Goal: Task Accomplishment & Management: Manage account settings

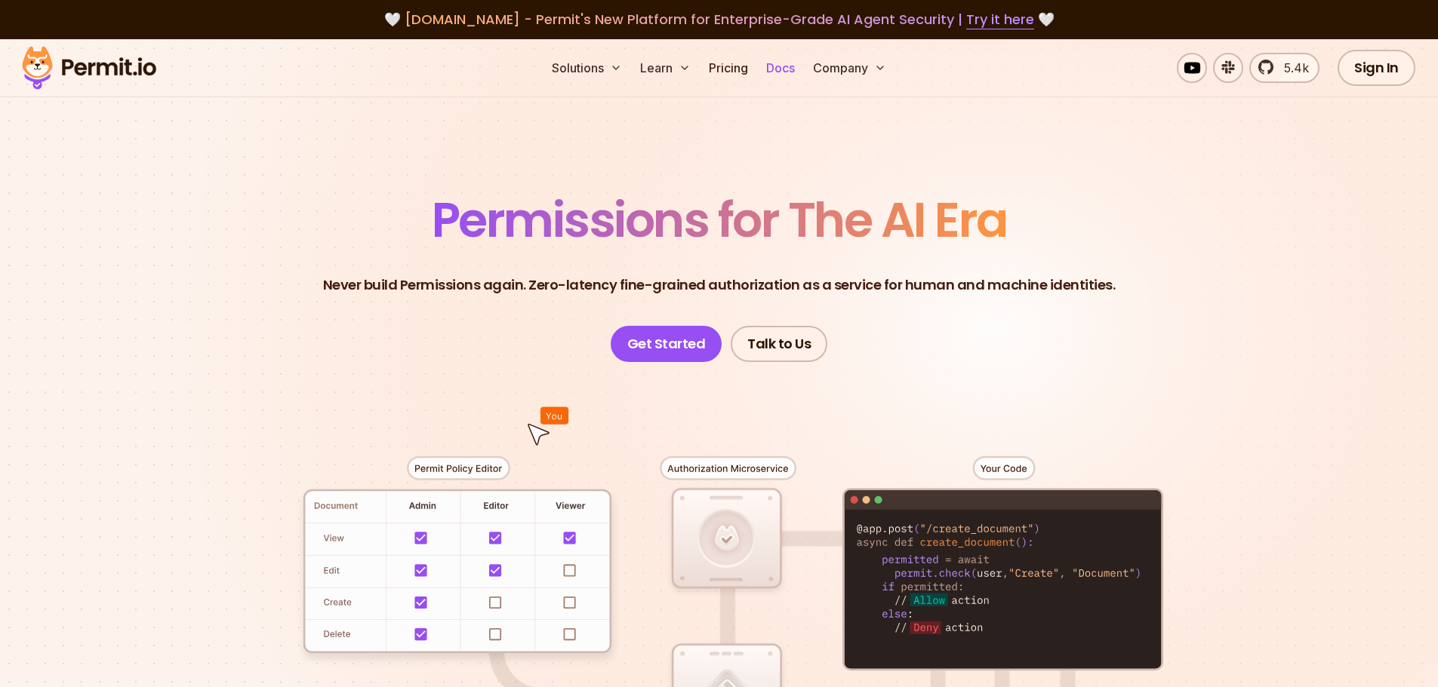
click at [767, 66] on link "Docs" at bounding box center [780, 68] width 41 height 30
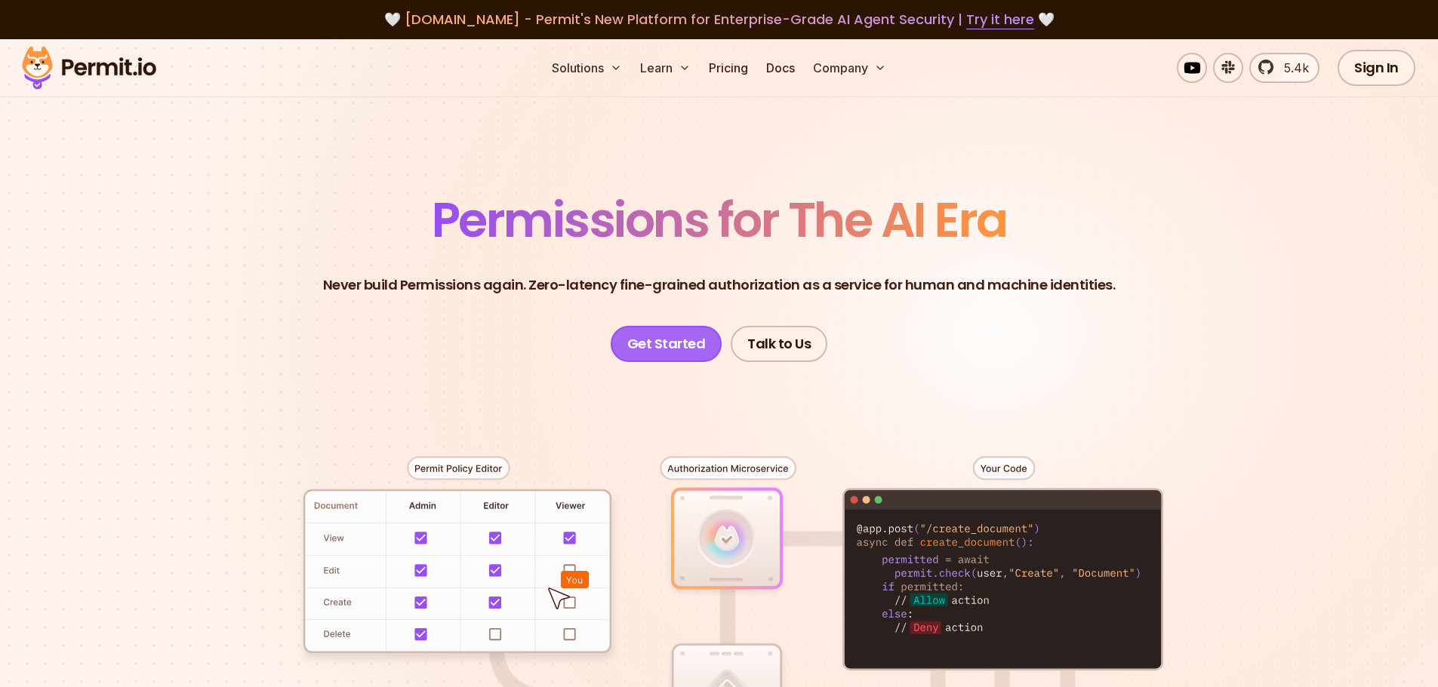
click at [638, 345] on link "Get Started" at bounding box center [666, 344] width 112 height 36
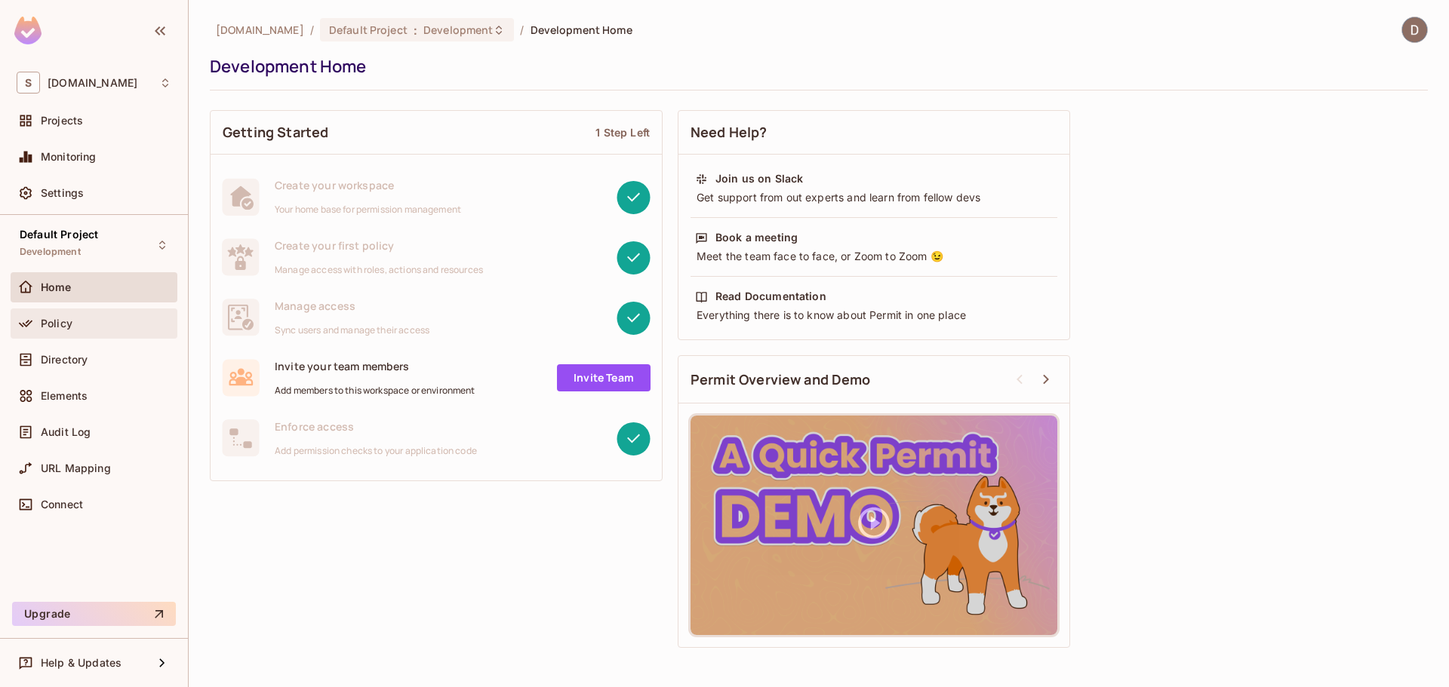
click at [53, 318] on span "Policy" at bounding box center [57, 324] width 32 height 12
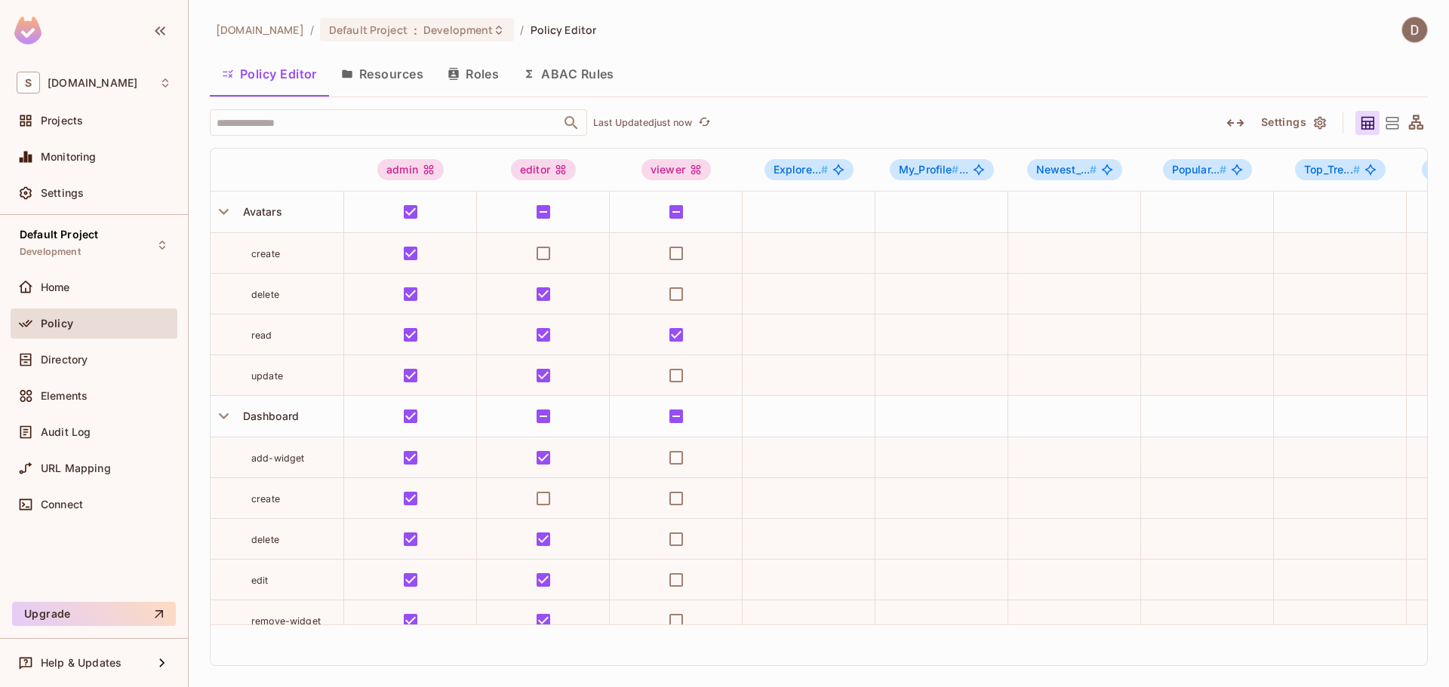
click at [475, 71] on button "Roles" at bounding box center [472, 74] width 75 height 38
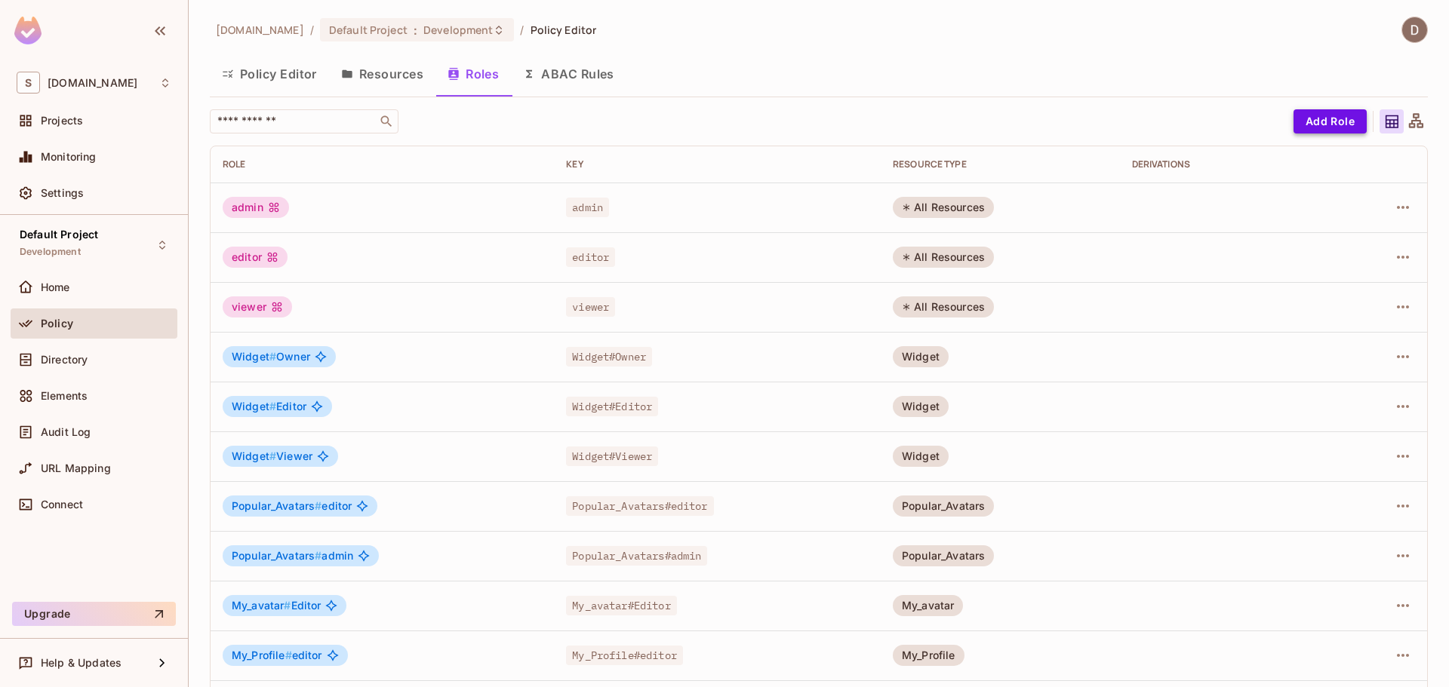
click at [1341, 121] on button "Add Role" at bounding box center [1329, 121] width 73 height 24
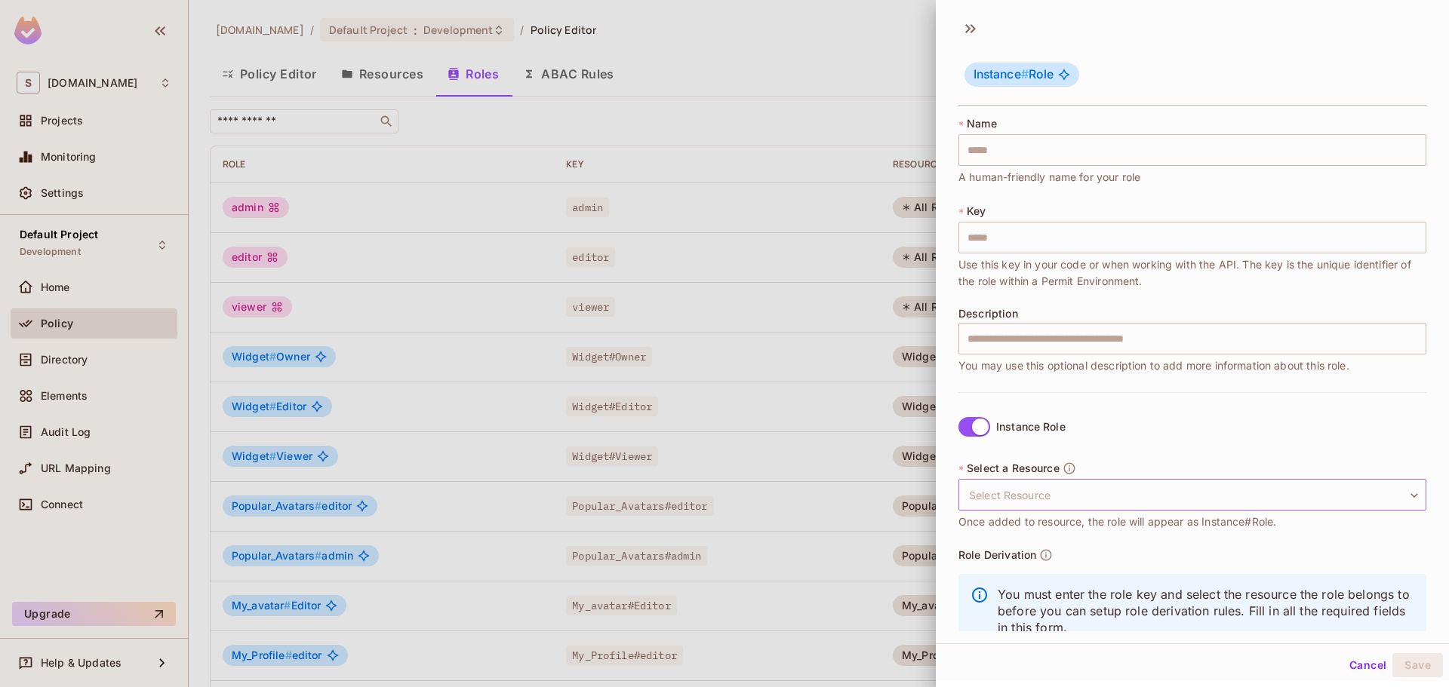
click at [1038, 491] on body "S savameta.com Projects Monitoring Settings Default Project Development Home Po…" at bounding box center [724, 343] width 1449 height 687
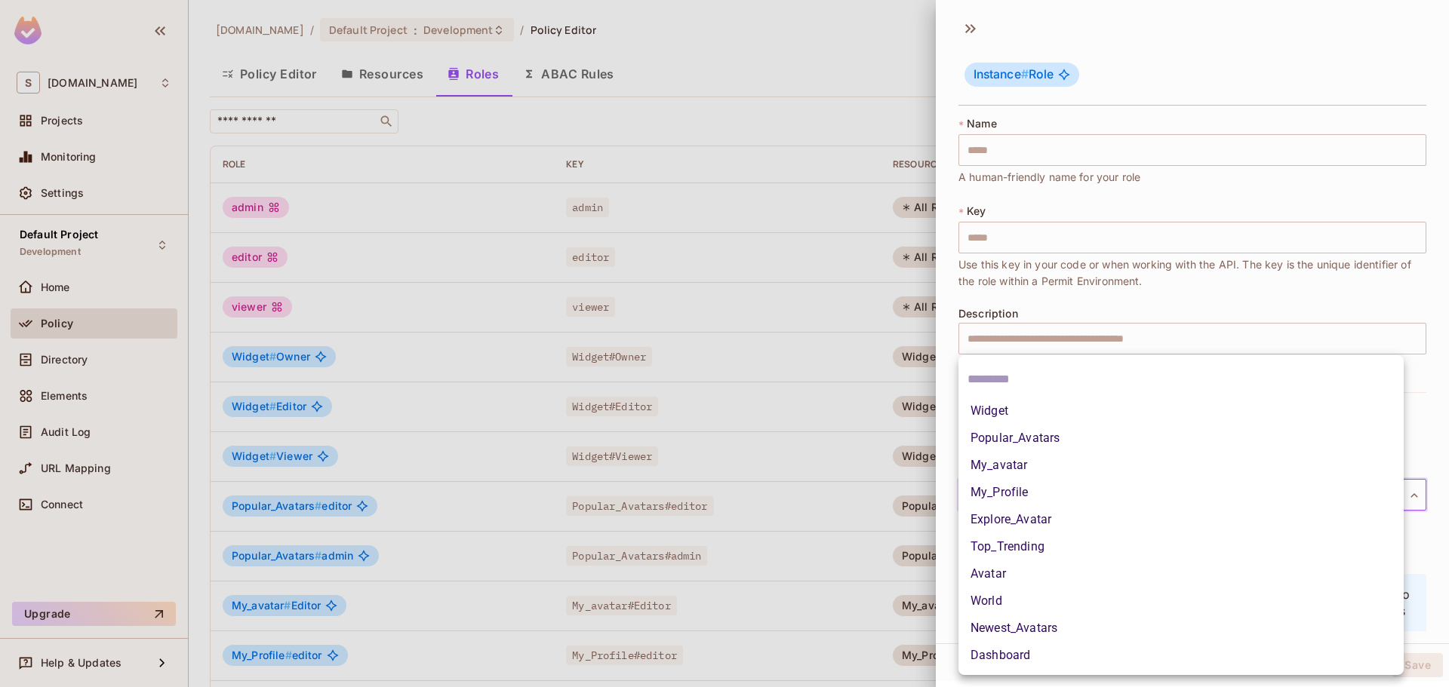
click at [1200, 334] on div at bounding box center [724, 343] width 1449 height 687
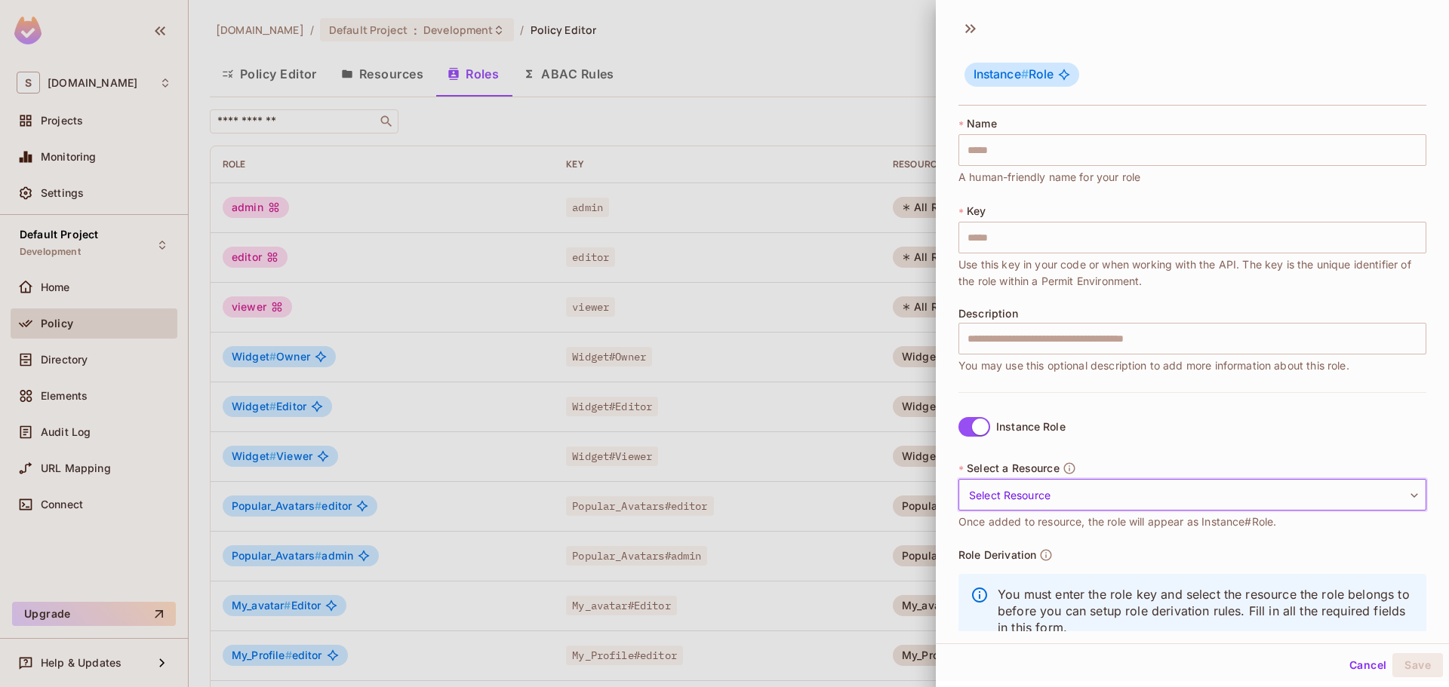
drag, startPoint x: 986, startPoint y: 412, endPoint x: 978, endPoint y: 418, distance: 9.7
click at [985, 412] on label "Instance Role" at bounding box center [1008, 427] width 113 height 32
click at [1037, 499] on body "S savameta.com Projects Monitoring Settings Default Project Development Home Po…" at bounding box center [724, 343] width 1449 height 687
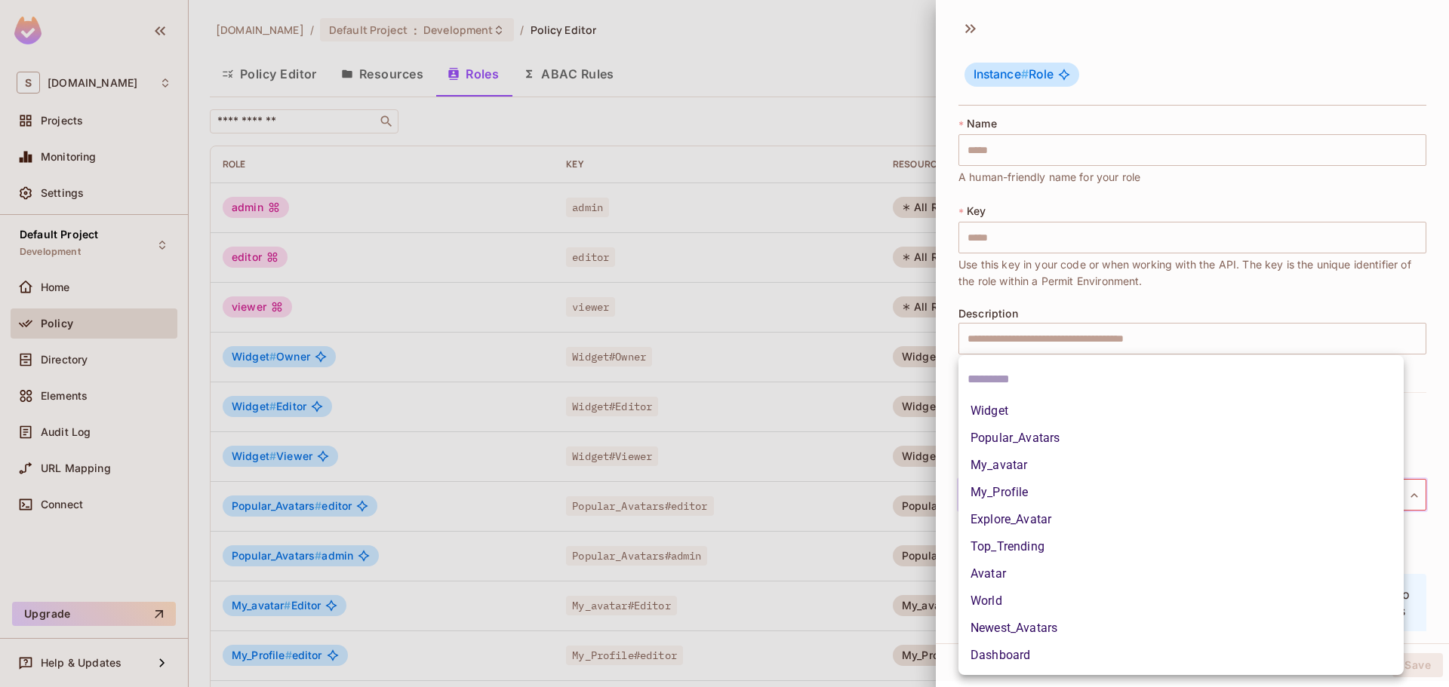
click at [1134, 310] on div at bounding box center [724, 343] width 1449 height 687
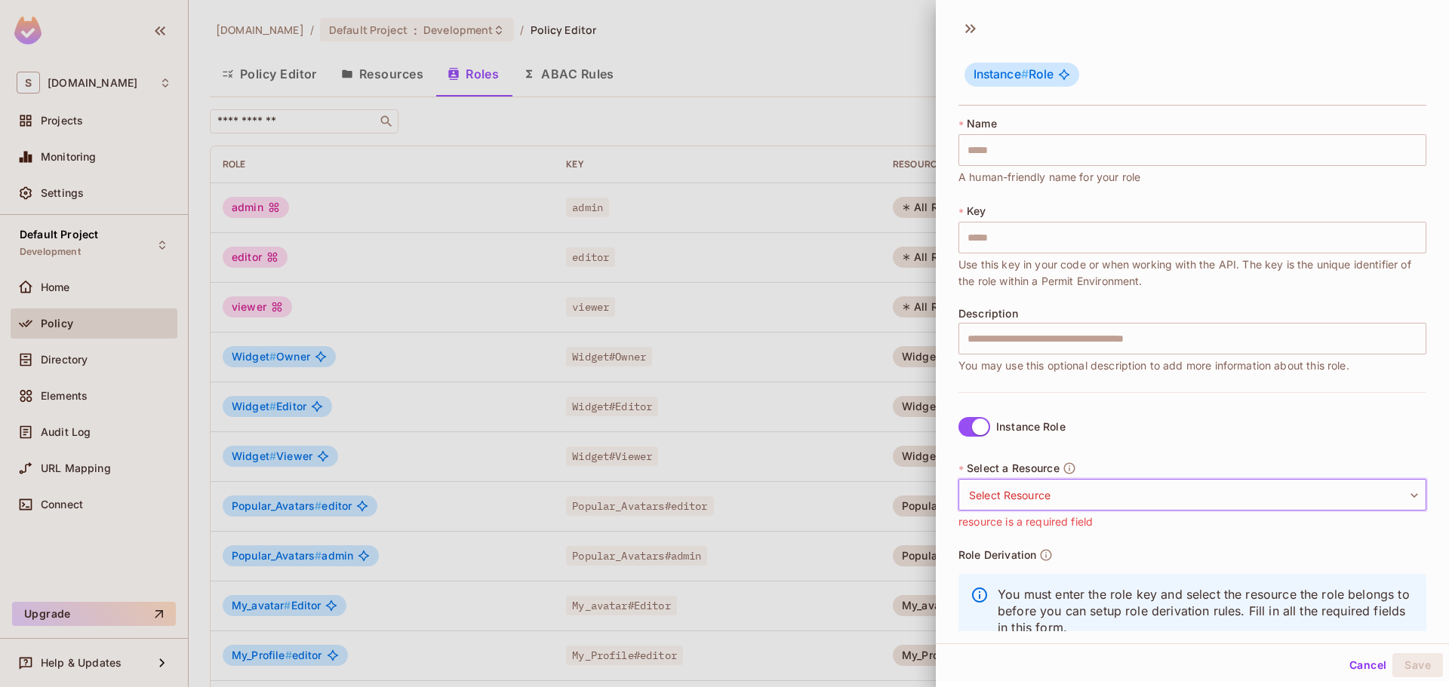
click at [1047, 497] on body "S savameta.com Projects Monitoring Settings Default Project Development Home Po…" at bounding box center [724, 343] width 1449 height 687
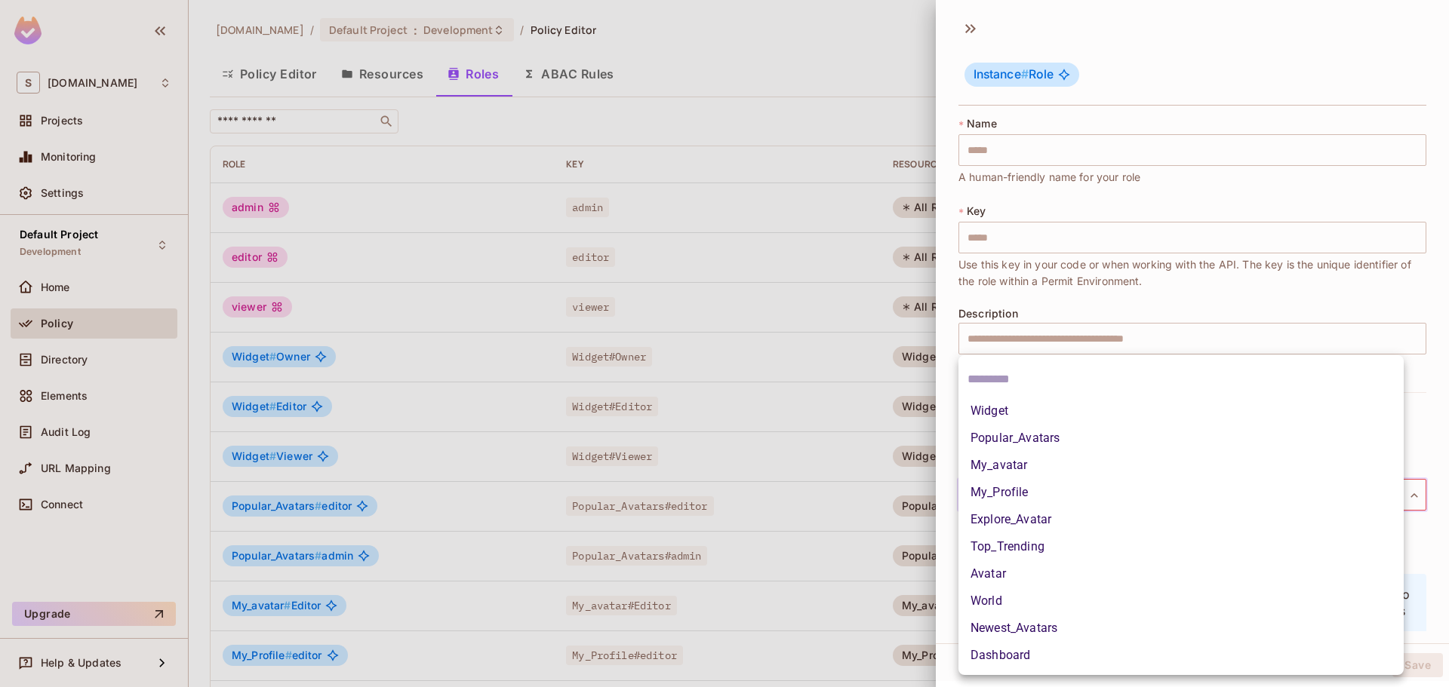
drag, startPoint x: 1149, startPoint y: 307, endPoint x: 1152, endPoint y: 316, distance: 9.5
click at [1150, 307] on div at bounding box center [724, 343] width 1449 height 687
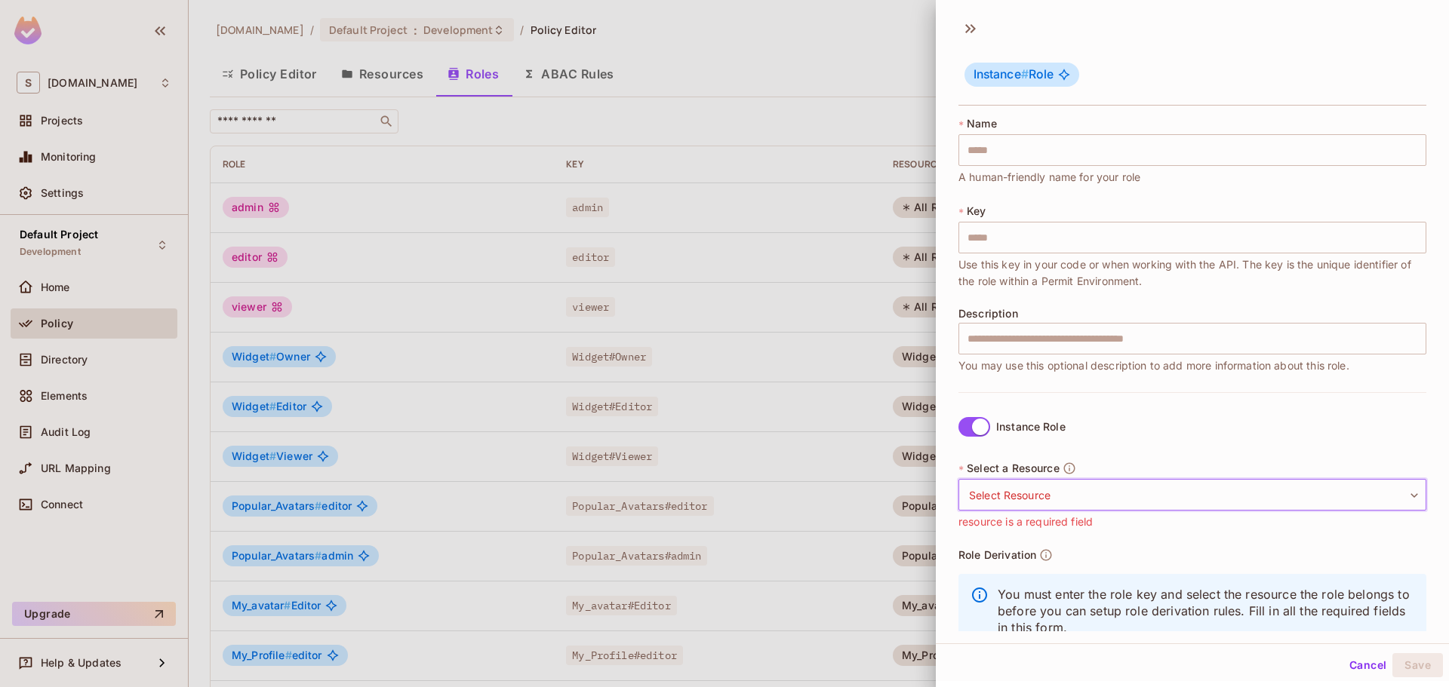
click at [1011, 497] on body "S savameta.com Projects Monitoring Settings Default Project Development Home Po…" at bounding box center [724, 343] width 1449 height 687
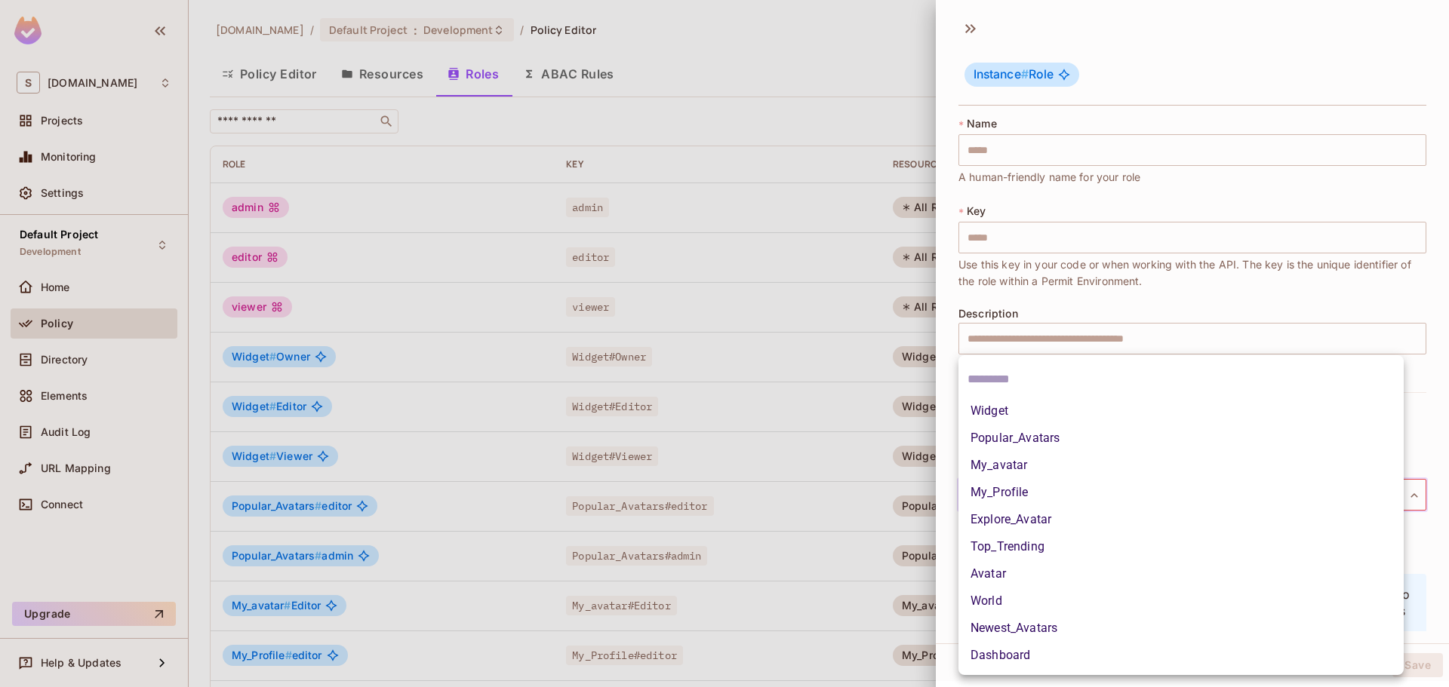
click at [1058, 326] on div at bounding box center [724, 343] width 1449 height 687
click at [1041, 497] on body "S savameta.com Projects Monitoring Settings Default Project Development Home Po…" at bounding box center [724, 343] width 1449 height 687
click at [1030, 303] on div at bounding box center [724, 343] width 1449 height 687
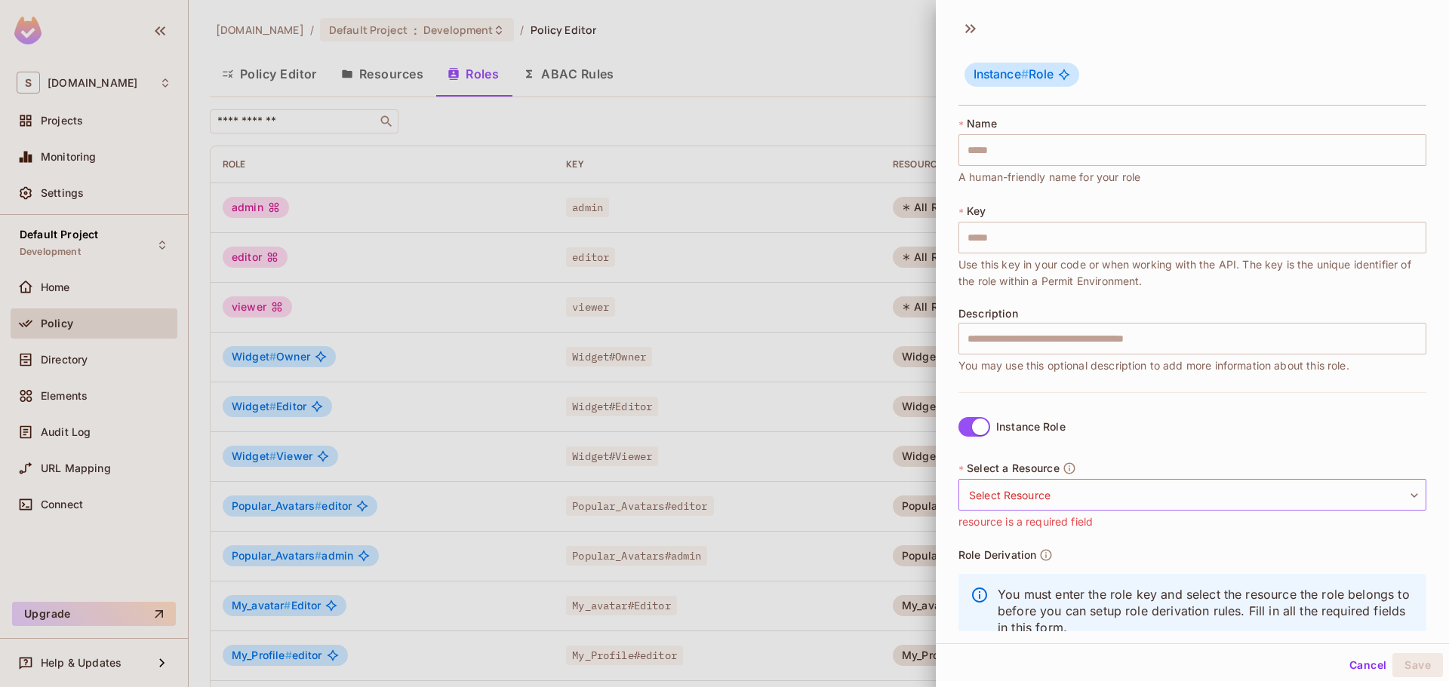
click at [1010, 491] on body "S savameta.com Projects Monitoring Settings Default Project Development Home Po…" at bounding box center [724, 343] width 1449 height 687
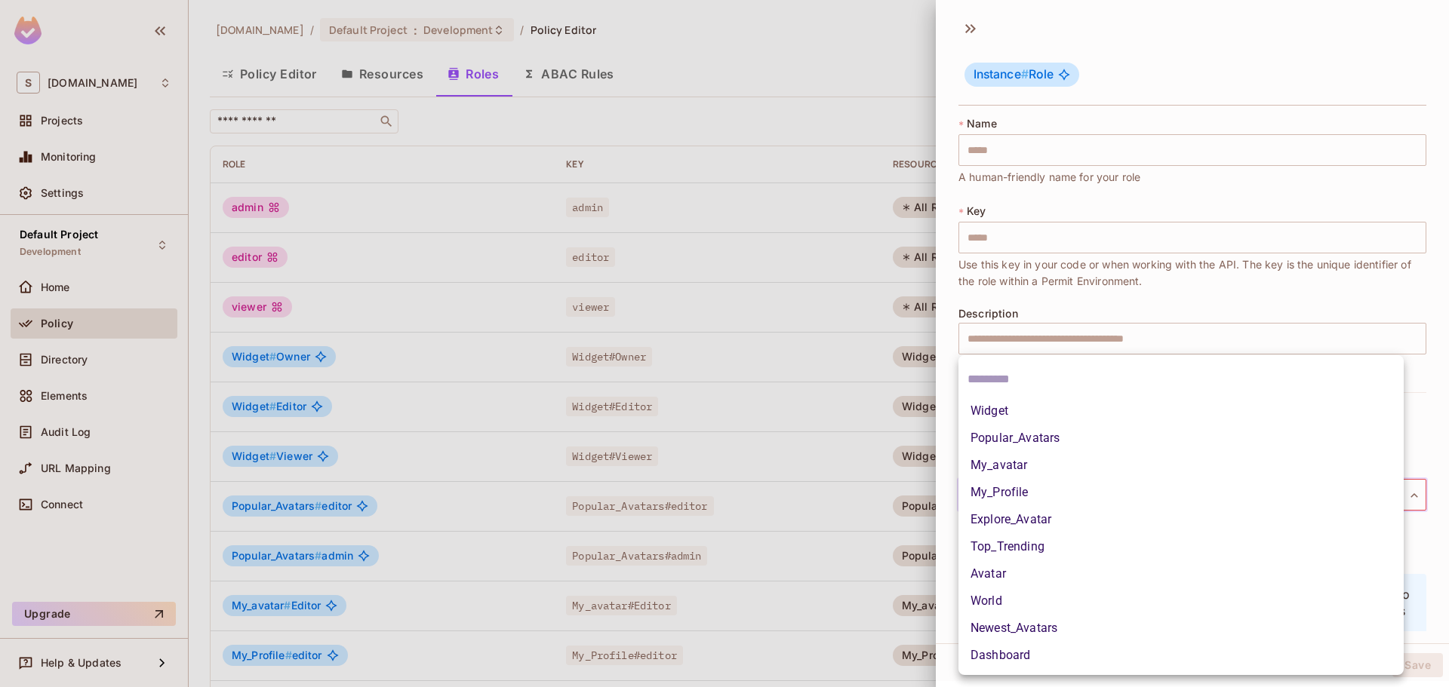
click at [1090, 325] on div at bounding box center [724, 343] width 1449 height 687
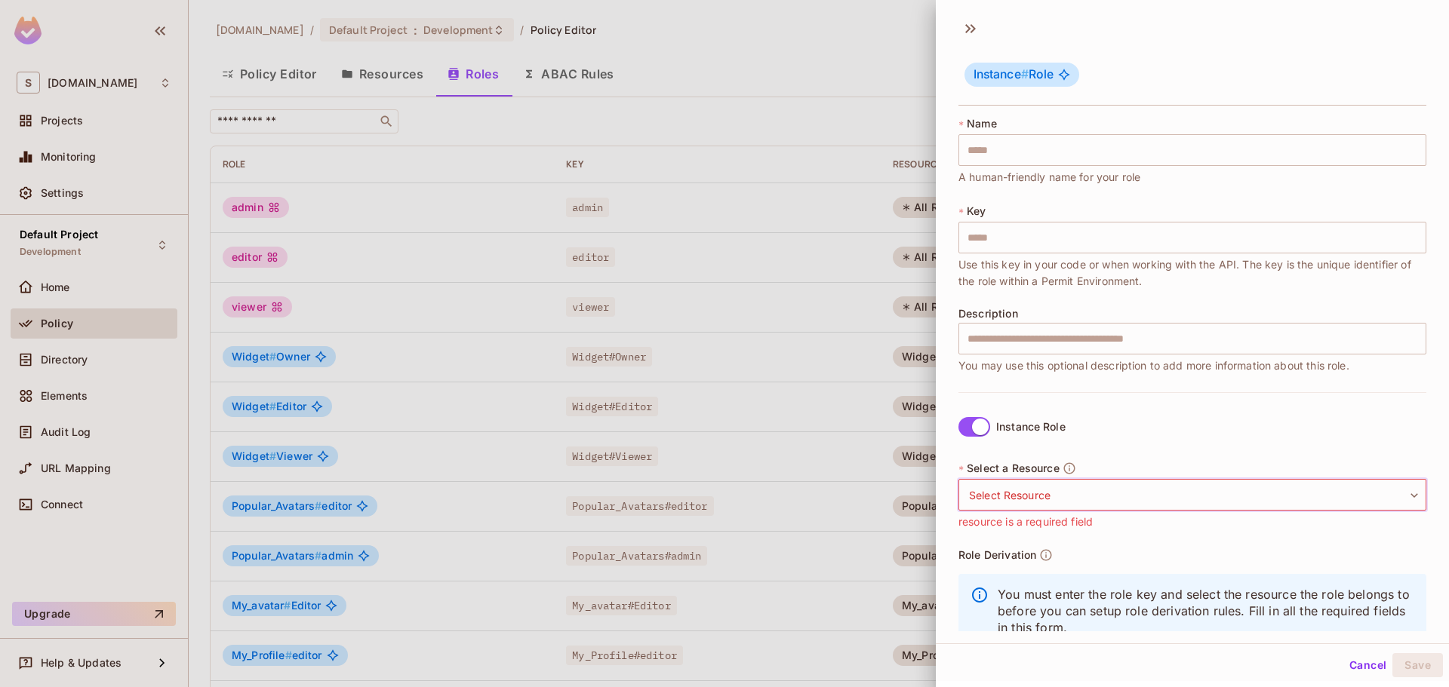
click at [703, 293] on div at bounding box center [724, 343] width 1449 height 687
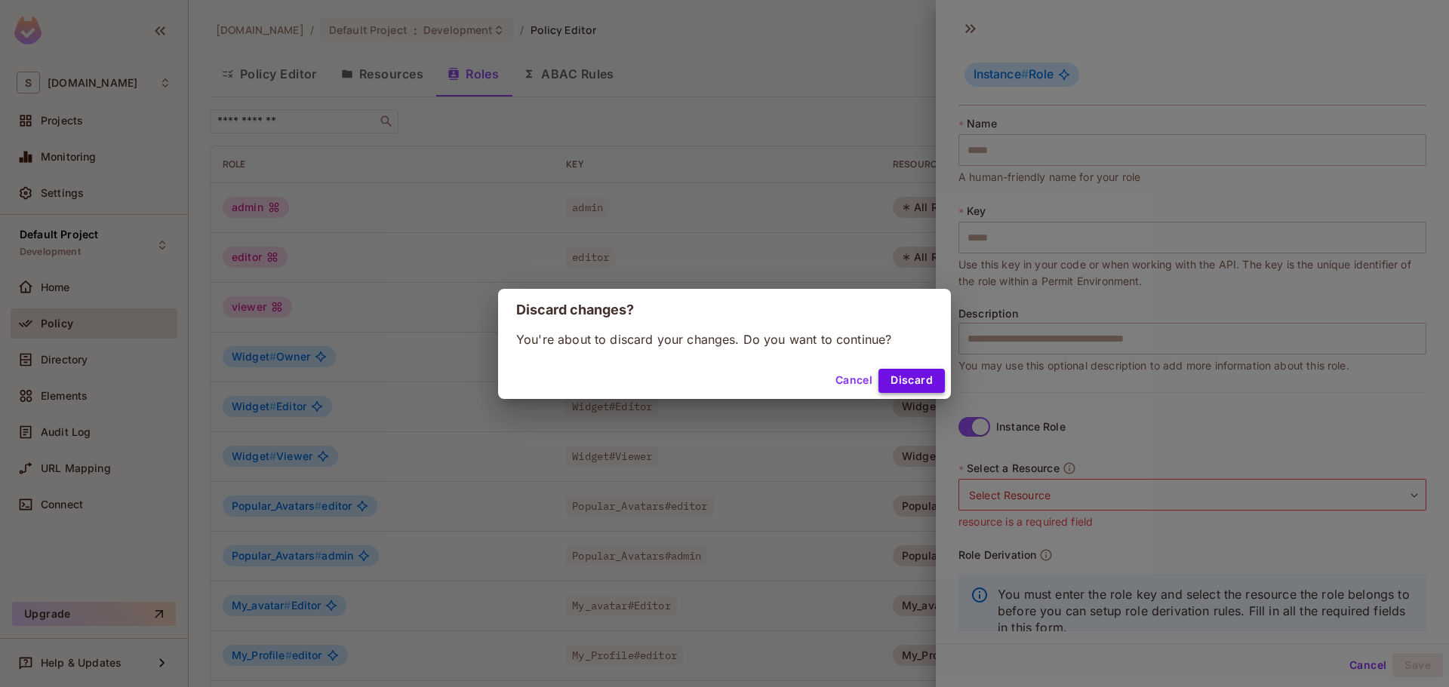
click at [906, 380] on button "Discard" at bounding box center [911, 381] width 66 height 24
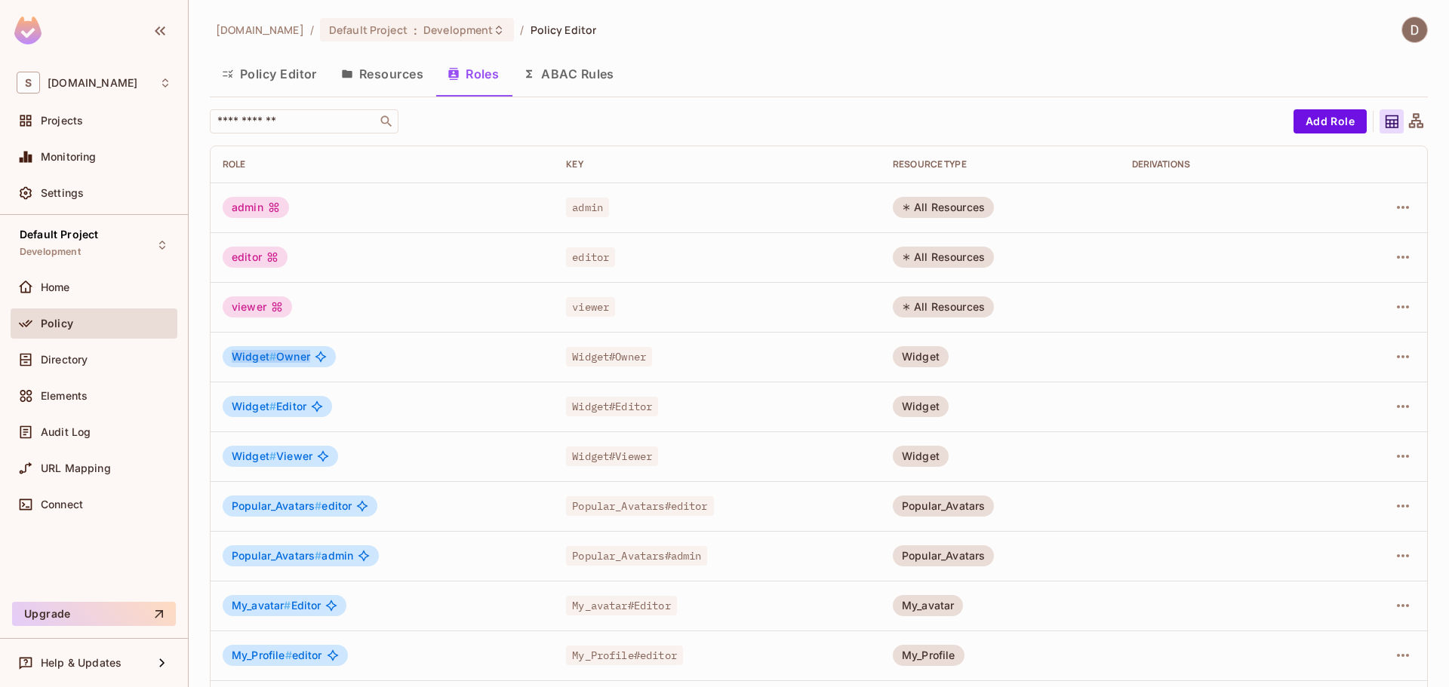
drag, startPoint x: 248, startPoint y: 355, endPoint x: 303, endPoint y: 361, distance: 54.6
click at [318, 357] on div "Widget # Owner" at bounding box center [279, 356] width 113 height 21
click at [286, 358] on span "Widget # Owner" at bounding box center [271, 357] width 78 height 12
click at [1298, 118] on button "Add Role" at bounding box center [1329, 121] width 73 height 24
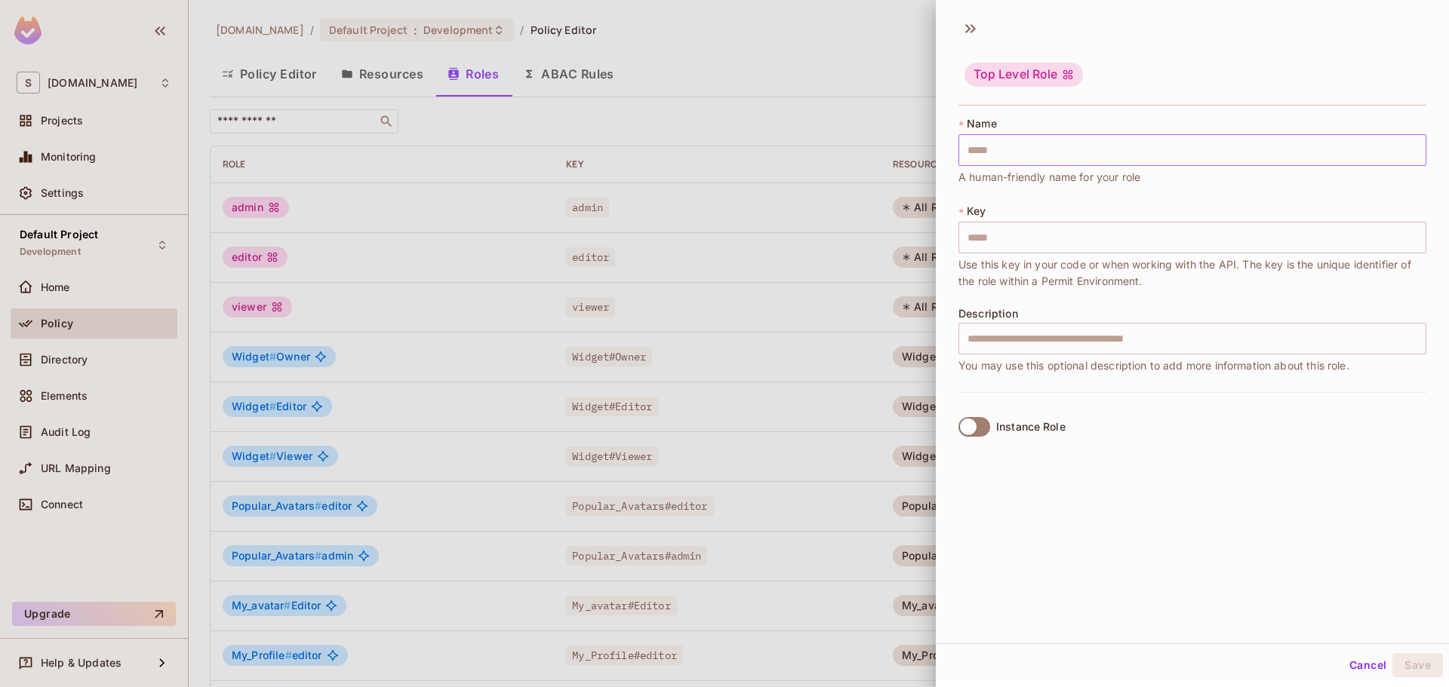
click at [1115, 155] on input "text" at bounding box center [1192, 150] width 468 height 32
drag, startPoint x: 357, startPoint y: 381, endPoint x: 341, endPoint y: 376, distance: 16.7
click at [354, 379] on div at bounding box center [724, 343] width 1449 height 687
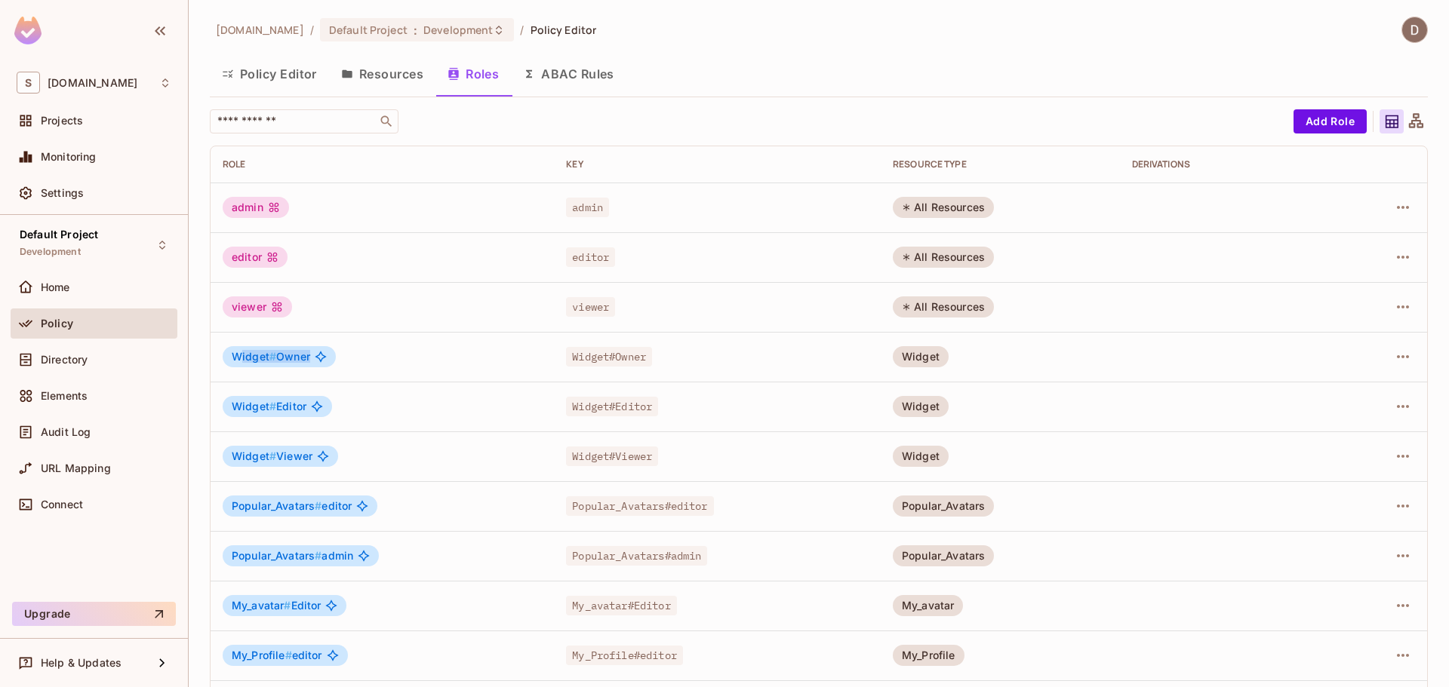
drag, startPoint x: 238, startPoint y: 360, endPoint x: 312, endPoint y: 360, distance: 74.0
click at [312, 360] on div "Widget # Owner" at bounding box center [279, 356] width 113 height 21
drag, startPoint x: 342, startPoint y: 379, endPoint x: 1271, endPoint y: 214, distance: 943.5
click at [343, 379] on td "Widget # Owner" at bounding box center [382, 357] width 343 height 50
click at [1331, 116] on button "Add Role" at bounding box center [1329, 121] width 73 height 24
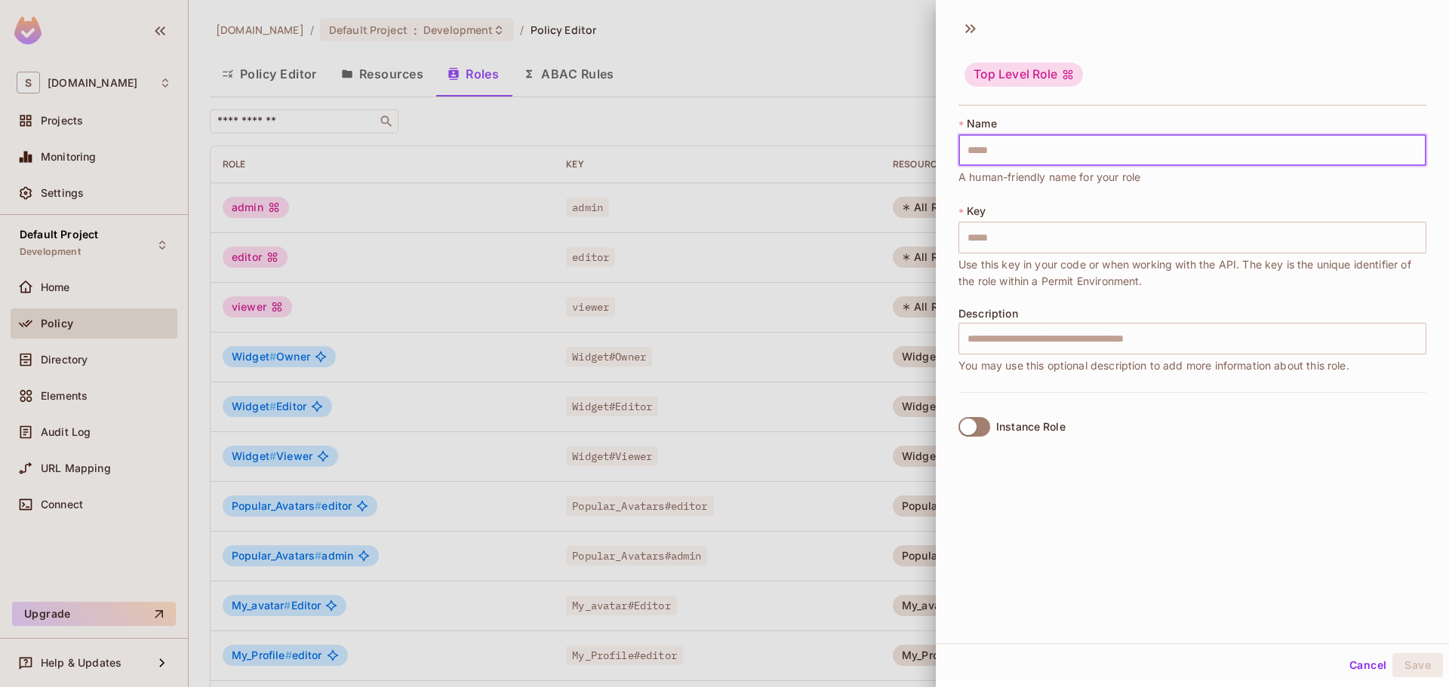
click at [1092, 158] on input "text" at bounding box center [1192, 150] width 468 height 32
type input "*"
type input "**"
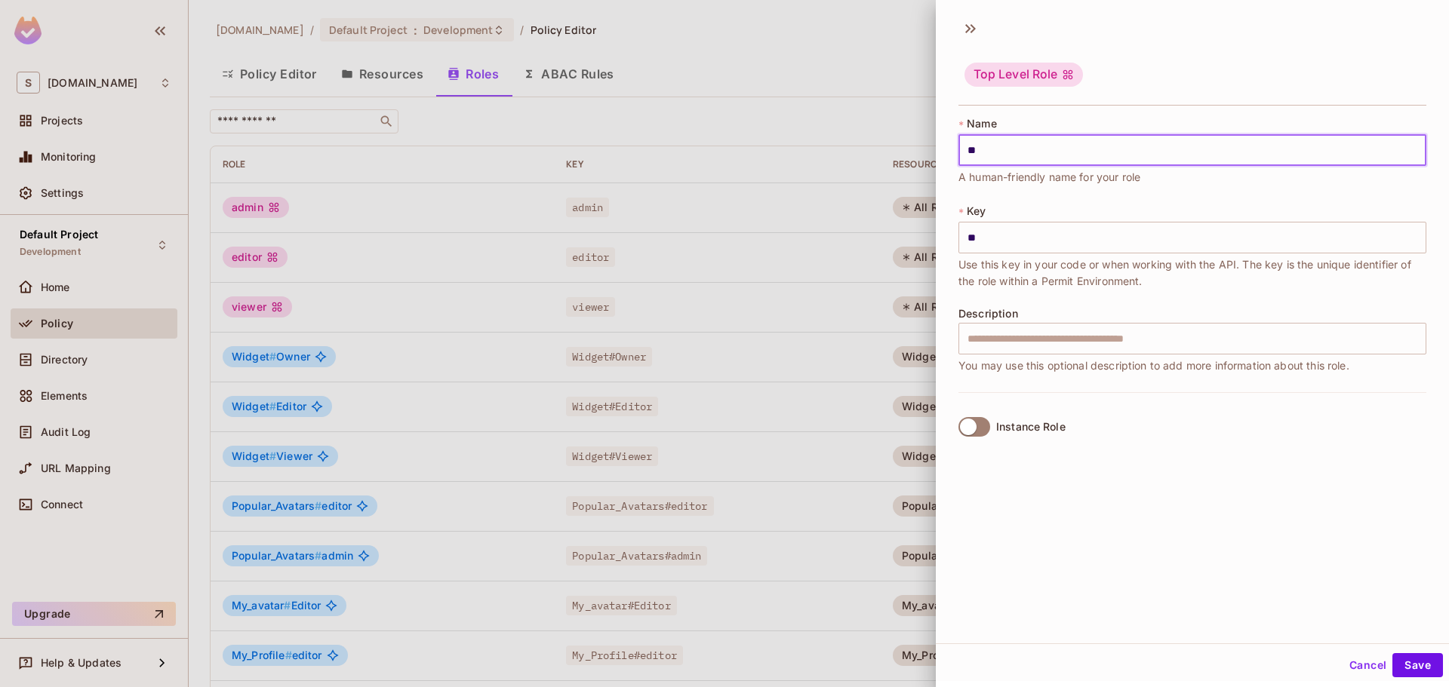
type input "***"
type input "****"
type input "*****"
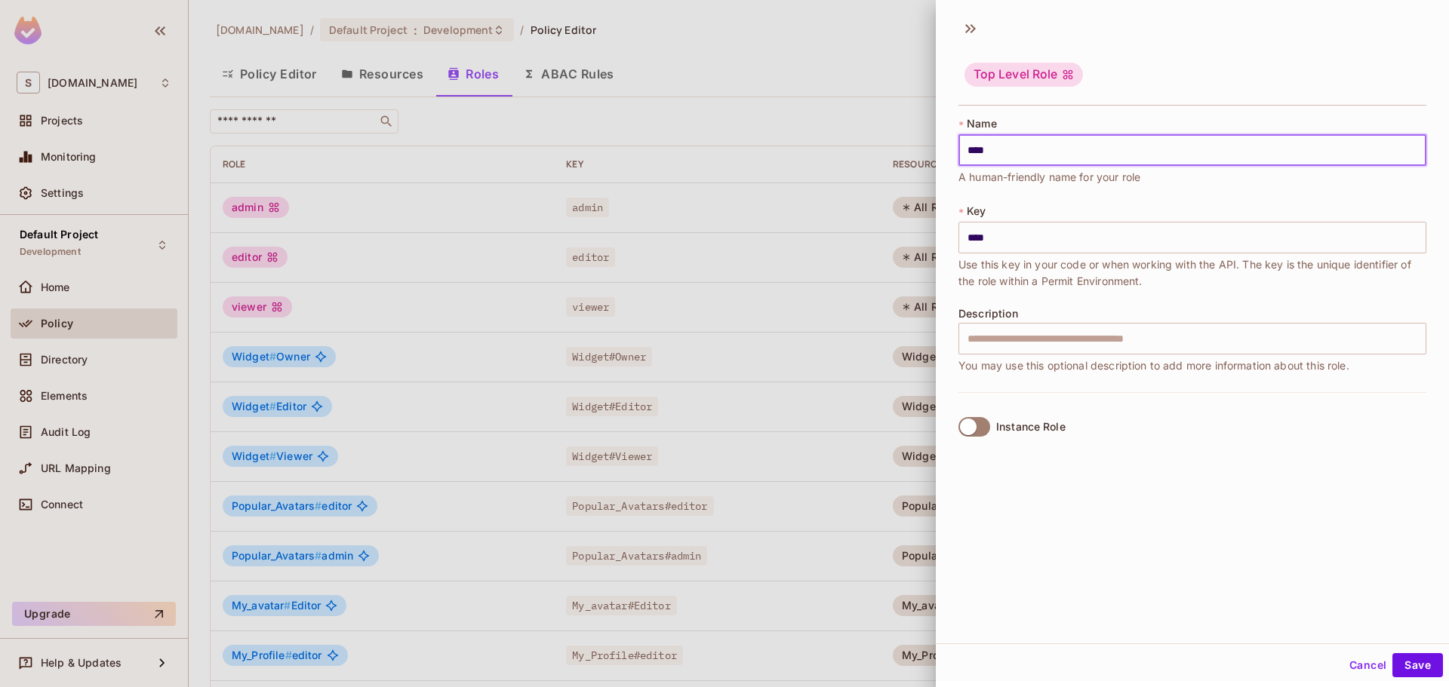
type input "*****"
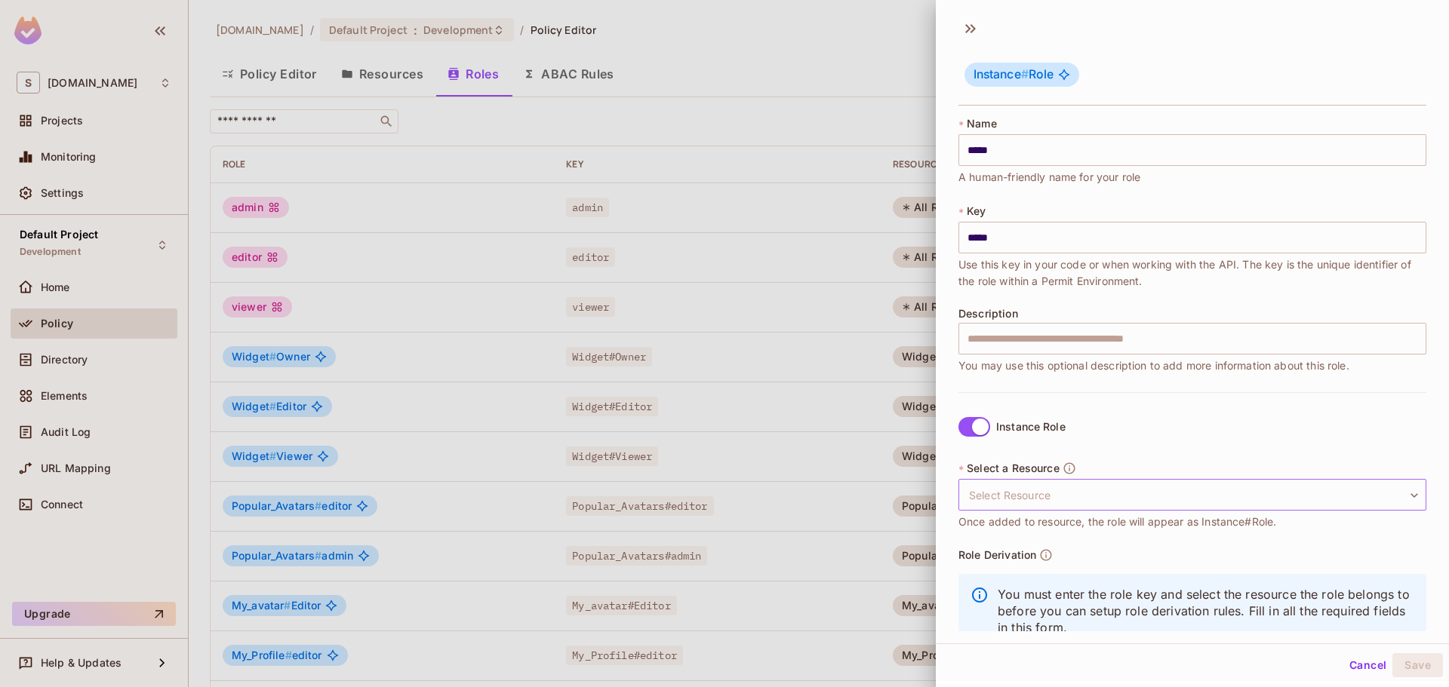
click at [1007, 492] on body "S savameta.com Projects Monitoring Settings Default Project Development Home Po…" at bounding box center [724, 343] width 1449 height 687
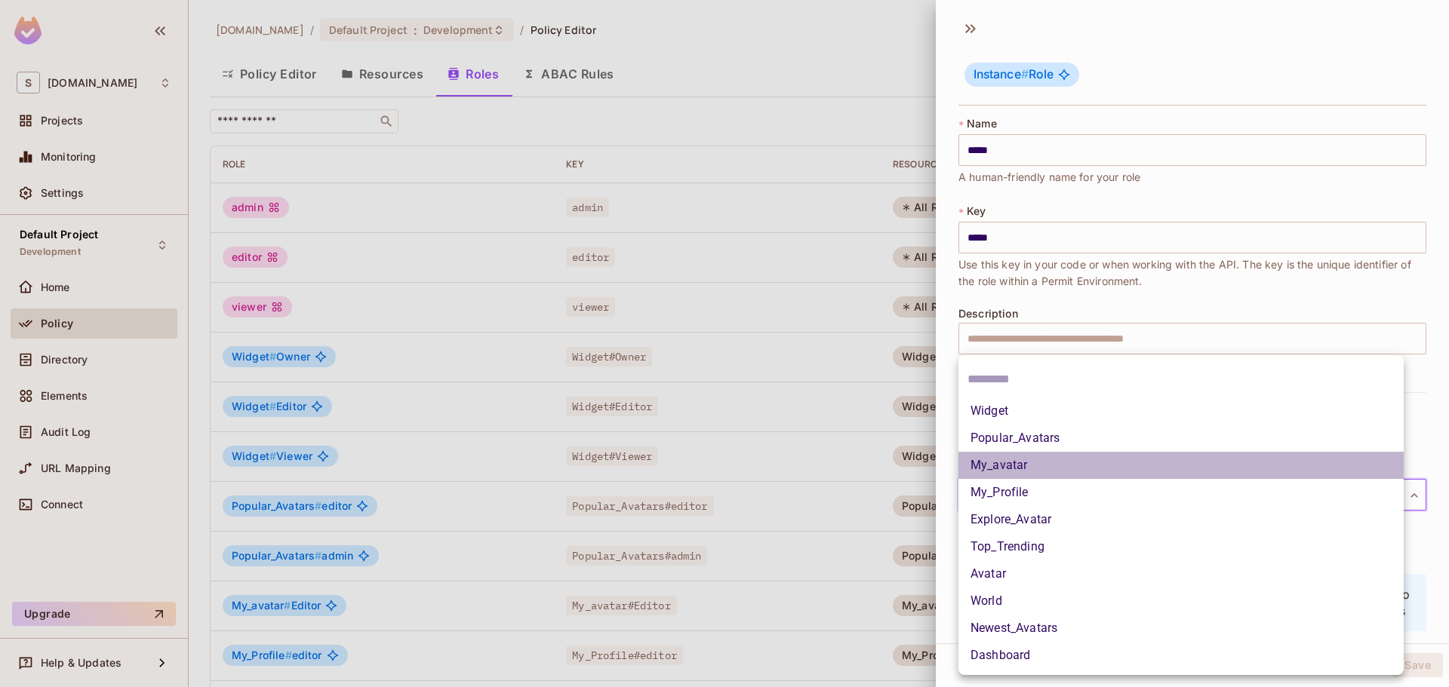
click at [1013, 466] on li "My_avatar" at bounding box center [1180, 465] width 445 height 27
type input "*********"
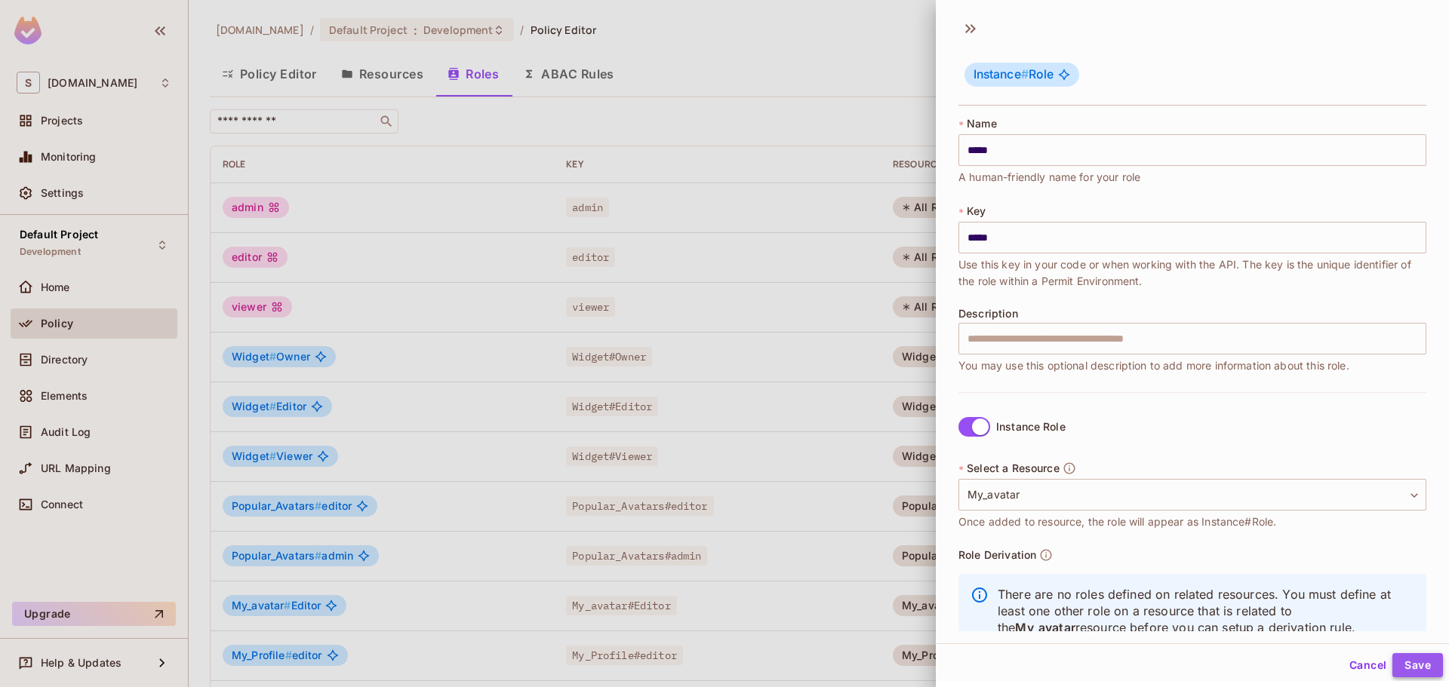
click at [1407, 668] on button "Save" at bounding box center [1417, 666] width 51 height 24
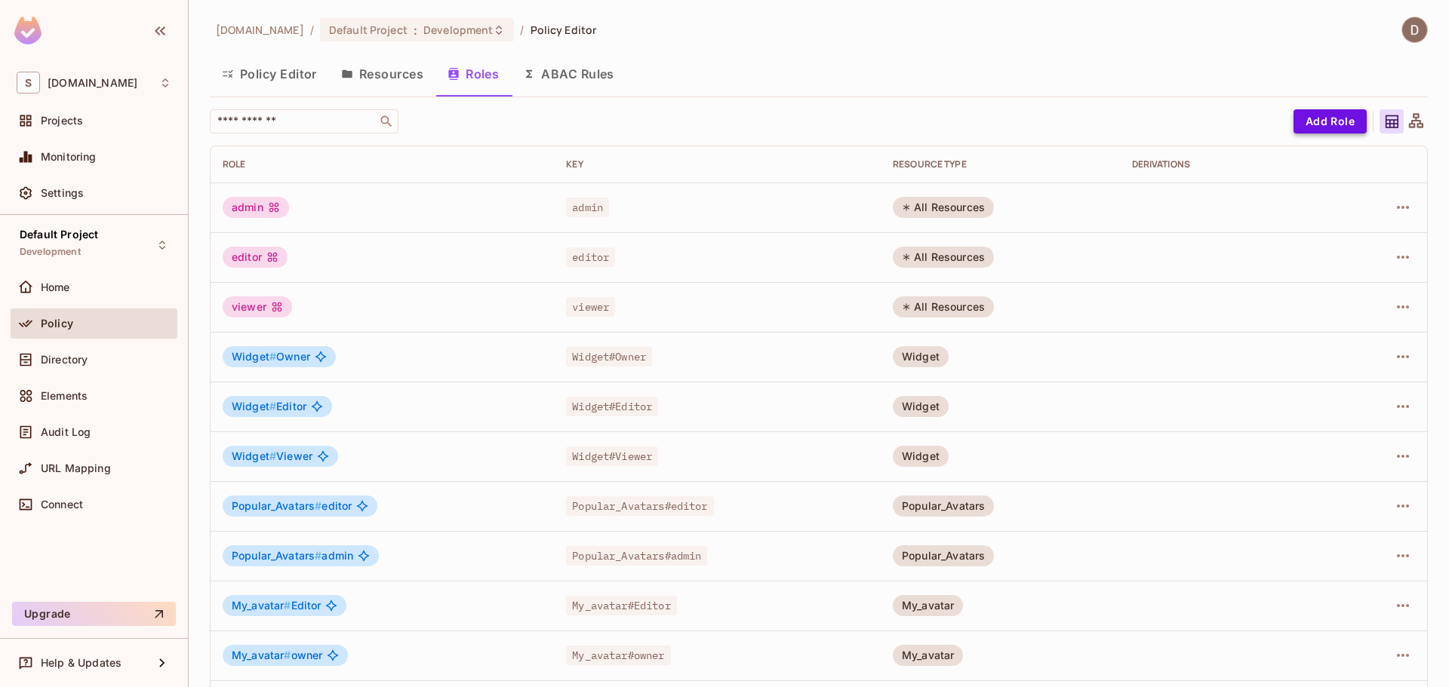
click at [1315, 122] on button "Add Role" at bounding box center [1329, 121] width 73 height 24
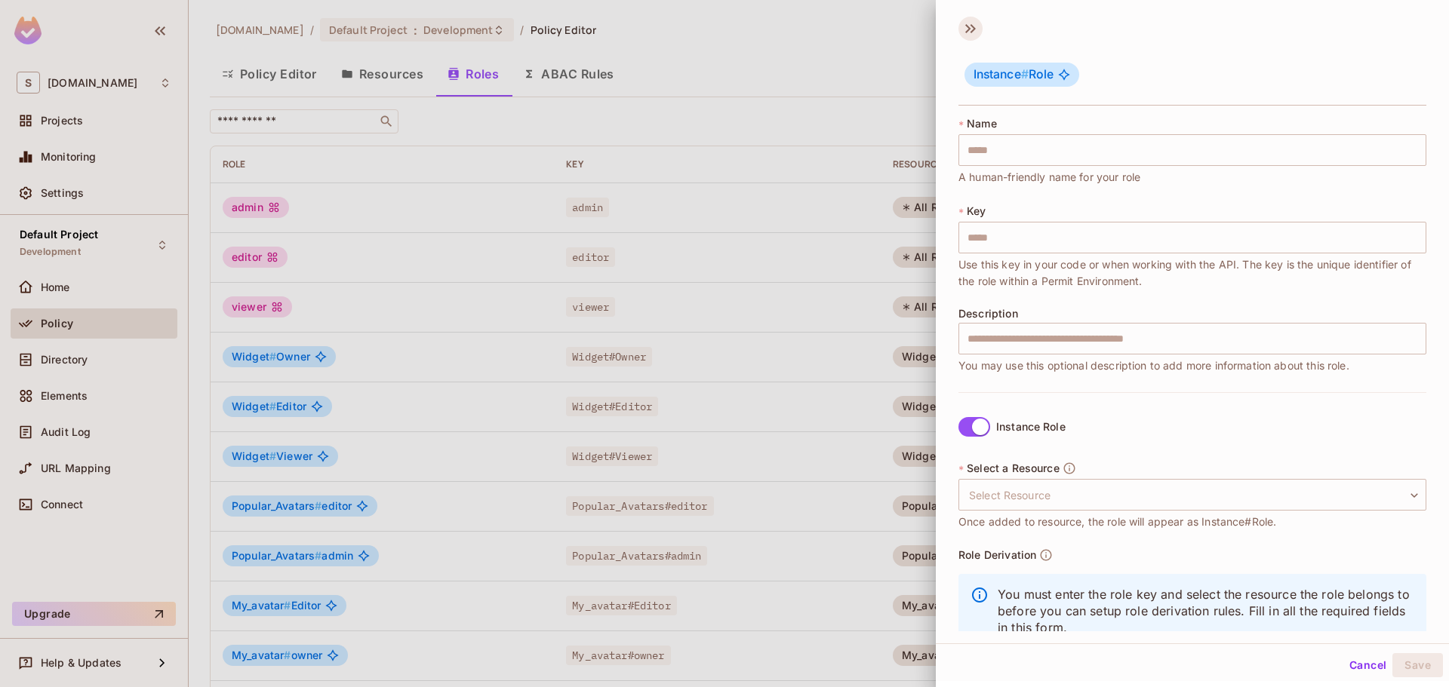
click at [976, 28] on icon at bounding box center [970, 29] width 24 height 24
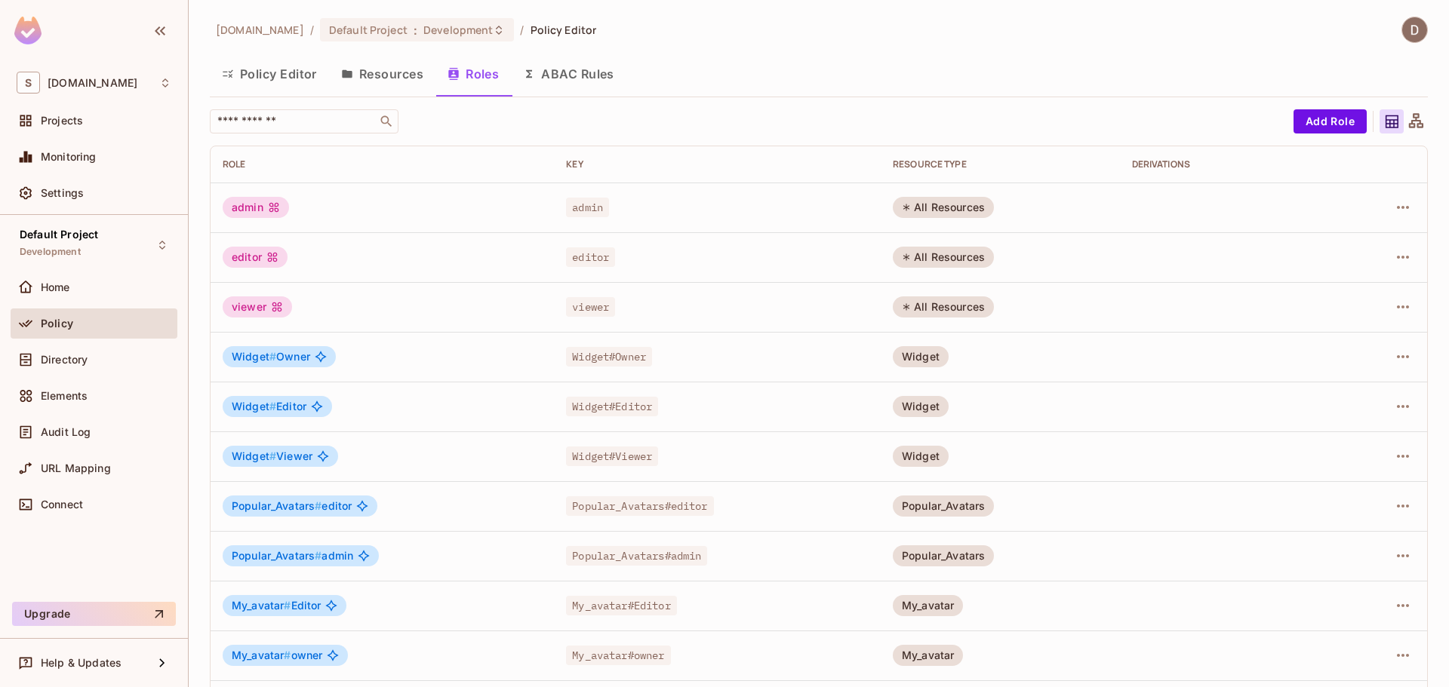
click at [380, 78] on button "Resources" at bounding box center [382, 74] width 106 height 38
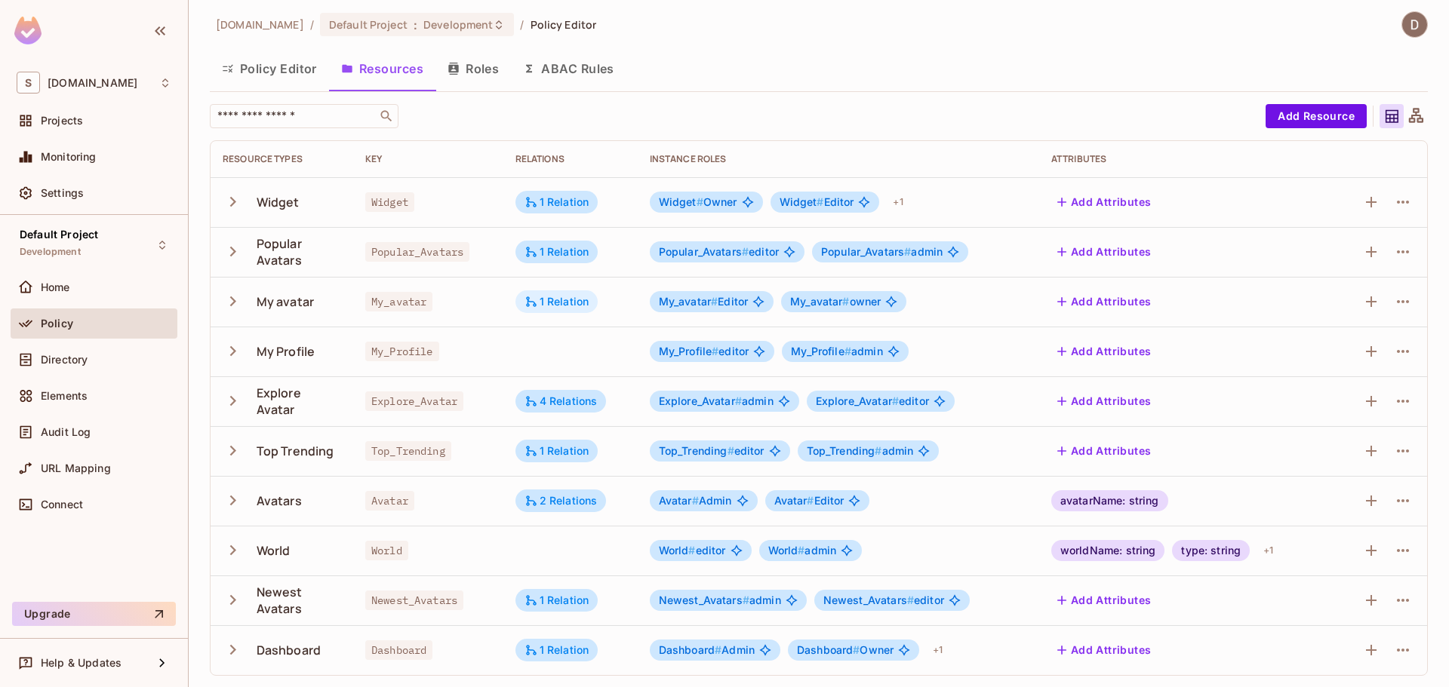
scroll to position [6, 0]
click at [237, 409] on icon "button" at bounding box center [233, 400] width 20 height 20
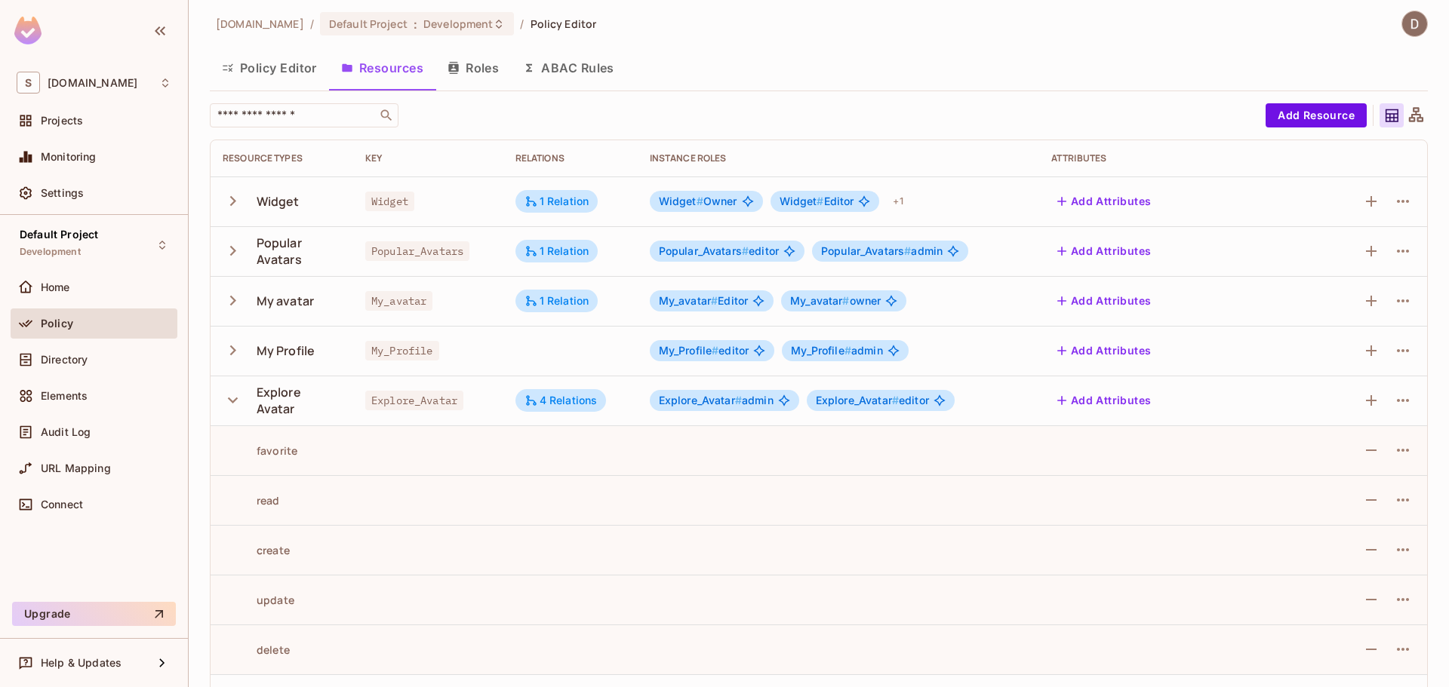
scroll to position [157, 0]
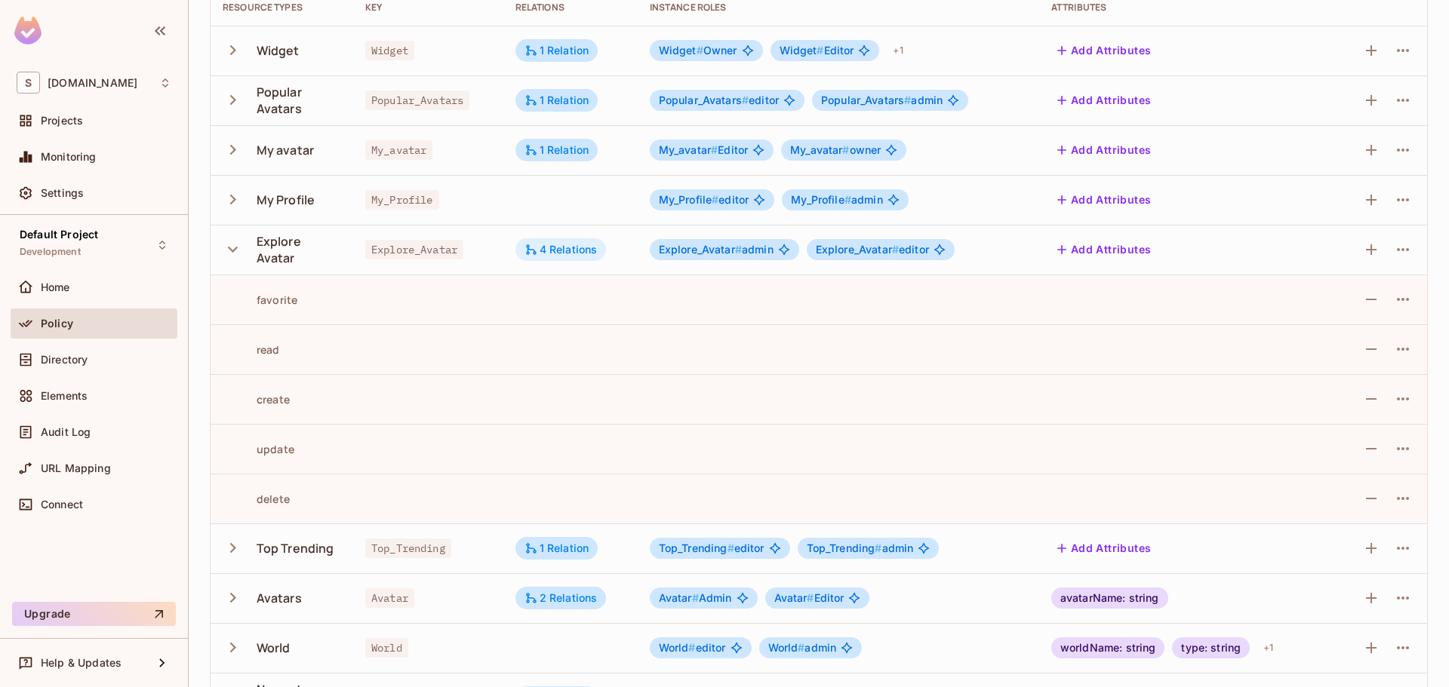
click at [567, 259] on div "4 Relations" at bounding box center [560, 249] width 91 height 23
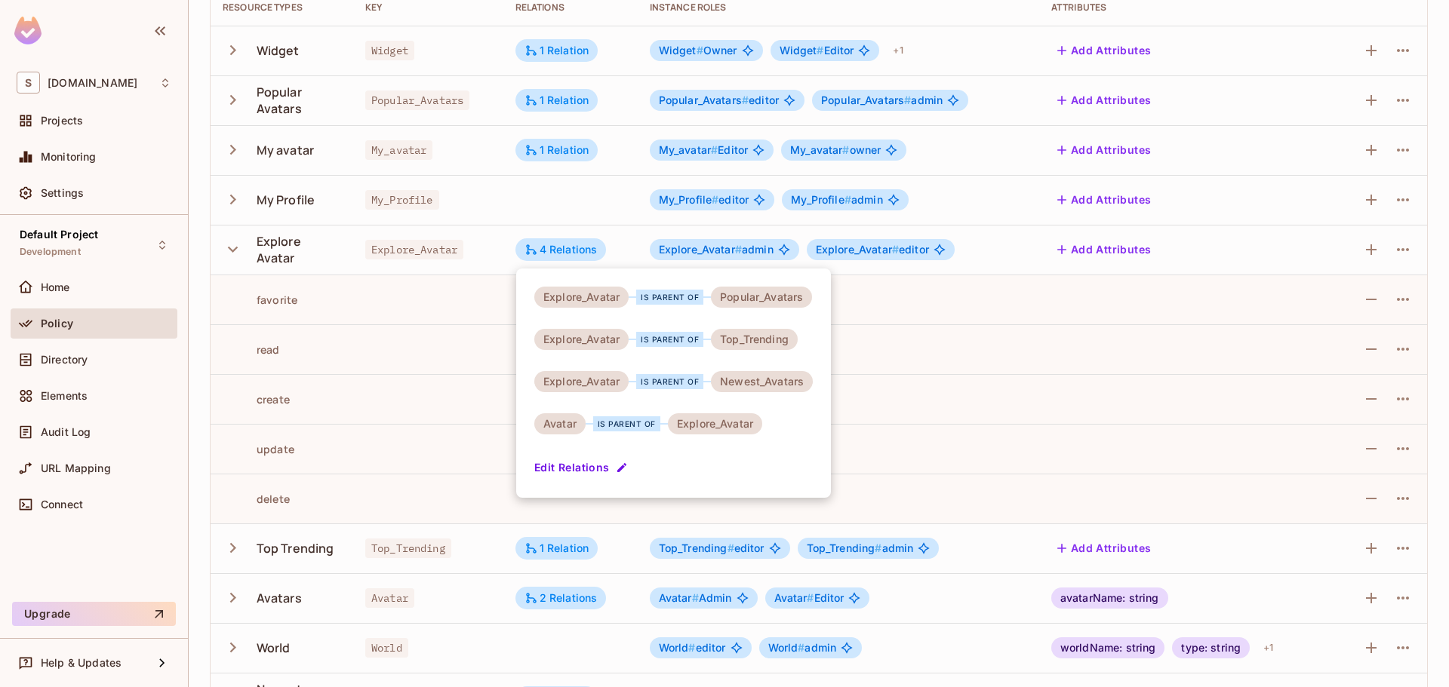
drag, startPoint x: 1169, startPoint y: 309, endPoint x: 1395, endPoint y: 288, distance: 227.4
click at [1184, 312] on div at bounding box center [724, 343] width 1449 height 687
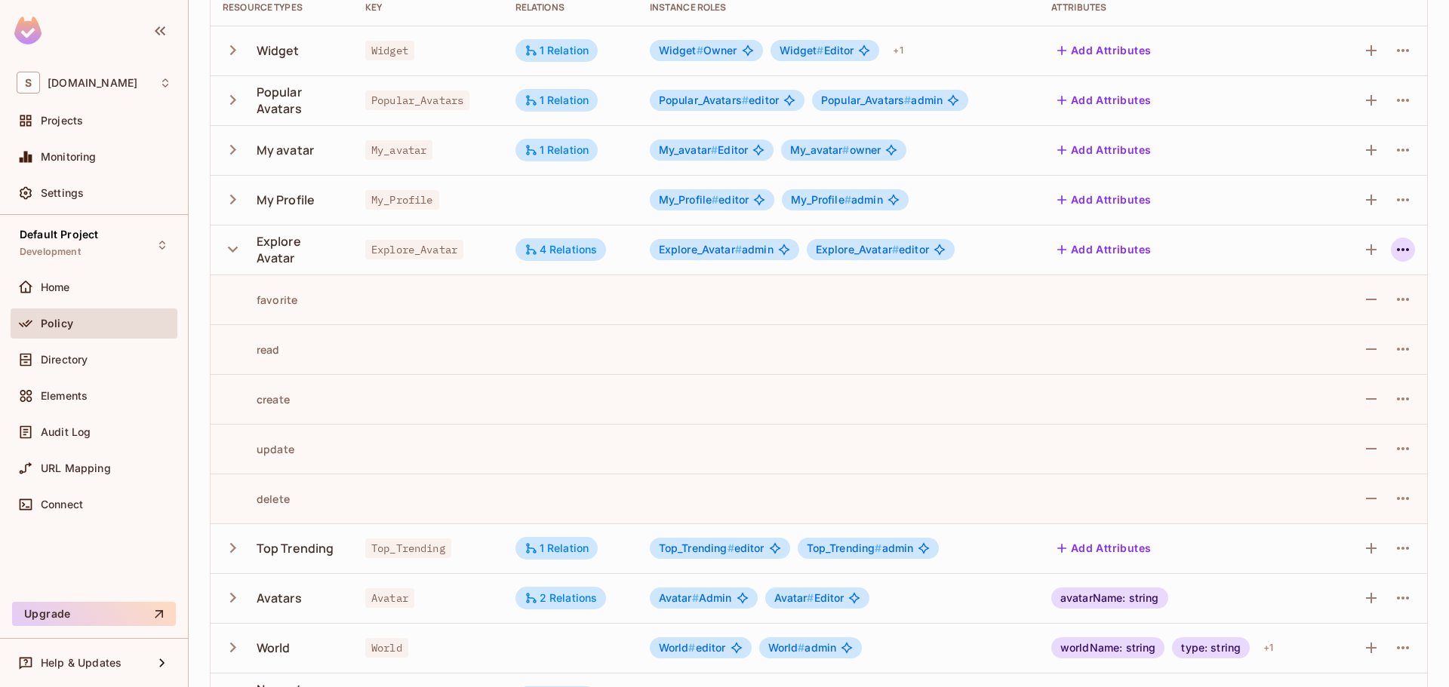
click at [1394, 242] on icon "button" at bounding box center [1403, 250] width 18 height 18
click at [1296, 309] on div "Edit Resource" at bounding box center [1325, 309] width 71 height 15
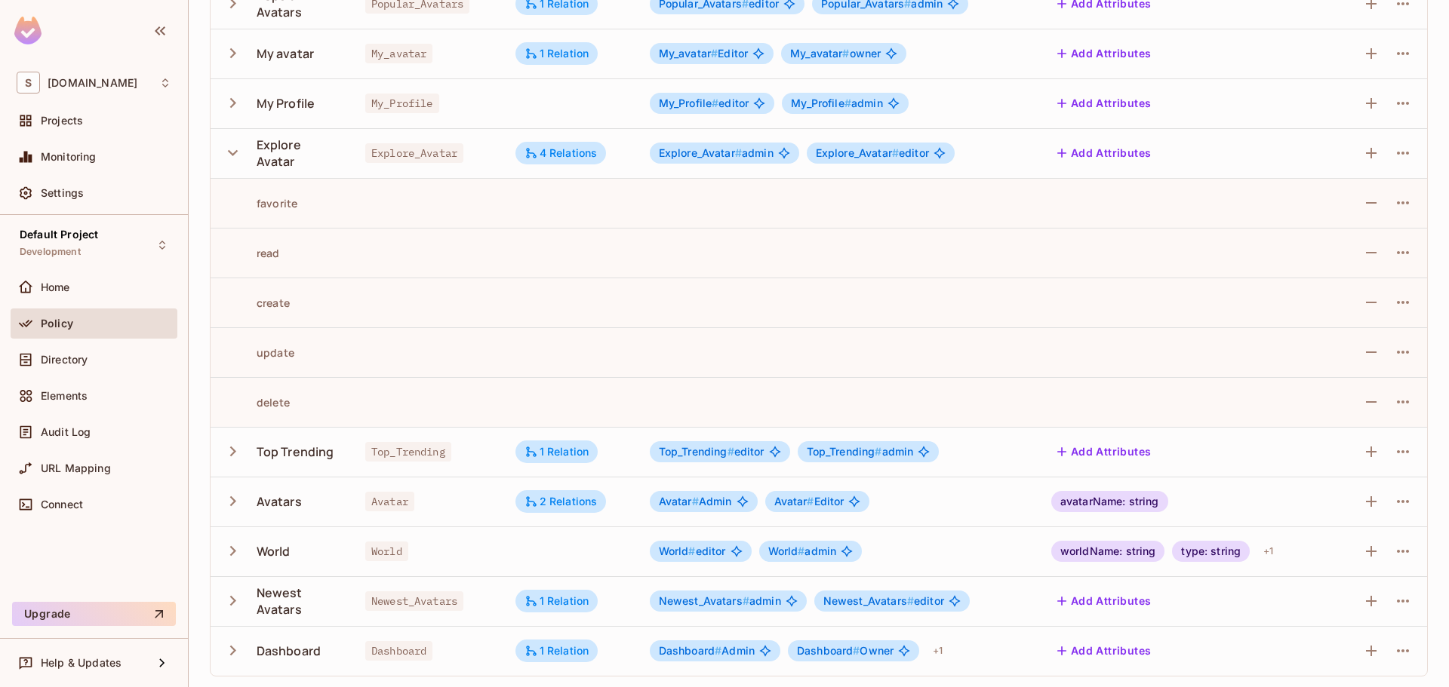
scroll to position [255, 0]
click at [1400, 147] on button "button" at bounding box center [1403, 152] width 24 height 24
click at [1327, 209] on div "Edit Resource" at bounding box center [1325, 211] width 71 height 15
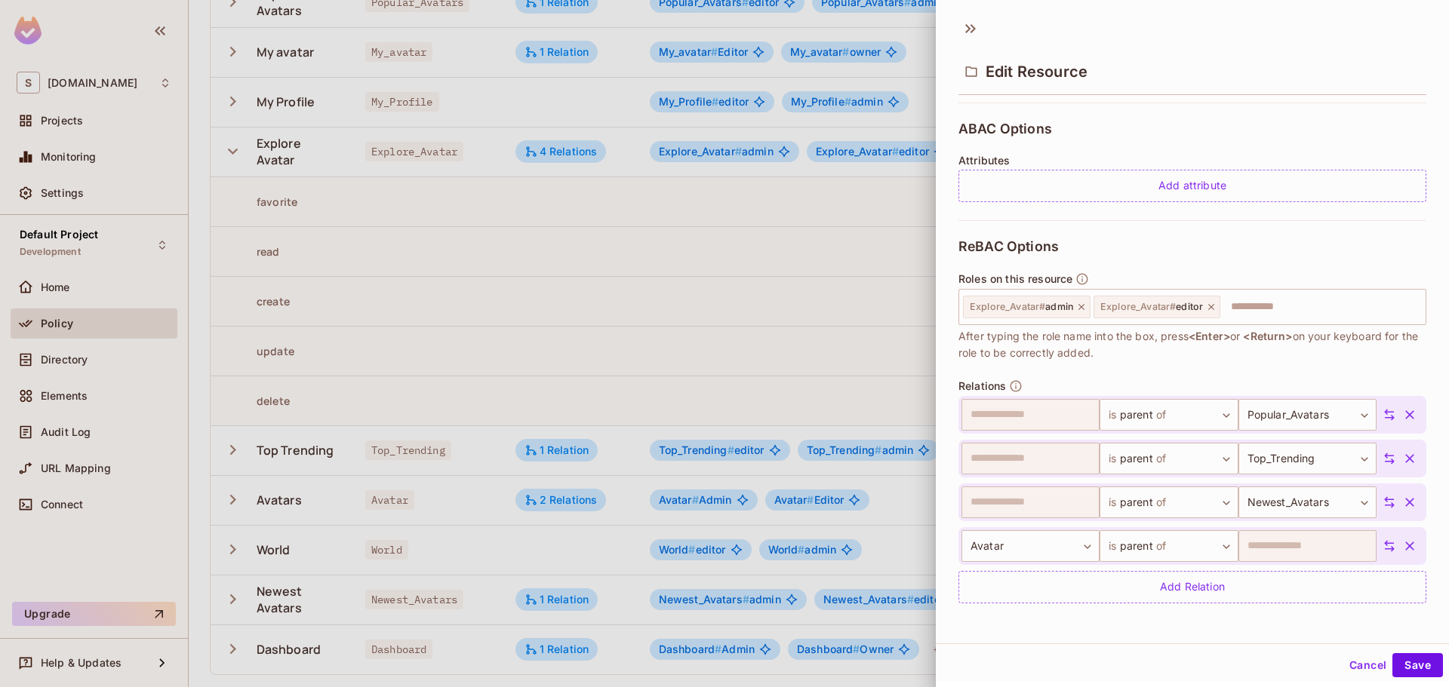
scroll to position [167, 0]
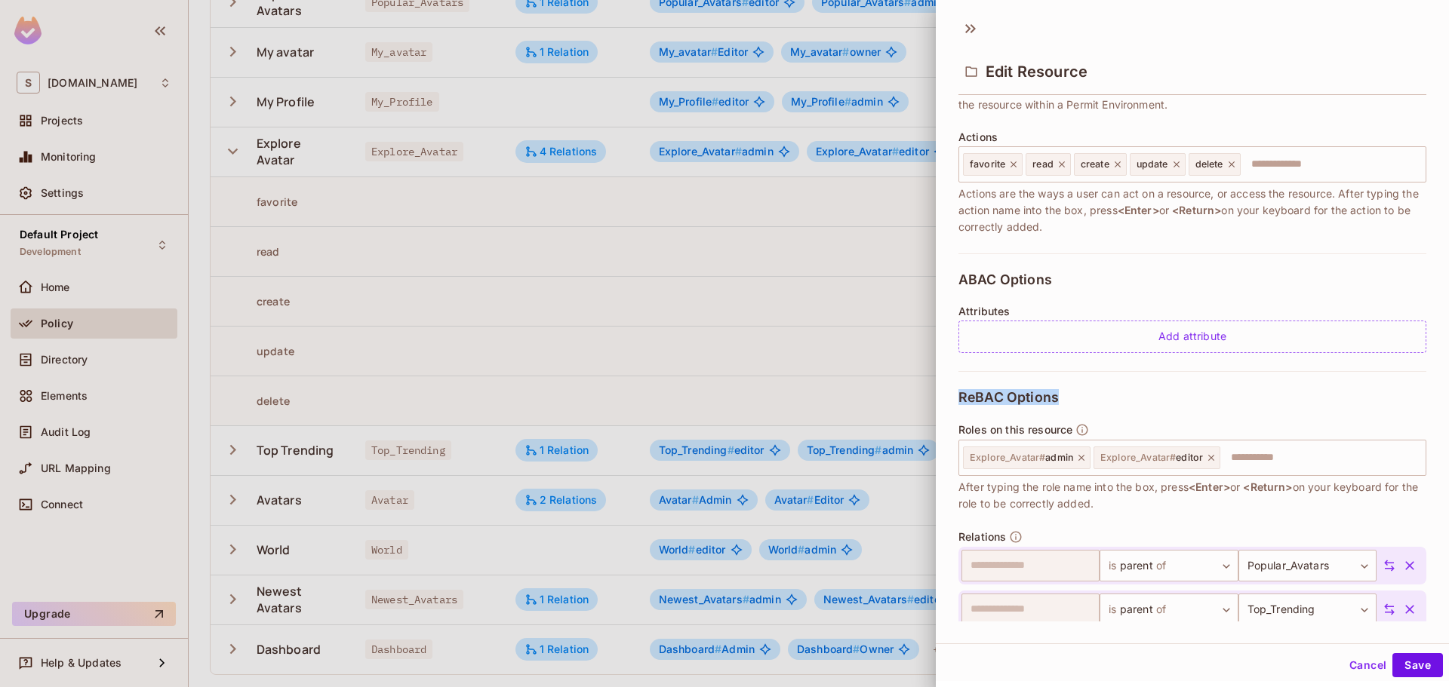
drag, startPoint x: 958, startPoint y: 392, endPoint x: 1060, endPoint y: 394, distance: 102.6
click at [1060, 394] on div "**********" at bounding box center [1192, 360] width 513 height 521
click at [967, 401] on span "ReBAC Options" at bounding box center [1008, 397] width 100 height 15
drag, startPoint x: 958, startPoint y: 401, endPoint x: 1050, endPoint y: 398, distance: 92.1
click at [1050, 398] on span "ReBAC Options" at bounding box center [1008, 397] width 100 height 15
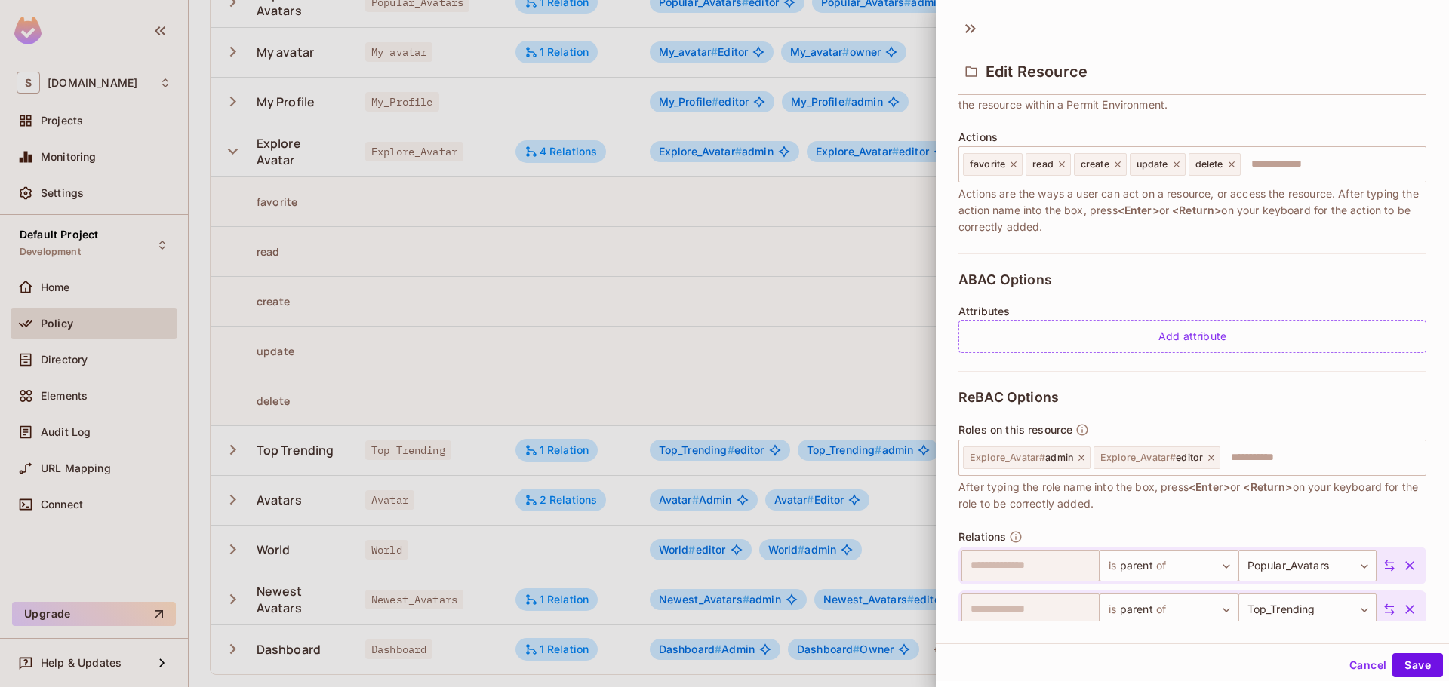
click at [1077, 406] on div "**********" at bounding box center [1192, 571] width 468 height 401
drag, startPoint x: 1072, startPoint y: 404, endPoint x: 967, endPoint y: 404, distance: 105.6
click at [967, 404] on div "**********" at bounding box center [1192, 571] width 468 height 401
click at [960, 404] on span "ReBAC Options" at bounding box center [1008, 397] width 100 height 15
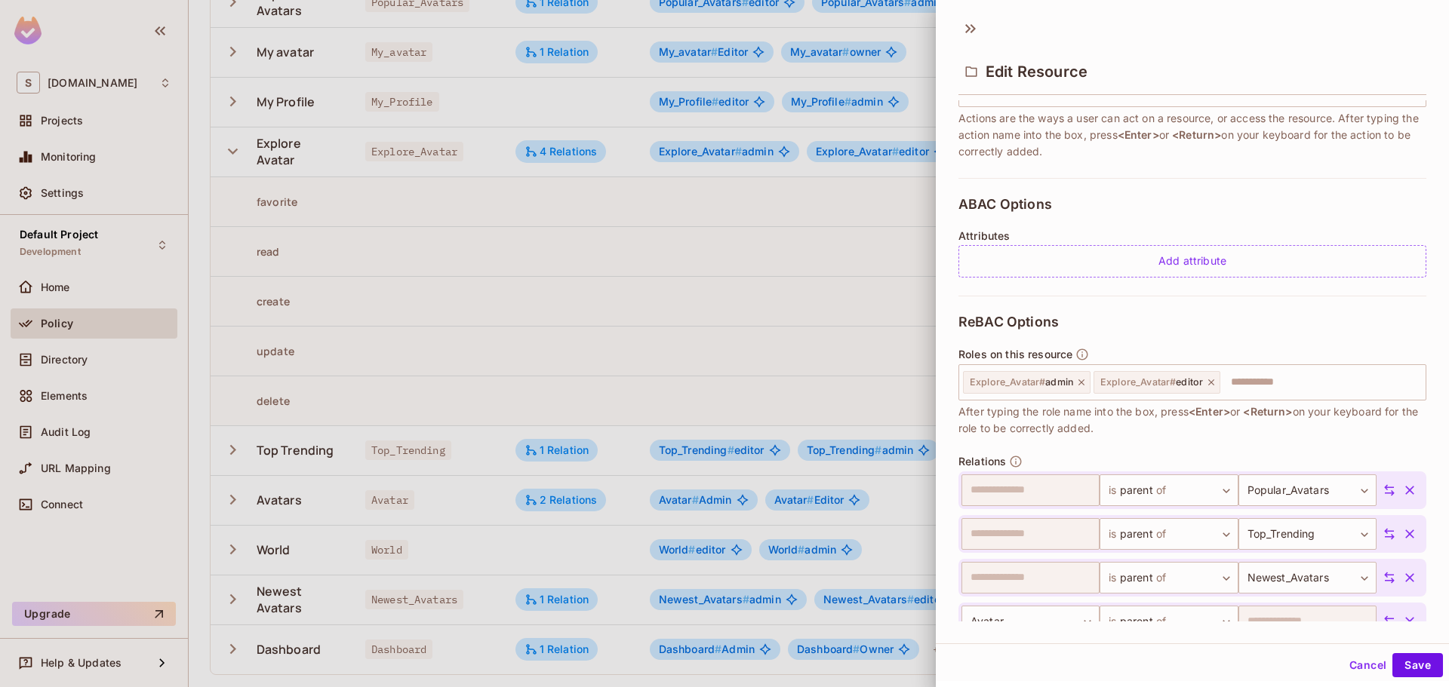
scroll to position [318, 0]
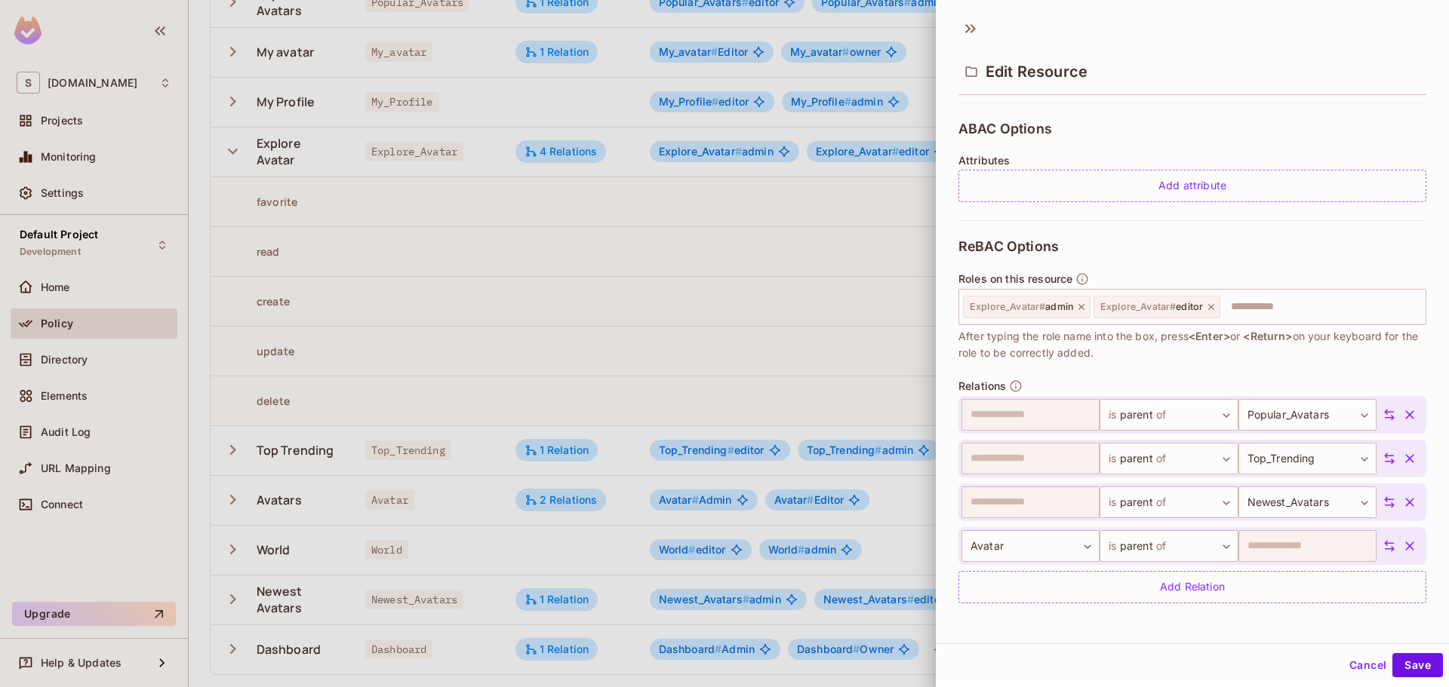
click at [822, 335] on div at bounding box center [724, 343] width 1449 height 687
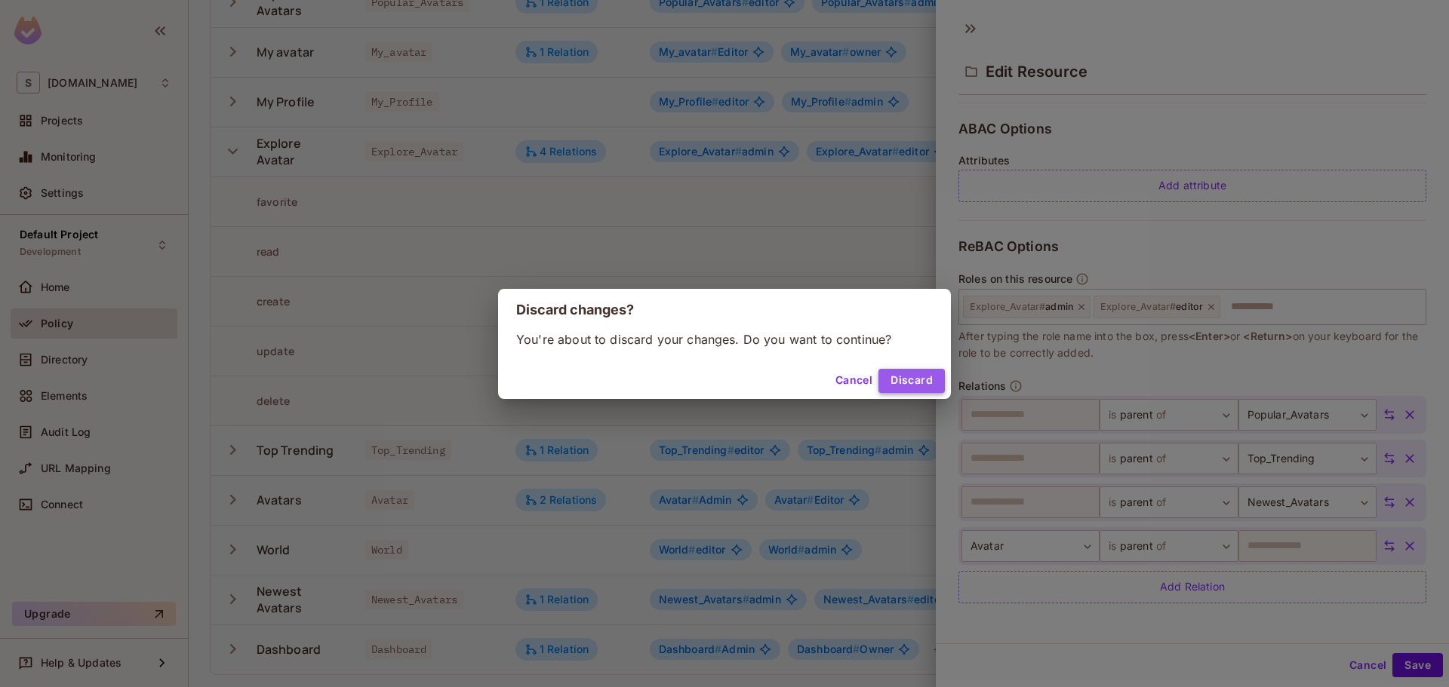
click at [903, 375] on button "Discard" at bounding box center [911, 381] width 66 height 24
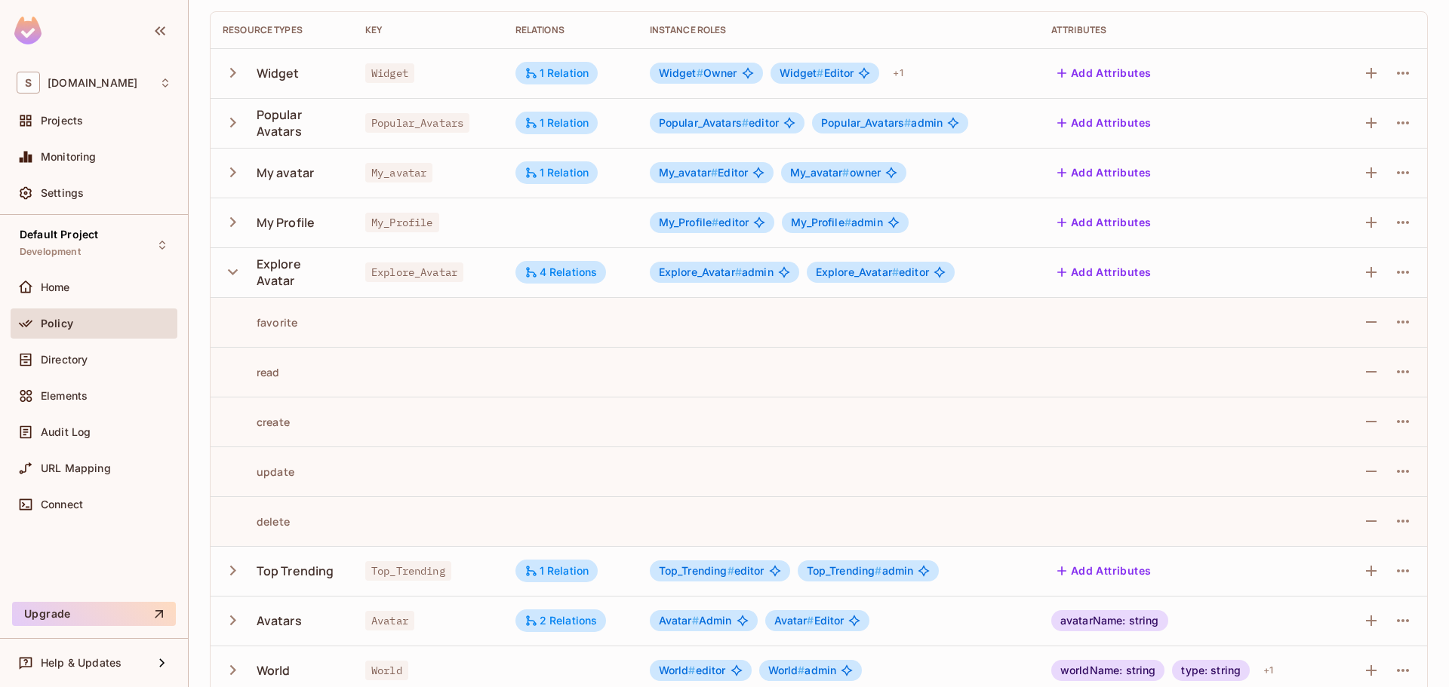
scroll to position [0, 0]
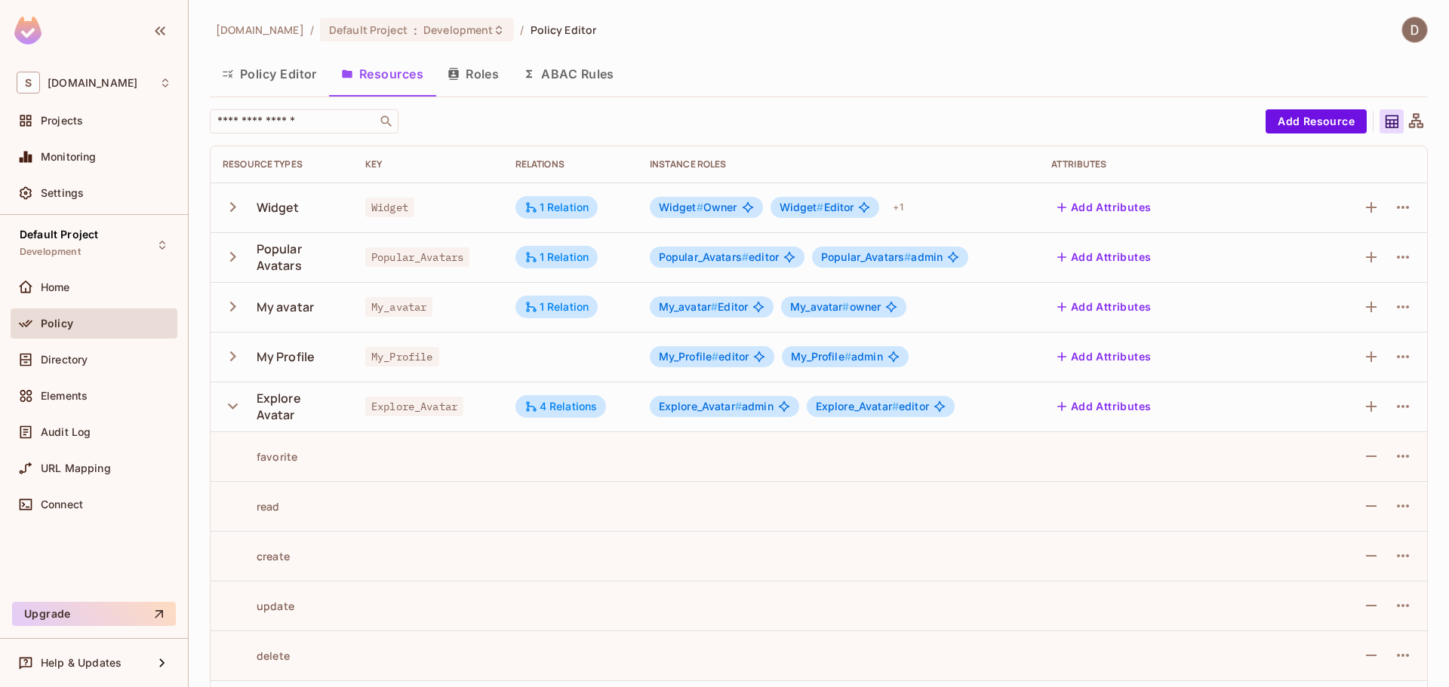
click at [477, 72] on button "Roles" at bounding box center [472, 74] width 75 height 38
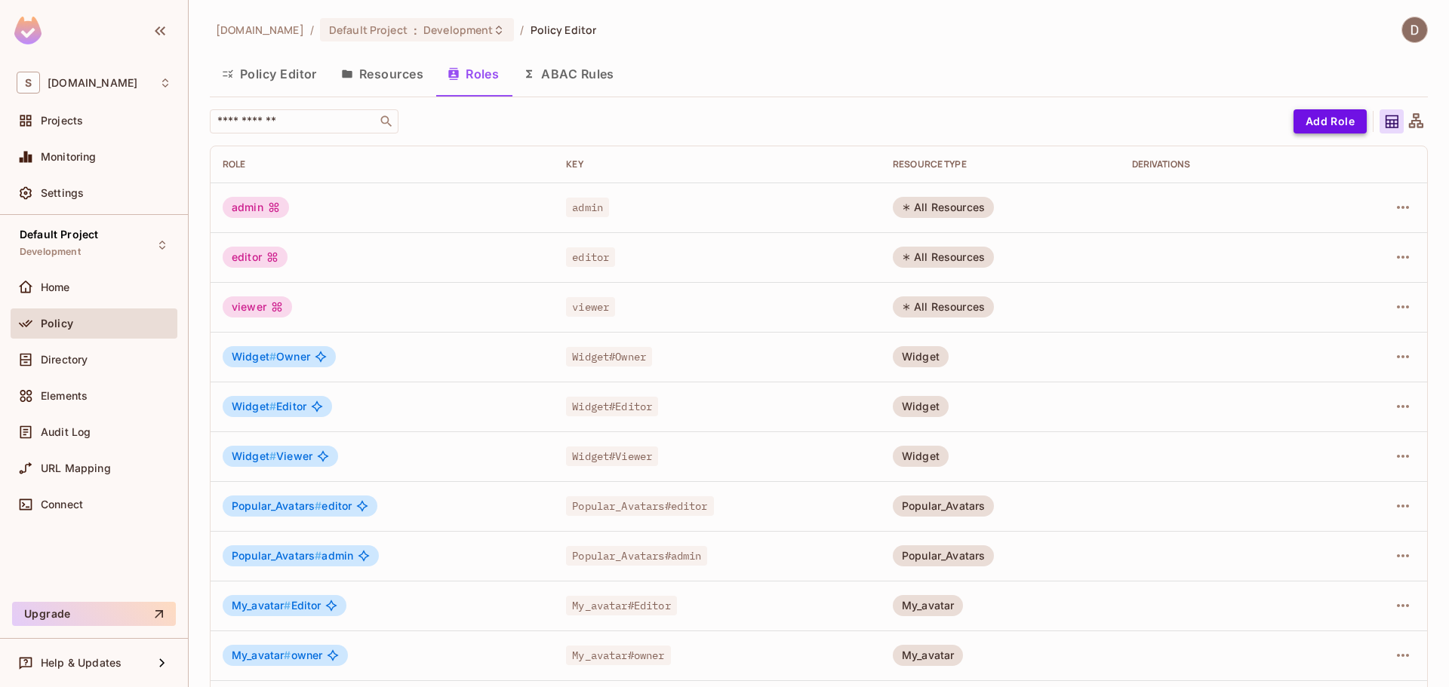
click at [1325, 126] on button "Add Role" at bounding box center [1329, 121] width 73 height 24
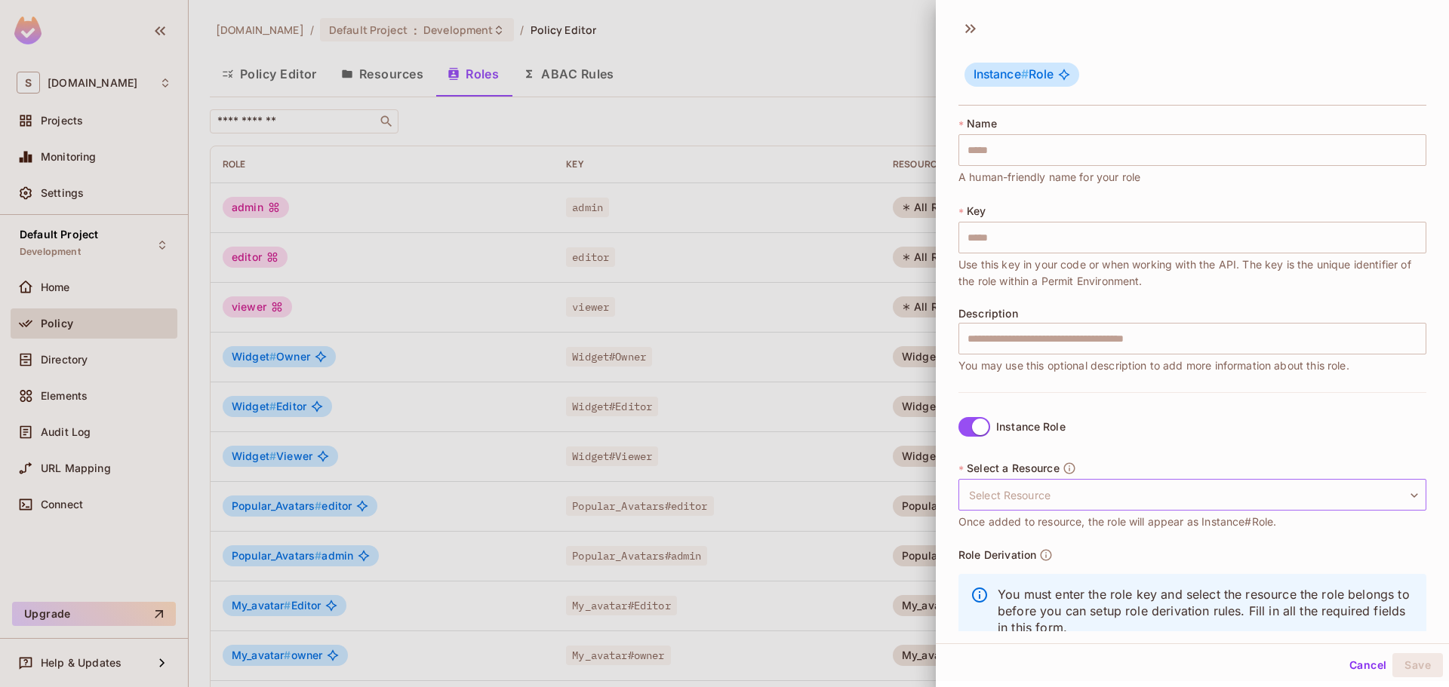
click at [1007, 504] on body "S savameta.com Projects Monitoring Settings Default Project Development Home Po…" at bounding box center [724, 343] width 1449 height 687
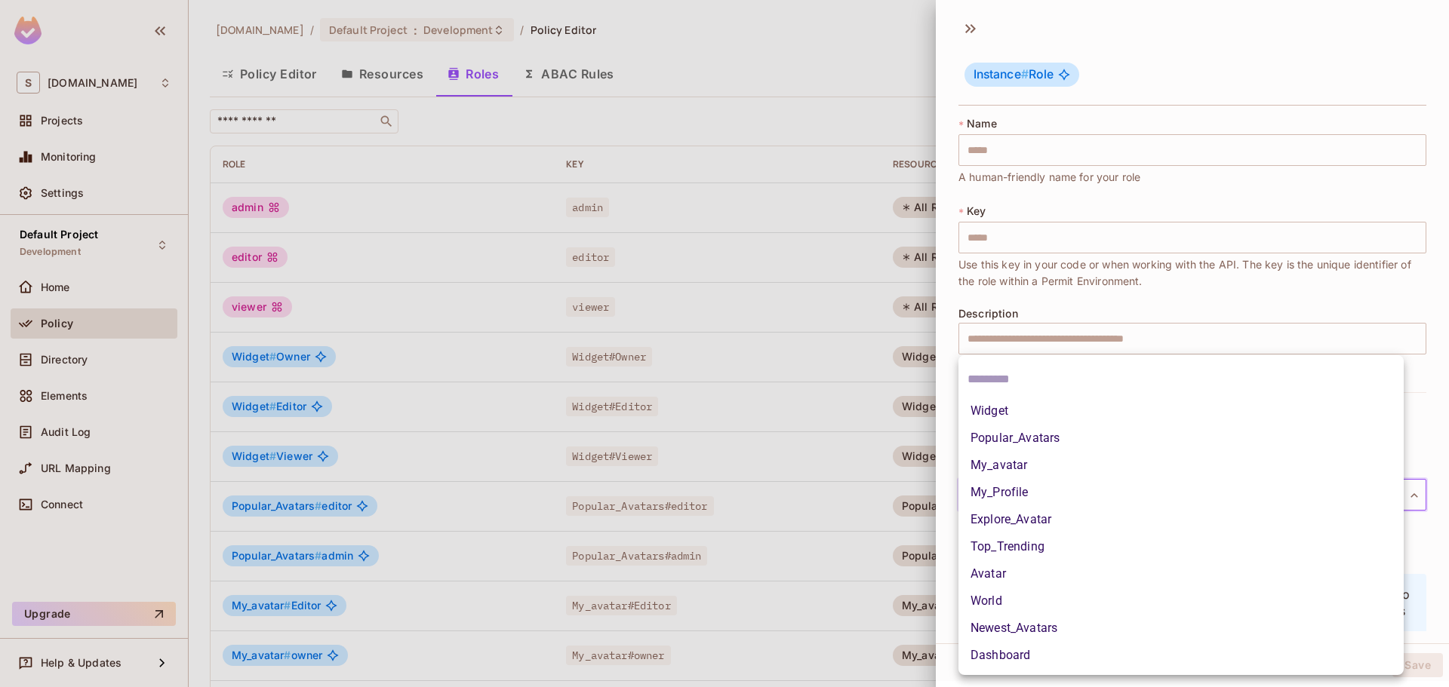
drag, startPoint x: 1030, startPoint y: 466, endPoint x: 1019, endPoint y: 469, distance: 11.0
click at [1029, 466] on li "My_avatar" at bounding box center [1180, 465] width 445 height 27
type input "*********"
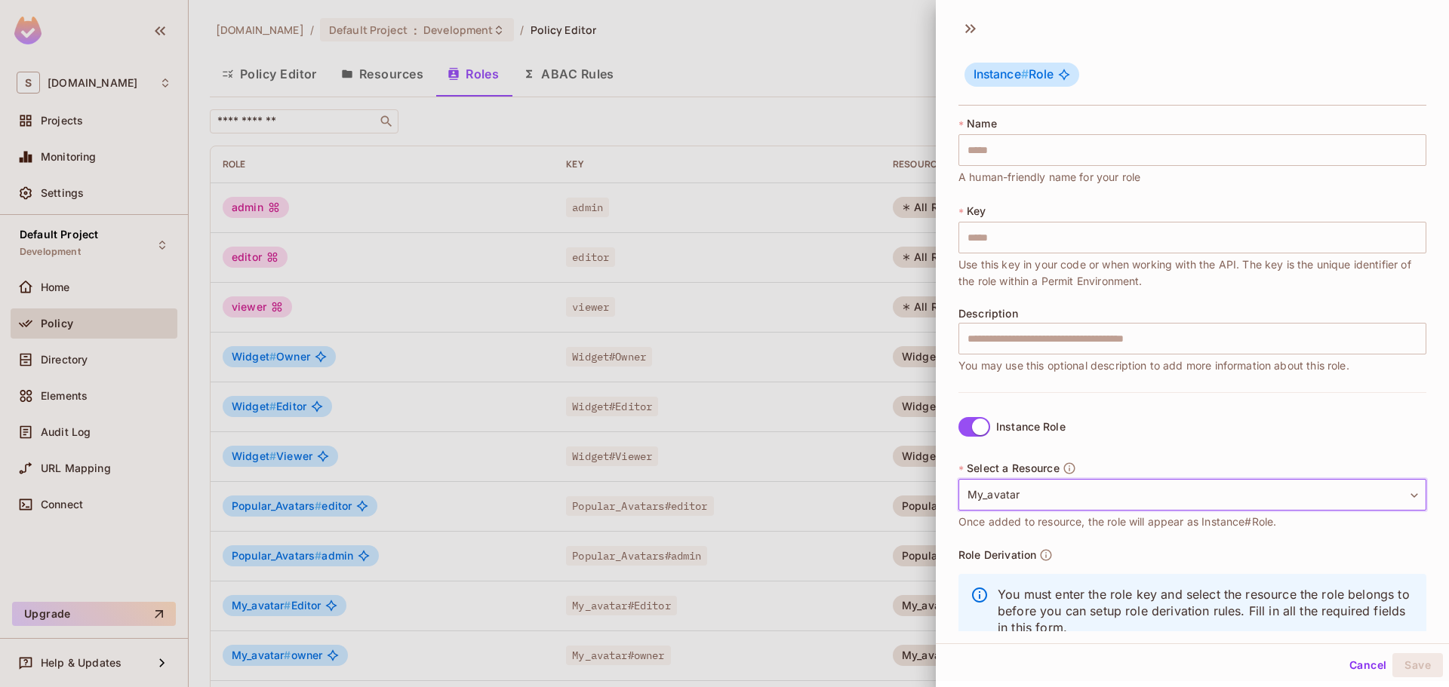
click at [742, 270] on div at bounding box center [724, 343] width 1449 height 687
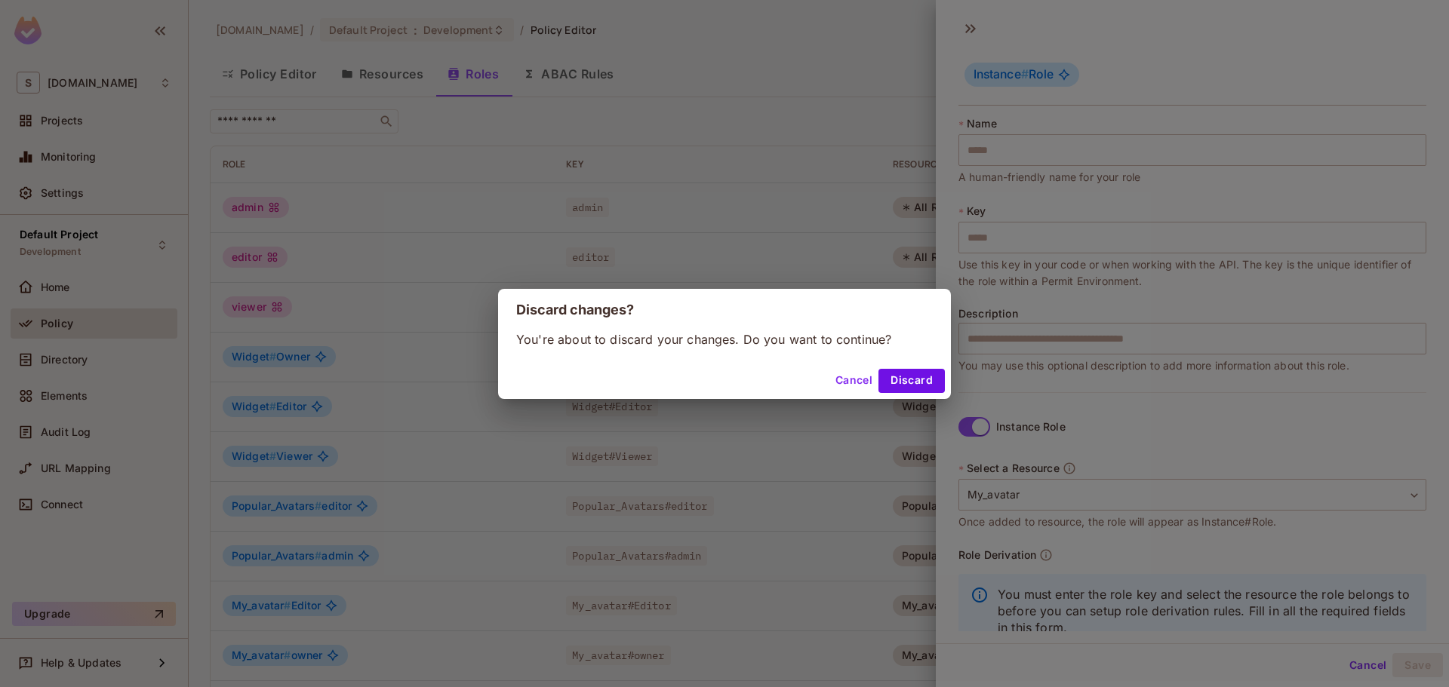
click at [899, 381] on button "Discard" at bounding box center [911, 381] width 66 height 24
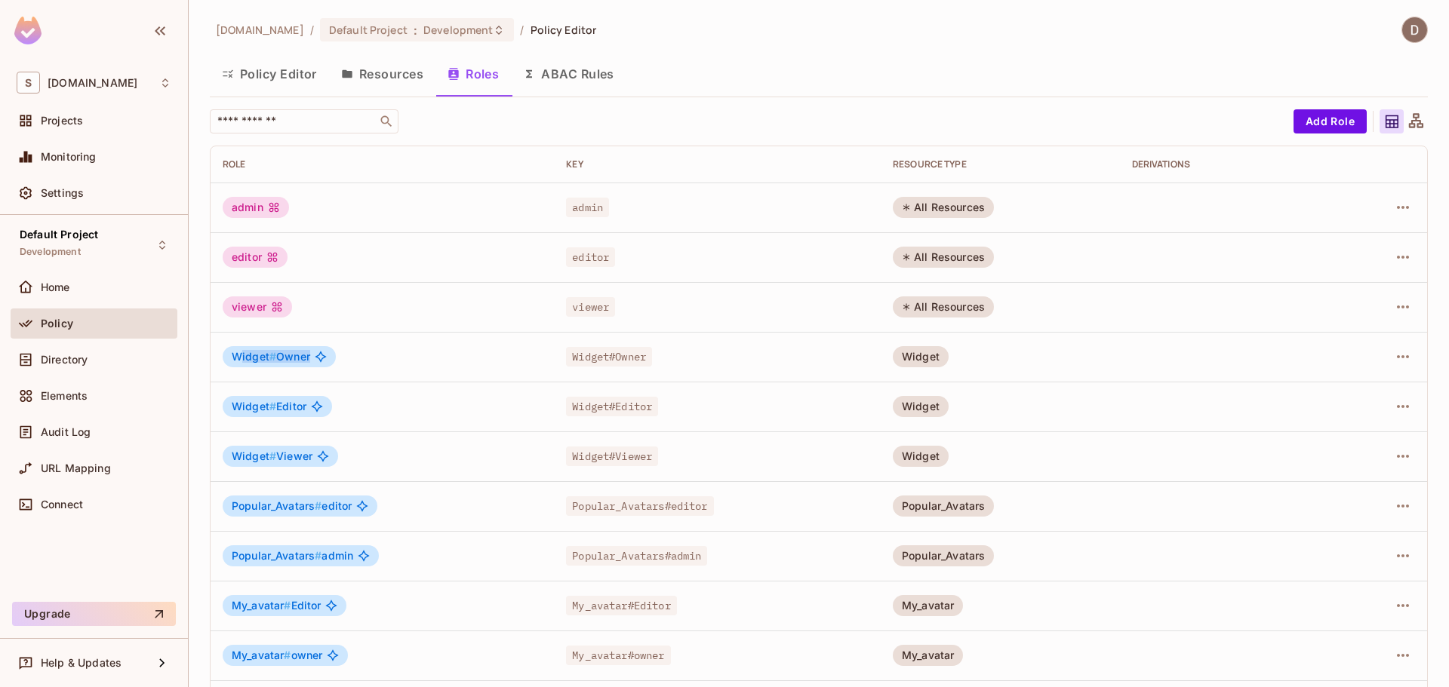
drag, startPoint x: 239, startPoint y: 357, endPoint x: 324, endPoint y: 360, distance: 84.6
click at [324, 360] on div "Widget # Owner" at bounding box center [279, 356] width 113 height 21
drag, startPoint x: 269, startPoint y: 415, endPoint x: 245, endPoint y: 409, distance: 24.9
click at [265, 413] on div "Widget # Editor" at bounding box center [277, 406] width 109 height 21
drag, startPoint x: 290, startPoint y: 407, endPoint x: 328, endPoint y: 407, distance: 38.5
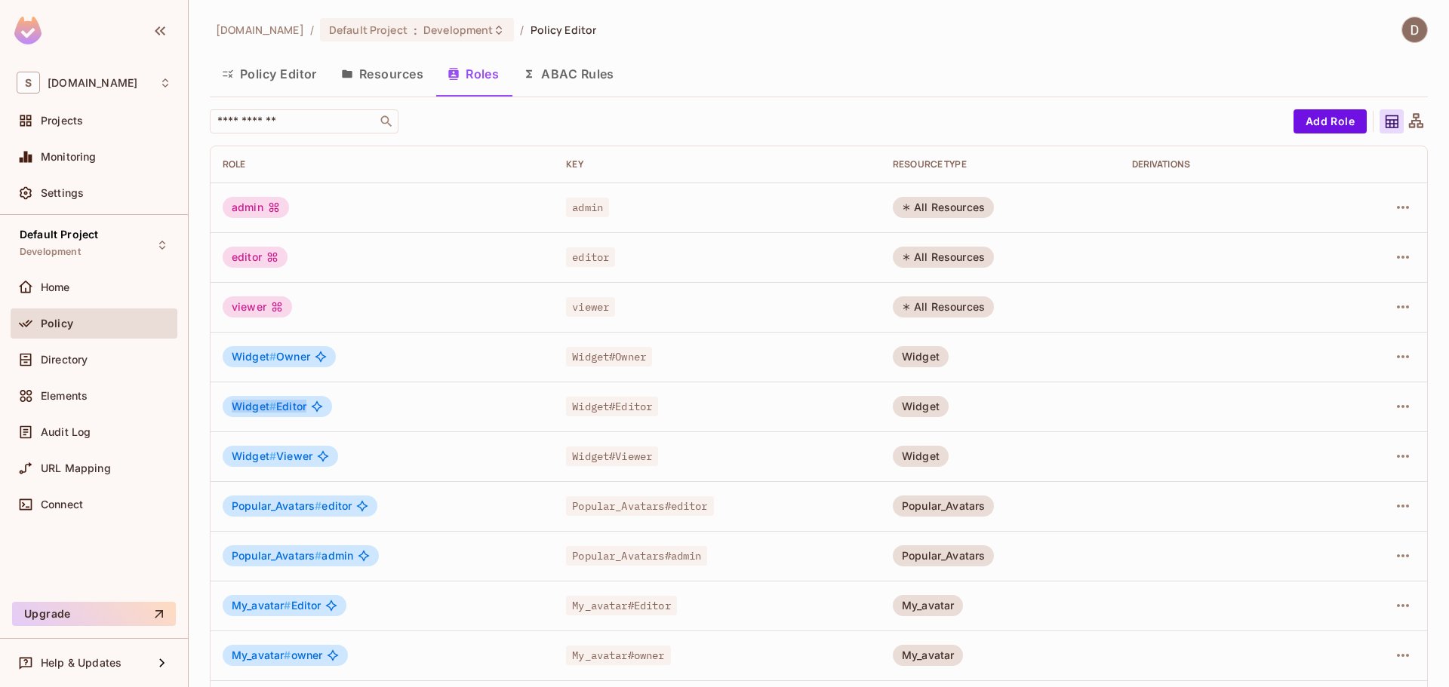
click at [328, 407] on div "Widget # Editor" at bounding box center [277, 406] width 109 height 21
click at [420, 414] on div "Widget # Editor" at bounding box center [382, 406] width 319 height 21
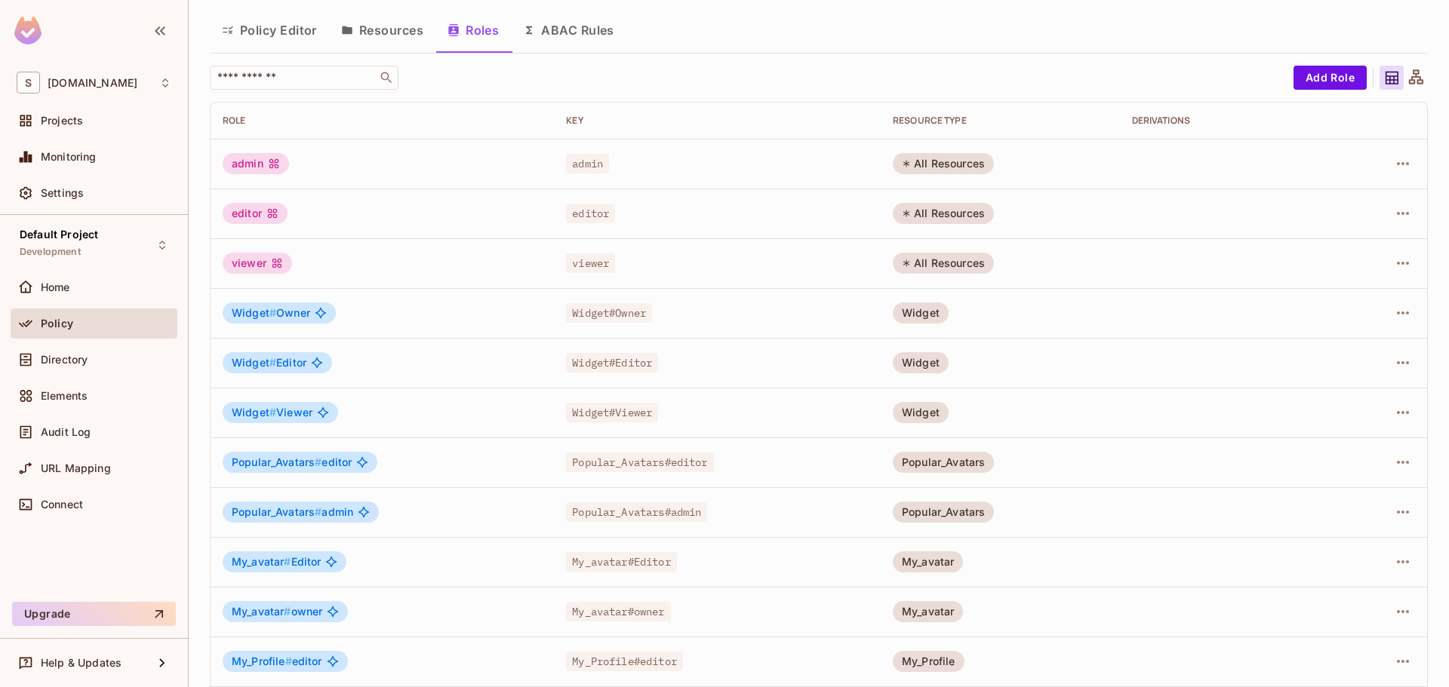
scroll to position [78, 0]
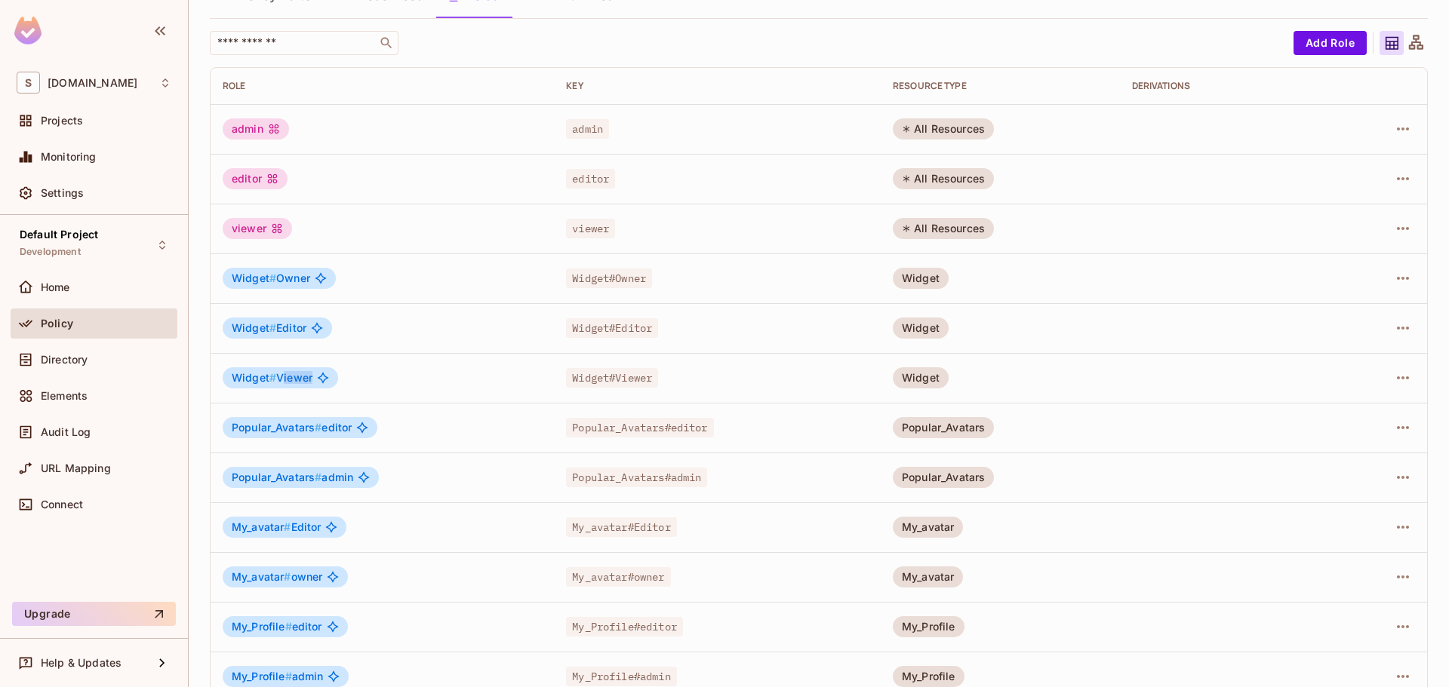
drag, startPoint x: 279, startPoint y: 378, endPoint x: 309, endPoint y: 378, distance: 30.2
click at [309, 378] on span "Widget # Viewer" at bounding box center [272, 378] width 81 height 12
click at [393, 383] on div "Widget # Viewer" at bounding box center [382, 378] width 319 height 21
click at [1403, 381] on button "button" at bounding box center [1403, 378] width 24 height 24
click at [1398, 386] on div at bounding box center [724, 343] width 1449 height 687
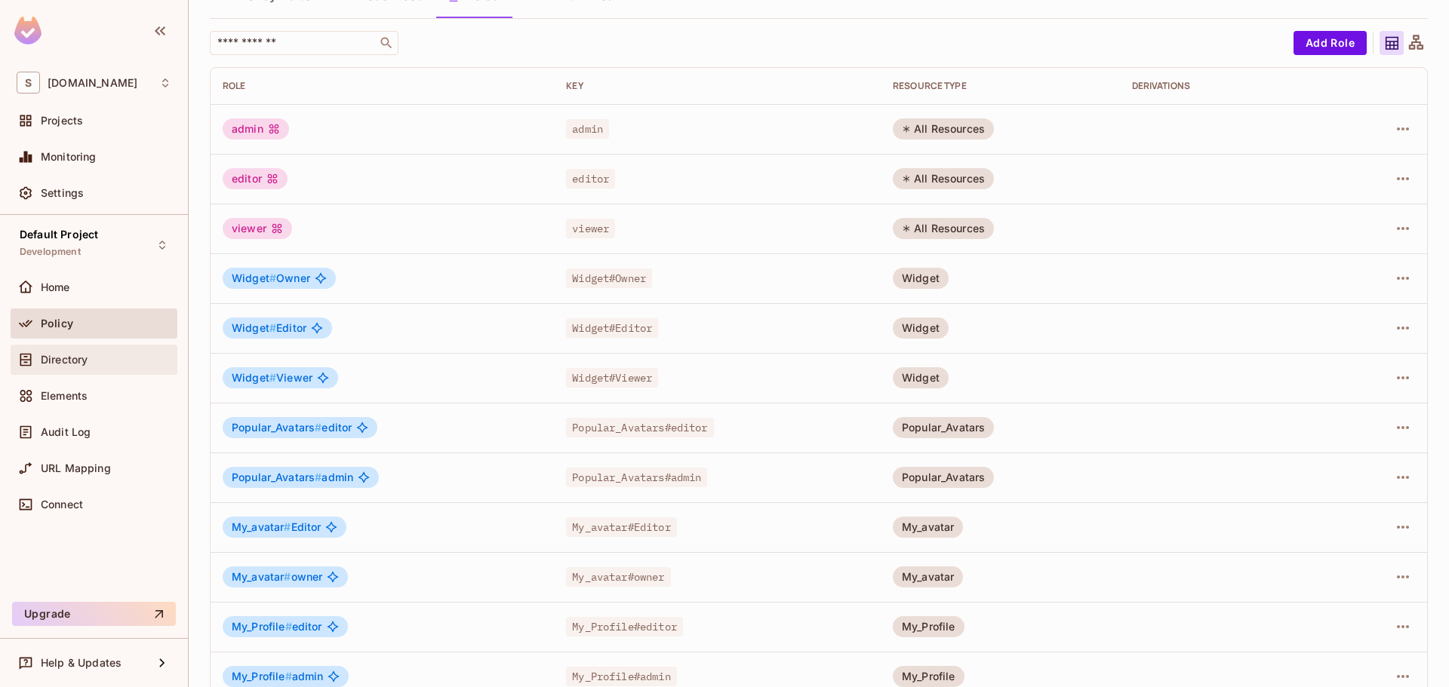
click at [46, 371] on div "Directory" at bounding box center [94, 360] width 167 height 30
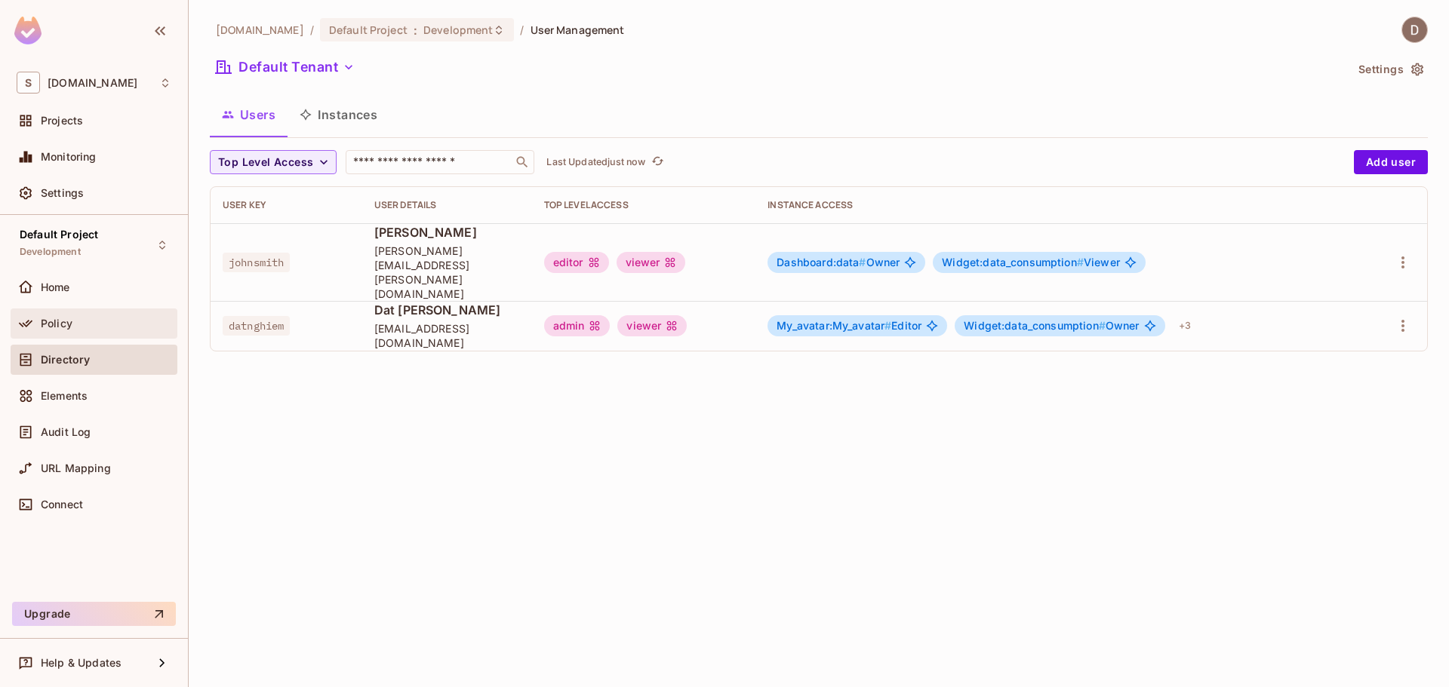
click at [106, 325] on div "Policy" at bounding box center [106, 324] width 131 height 12
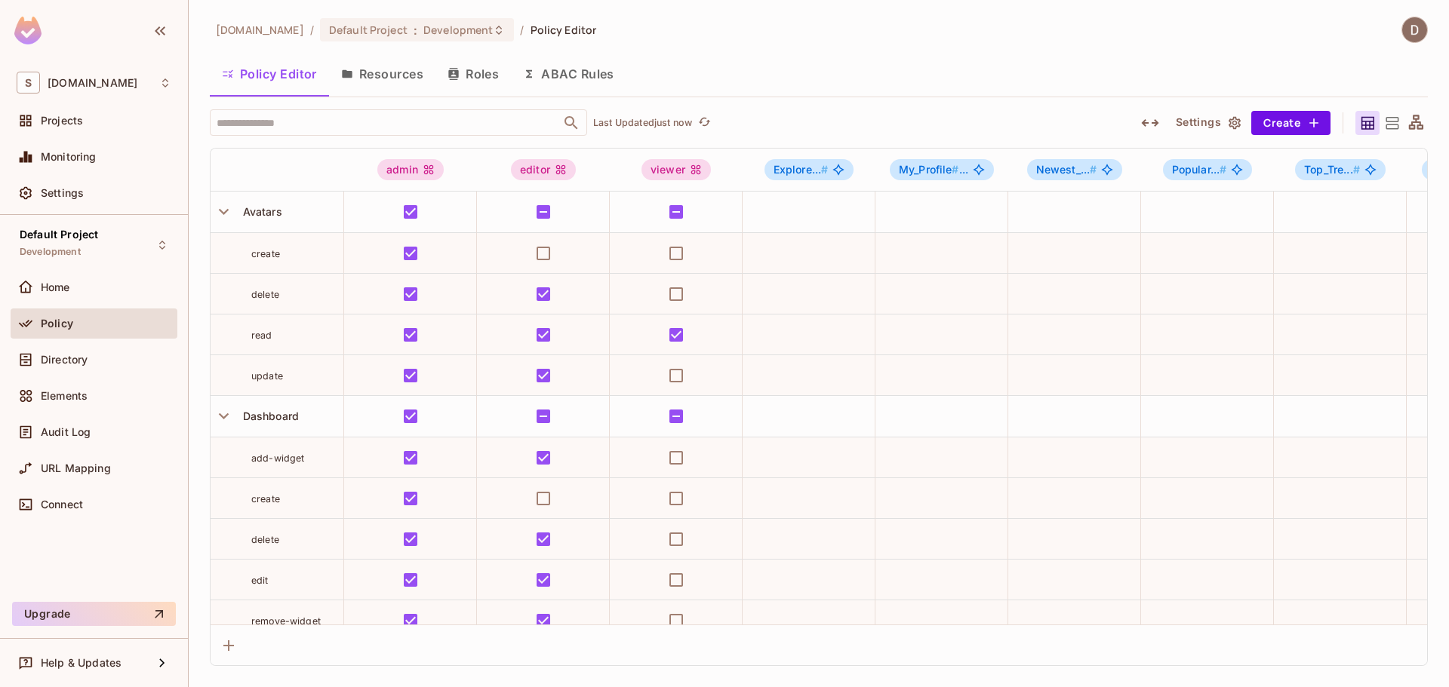
click at [868, 83] on div "Policy Editor Resources Roles ABAC Rules" at bounding box center [819, 74] width 1218 height 38
click at [69, 363] on span "Directory" at bounding box center [64, 360] width 47 height 12
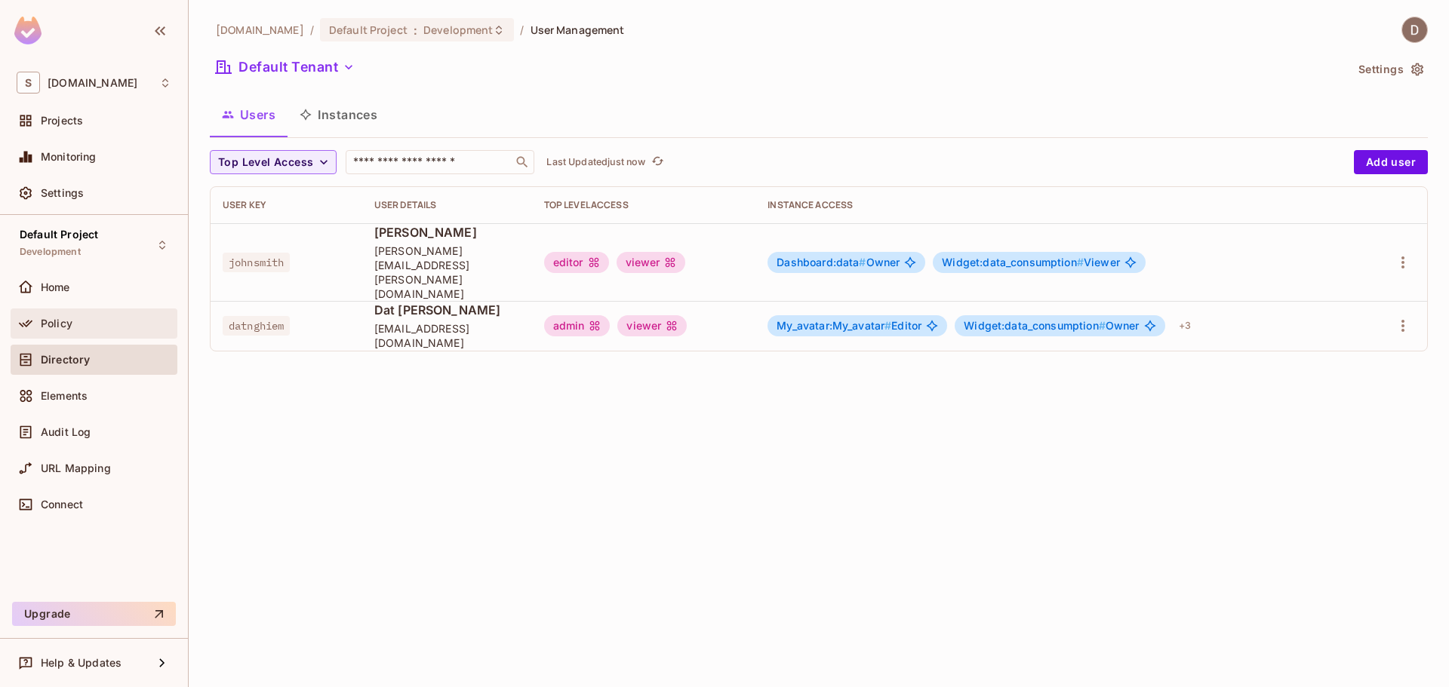
click at [73, 324] on div "Policy" at bounding box center [106, 324] width 131 height 12
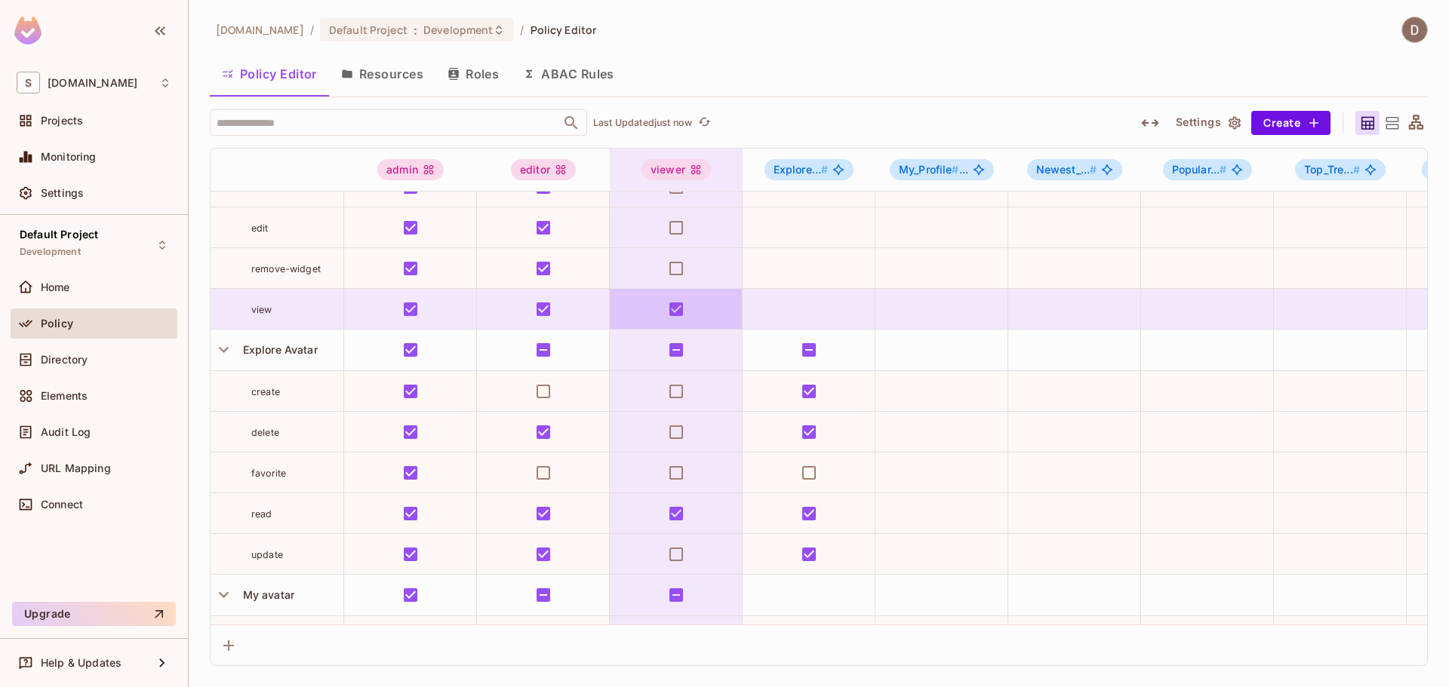
scroll to position [377, 0]
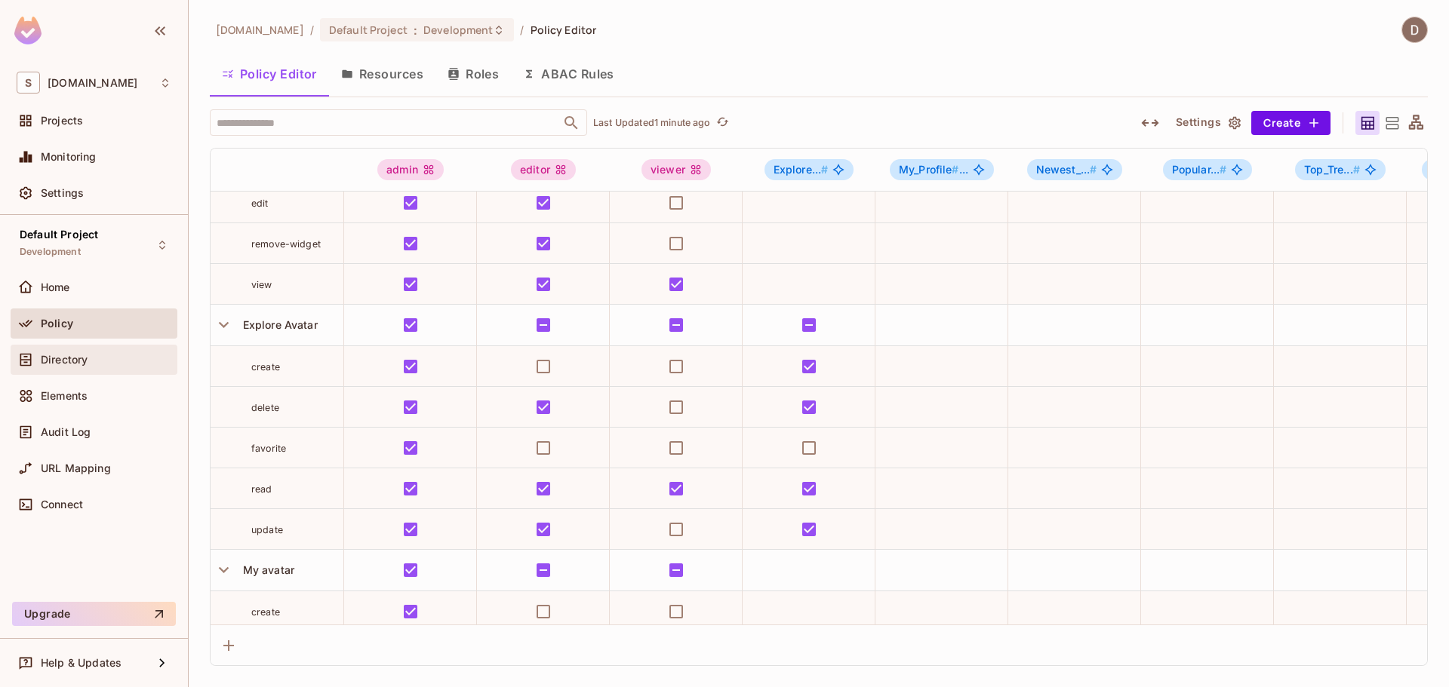
click at [89, 361] on div "Directory" at bounding box center [106, 360] width 131 height 12
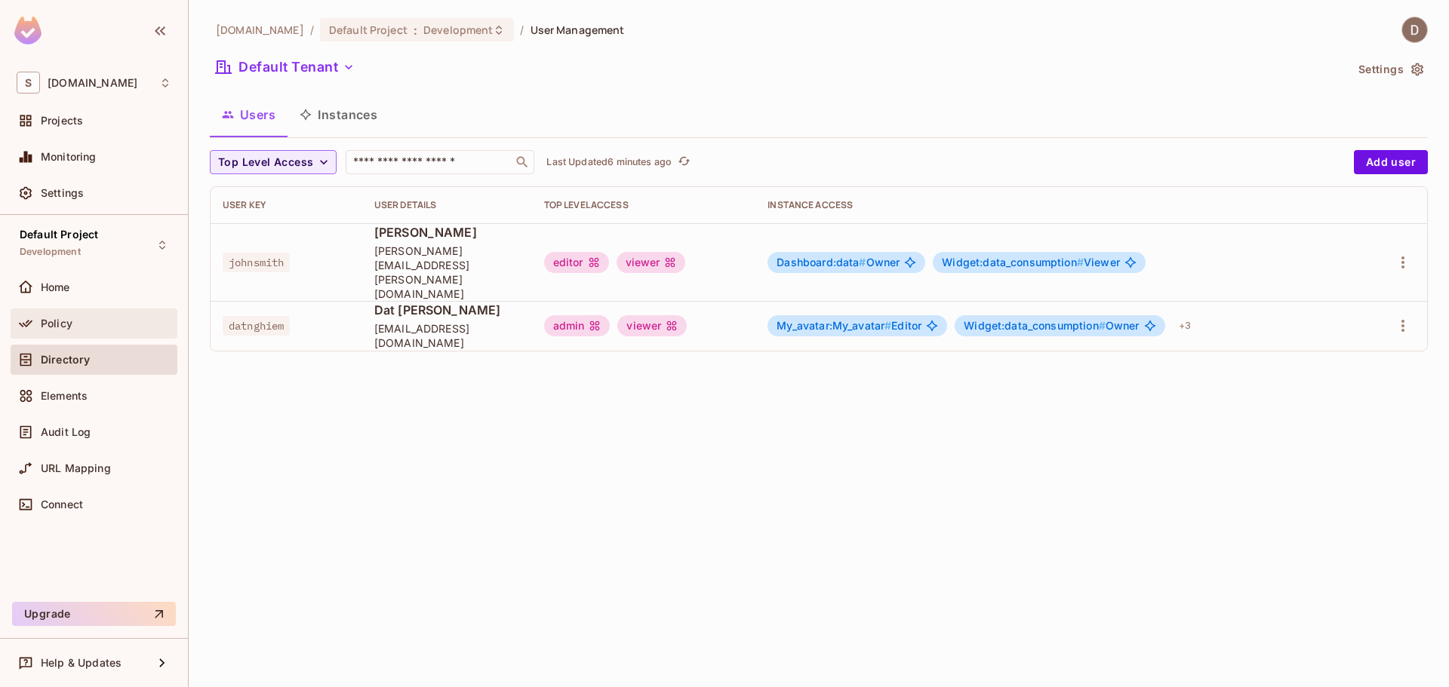
click at [95, 320] on div "Policy" at bounding box center [106, 324] width 131 height 12
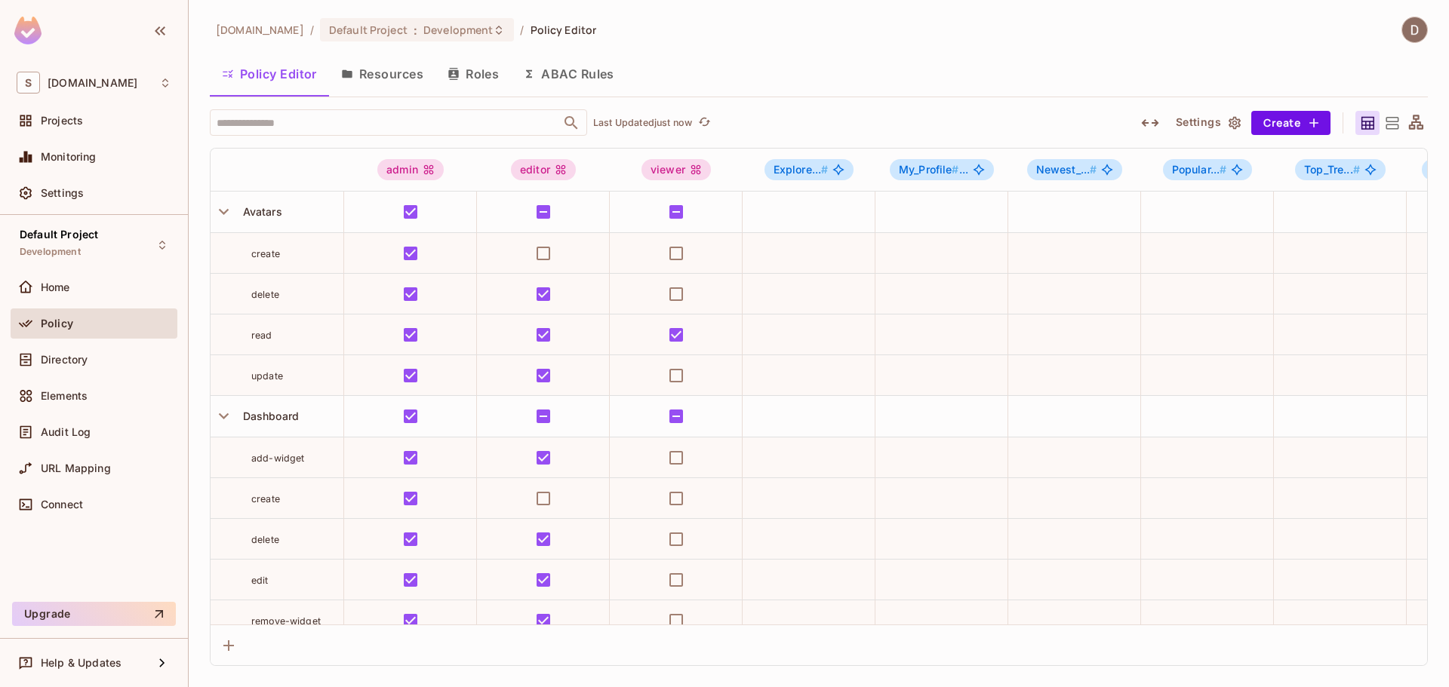
click at [457, 78] on icon "button" at bounding box center [453, 74] width 12 height 12
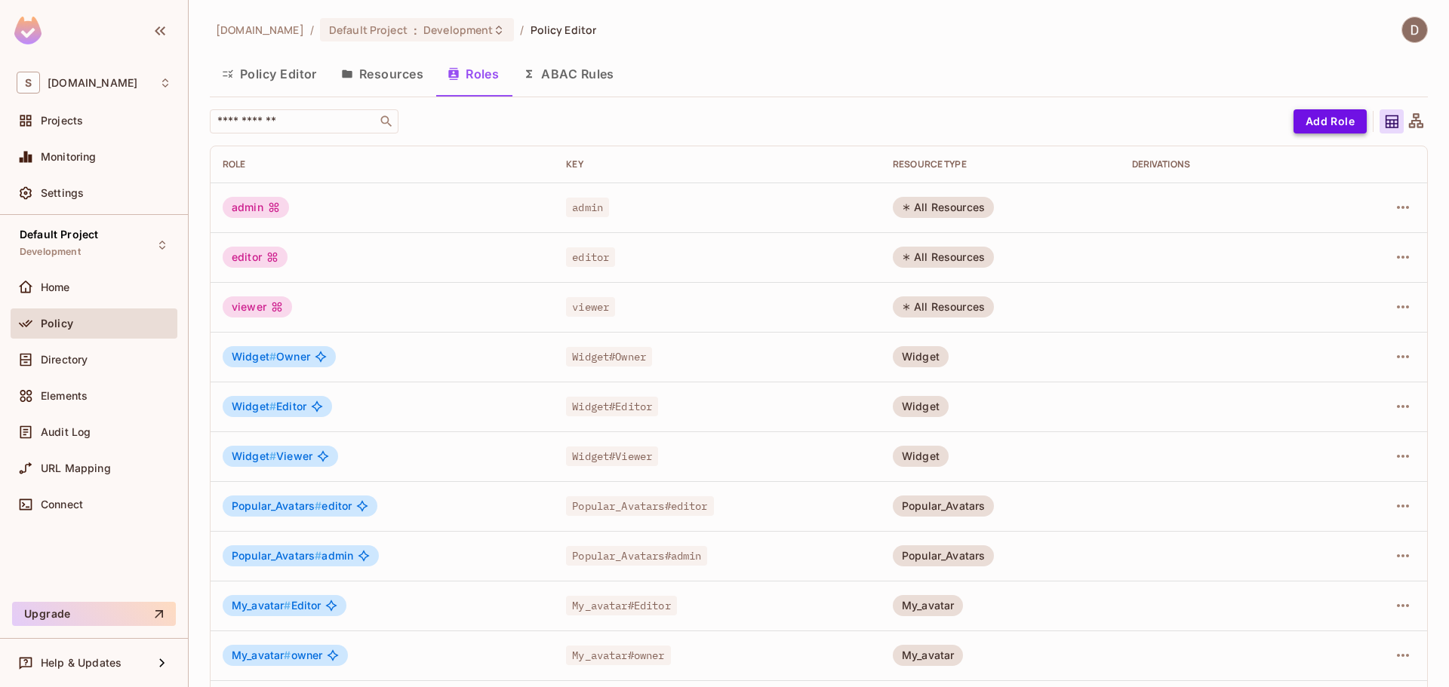
click at [1329, 129] on button "Add Role" at bounding box center [1329, 121] width 73 height 24
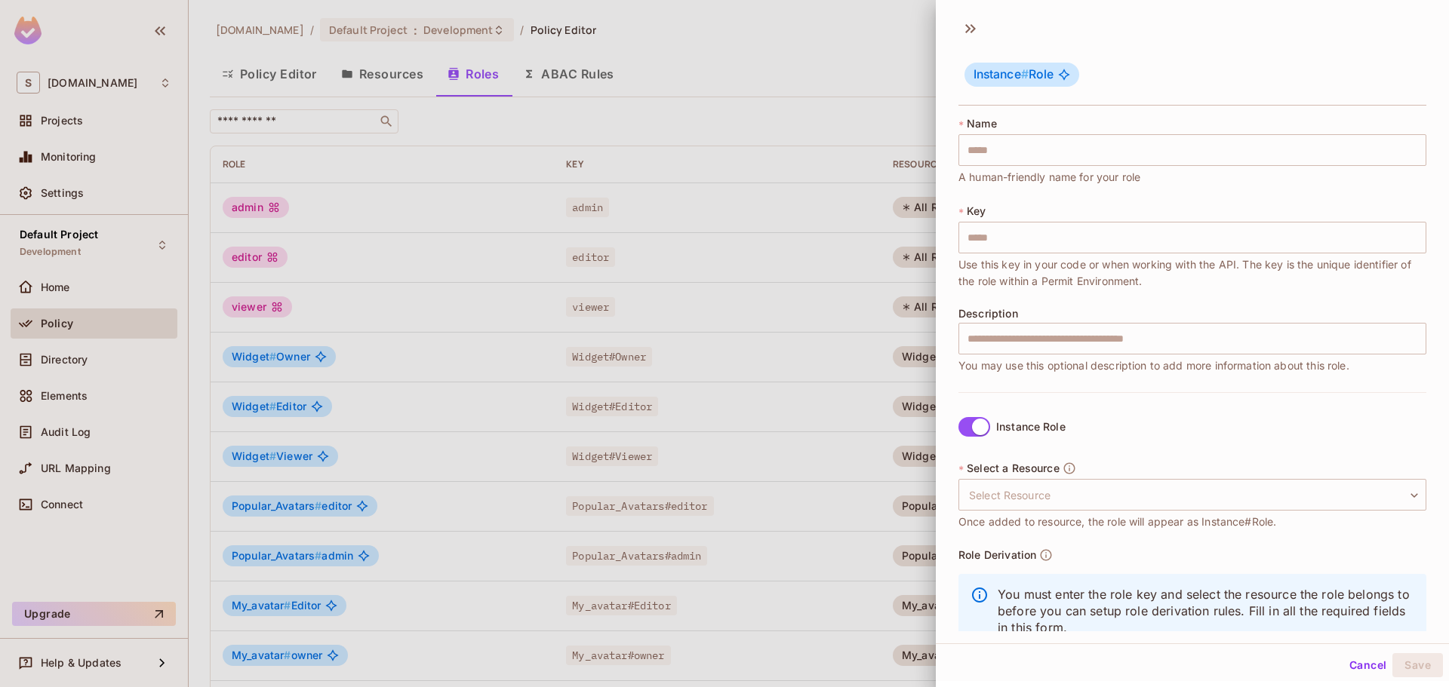
click at [500, 143] on div at bounding box center [724, 343] width 1449 height 687
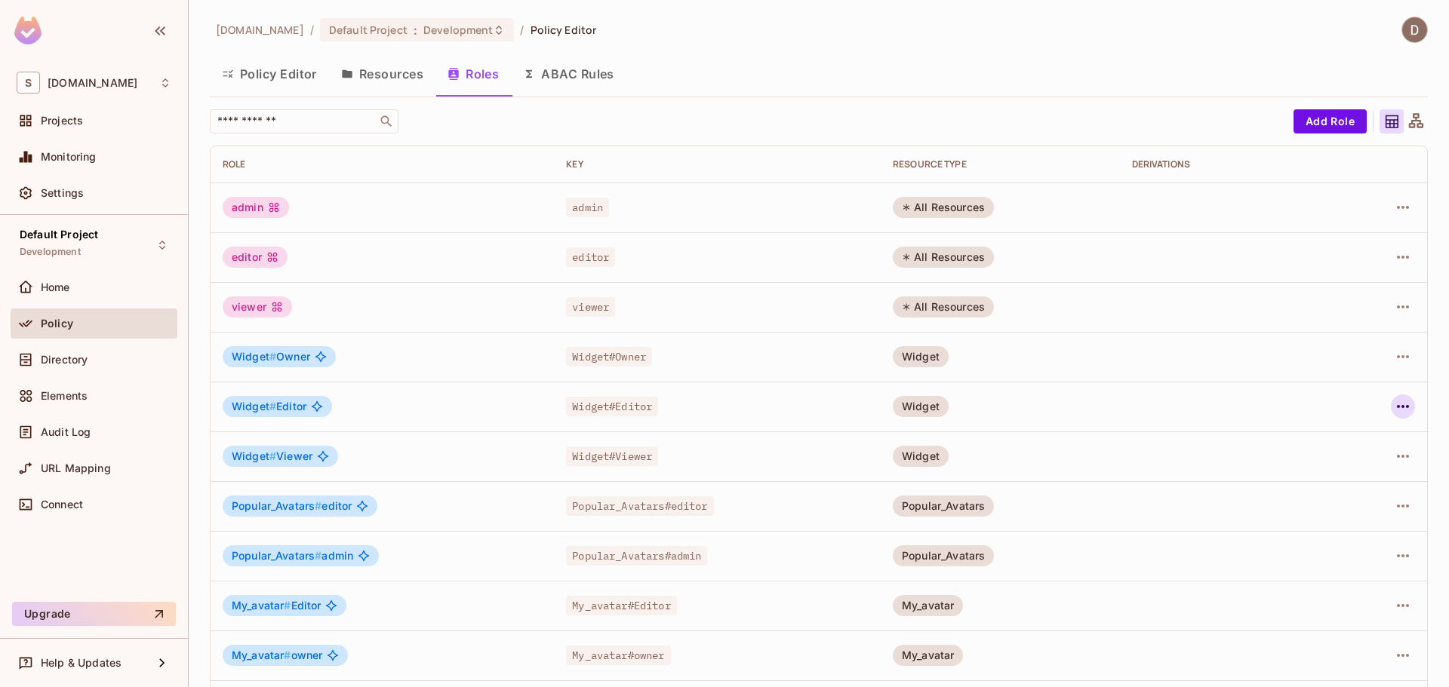
click at [1394, 413] on icon "button" at bounding box center [1403, 407] width 18 height 18
click at [1343, 446] on div "Edit Role" at bounding box center [1324, 441] width 45 height 15
click at [1300, 115] on button "Add Role" at bounding box center [1329, 121] width 73 height 24
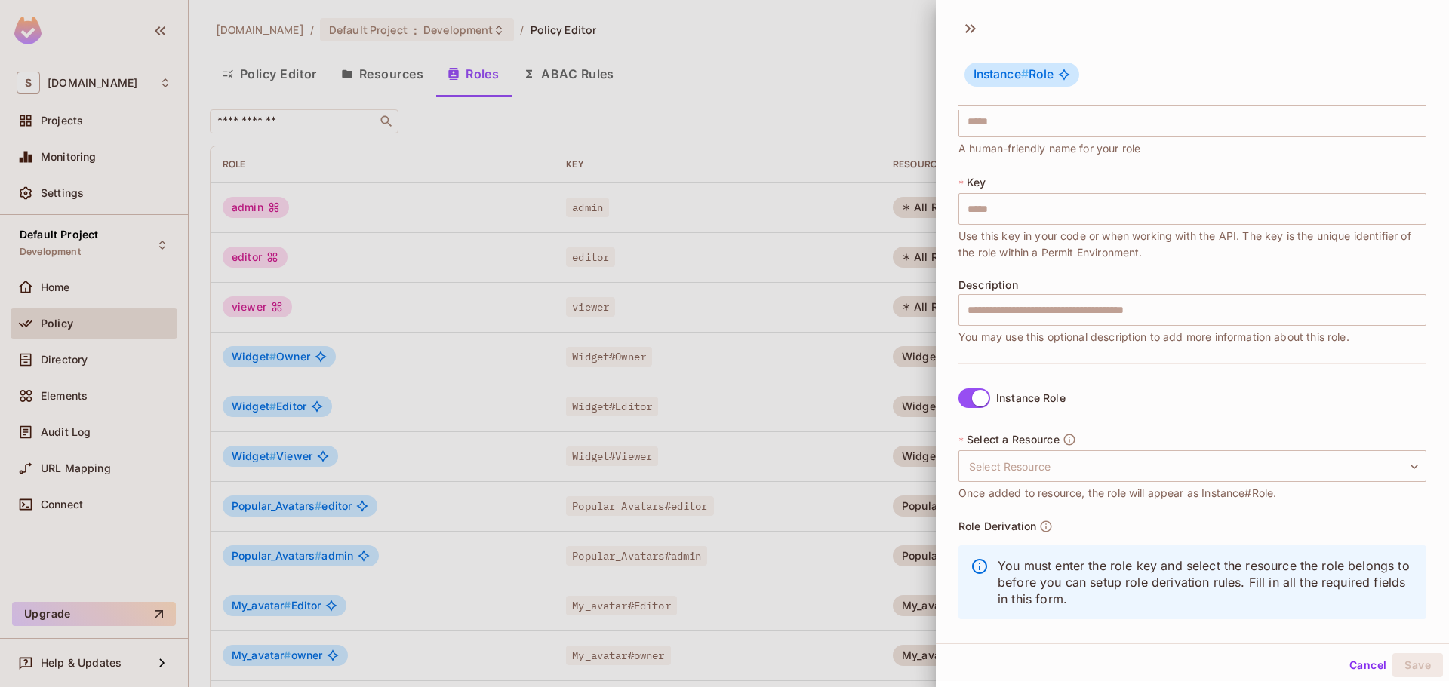
scroll to position [44, 0]
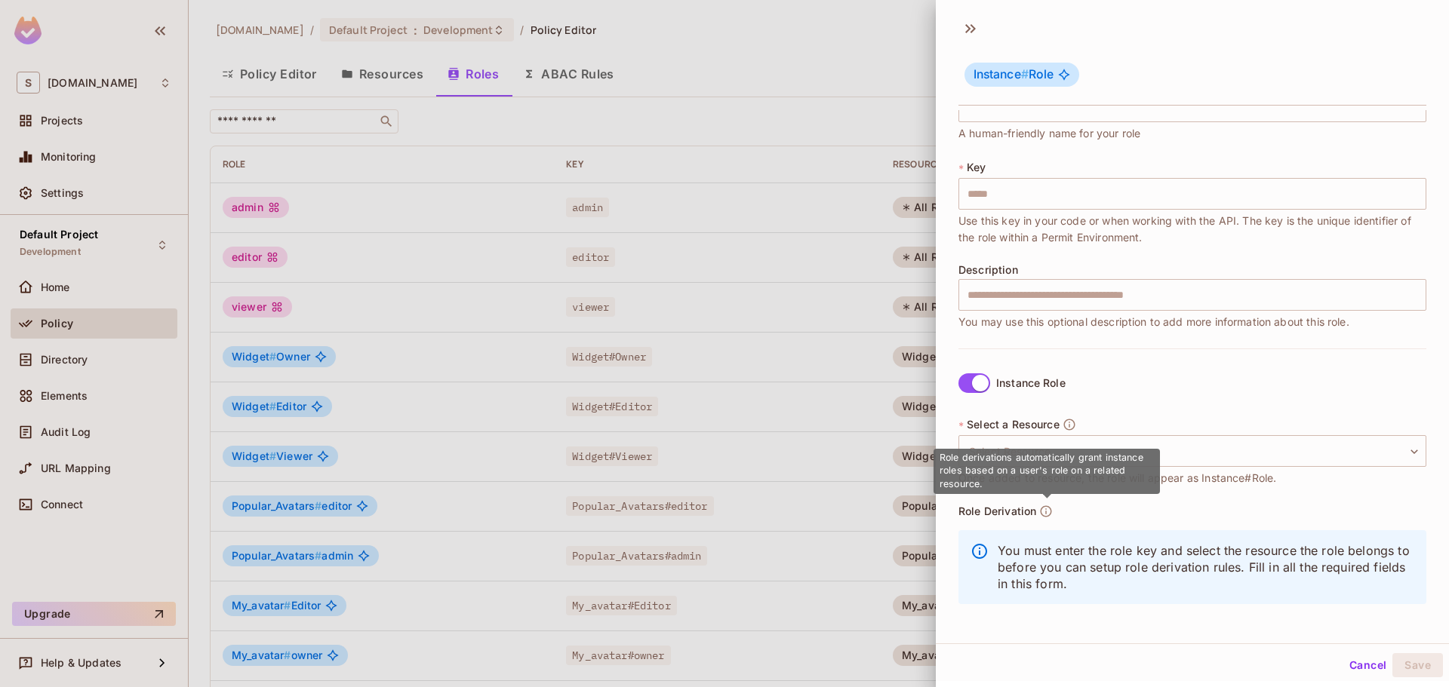
click at [1047, 515] on icon "button" at bounding box center [1046, 512] width 14 height 14
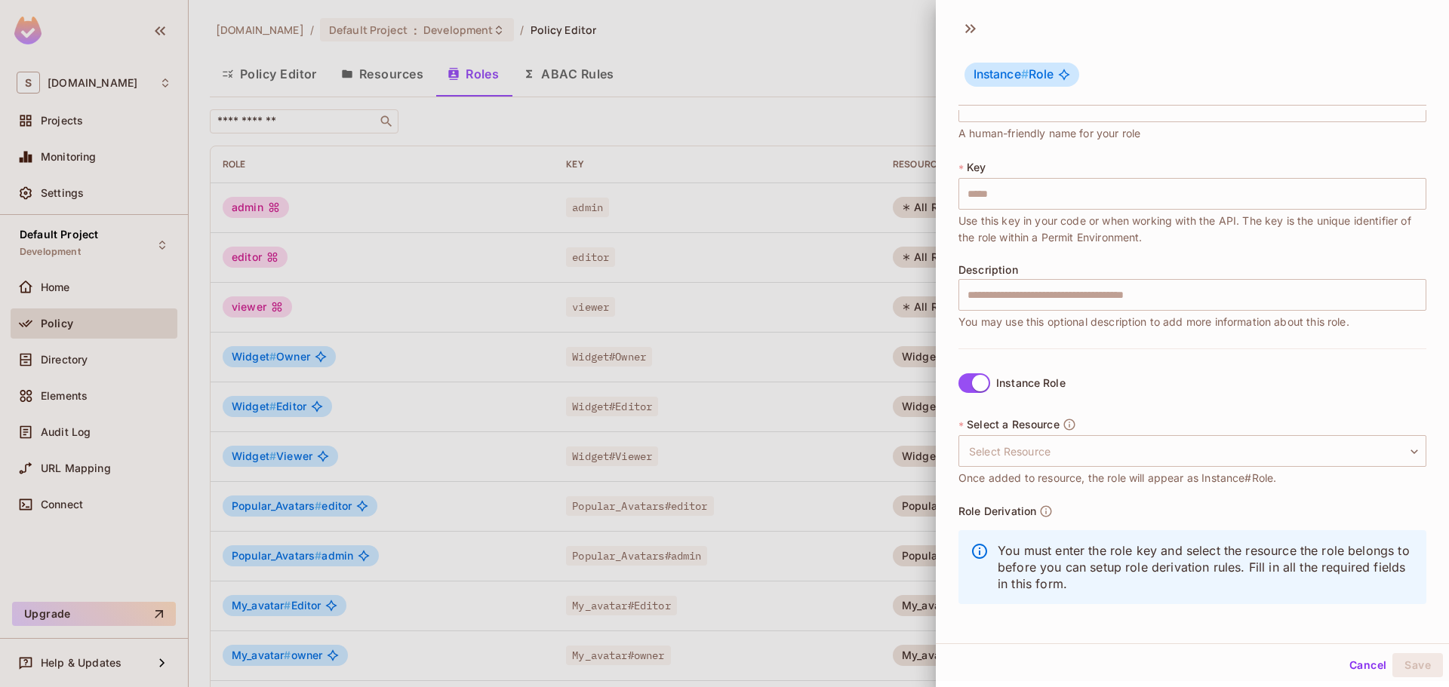
click at [1101, 511] on div "Role Derivation You must enter the role key and select the resource the role be…" at bounding box center [1192, 559] width 468 height 109
click at [1038, 455] on body "S savameta.com Projects Monitoring Settings Default Project Development Home Po…" at bounding box center [724, 343] width 1449 height 687
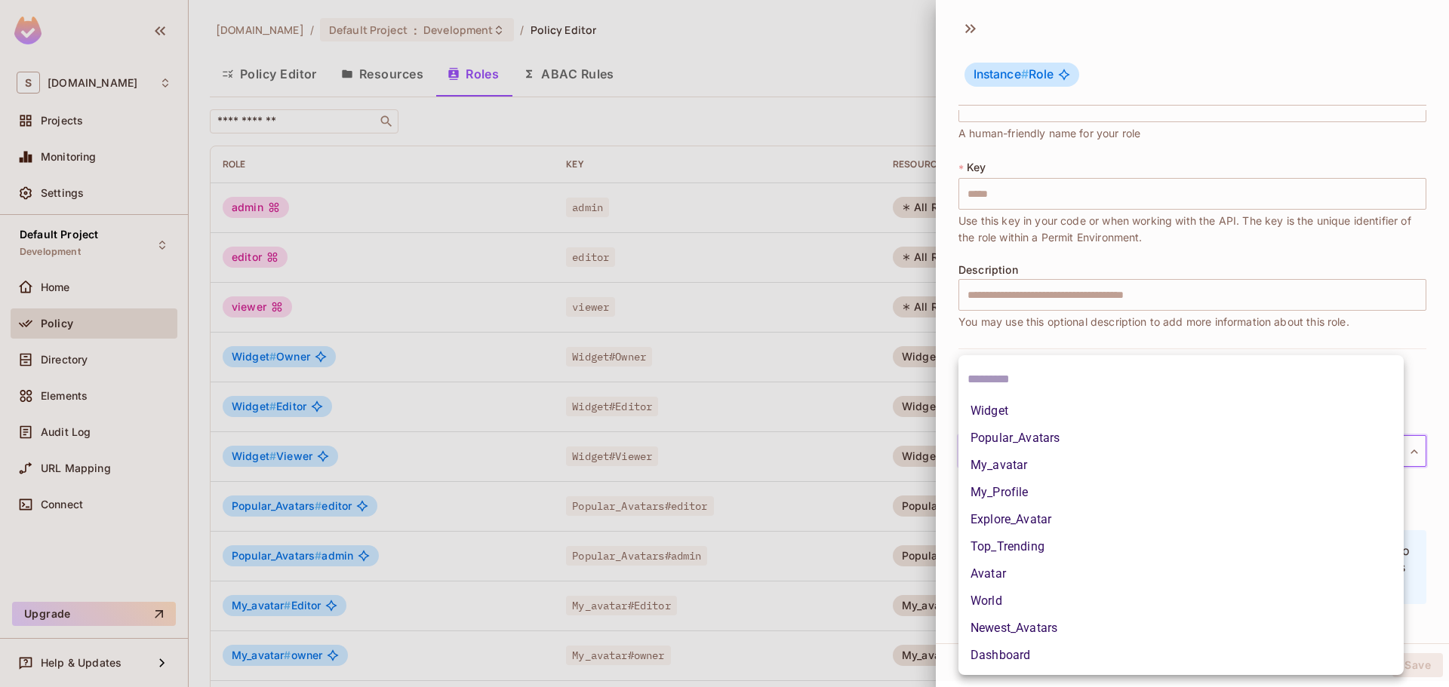
click at [1080, 334] on div at bounding box center [724, 343] width 1449 height 687
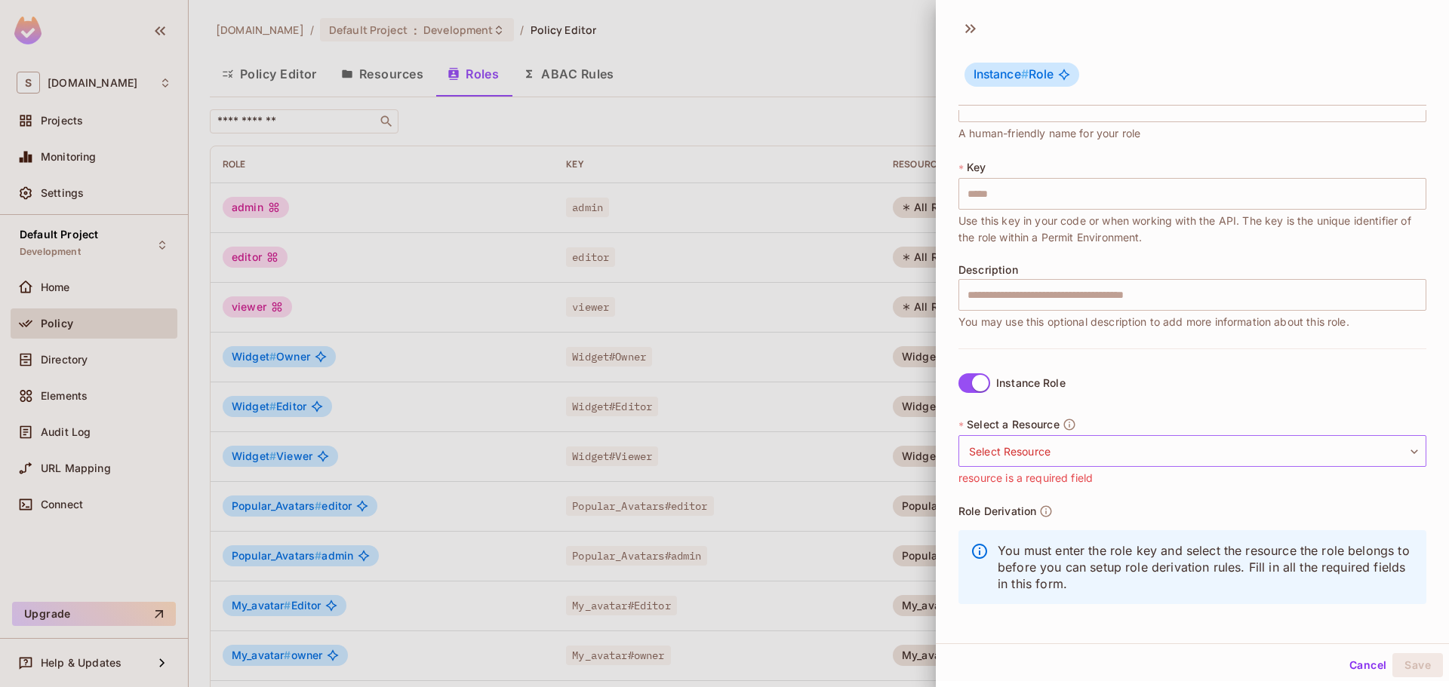
click at [1046, 451] on body "S savameta.com Projects Monitoring Settings Default Project Development Home Po…" at bounding box center [724, 343] width 1449 height 687
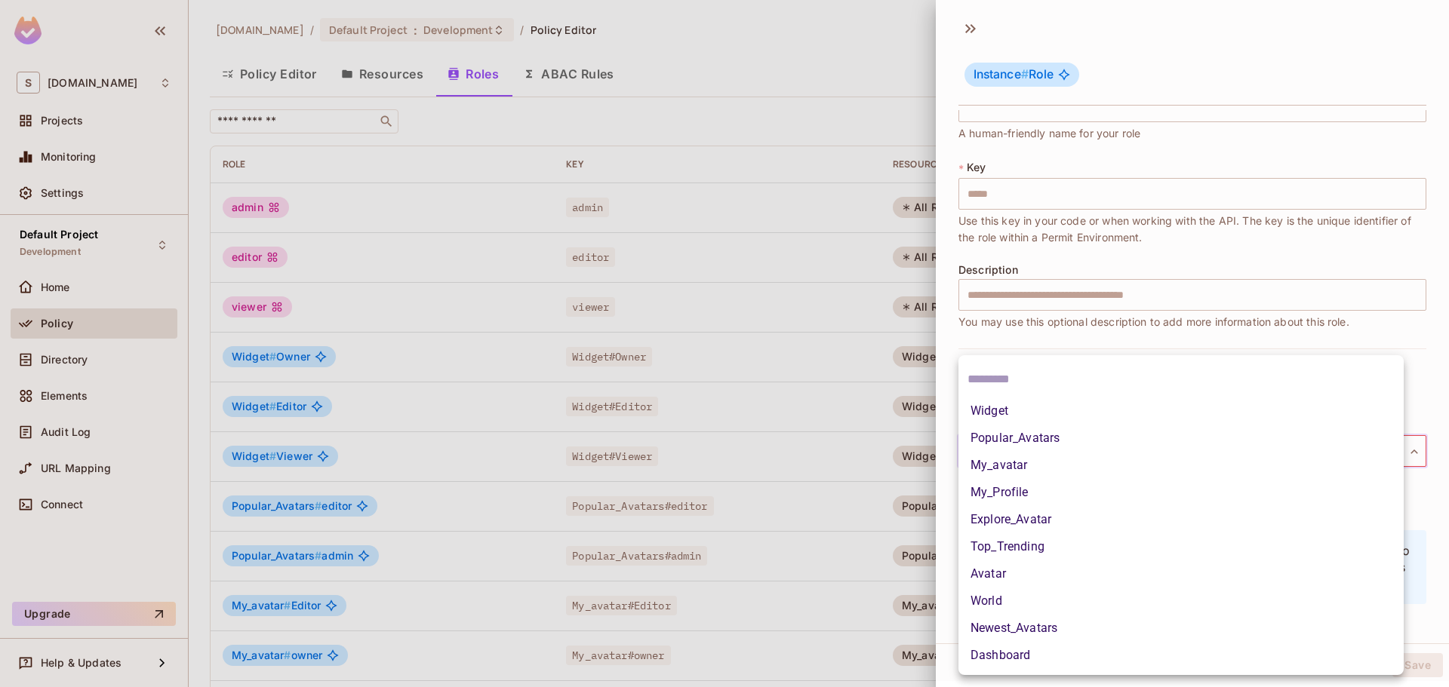
click at [976, 25] on div at bounding box center [724, 343] width 1449 height 687
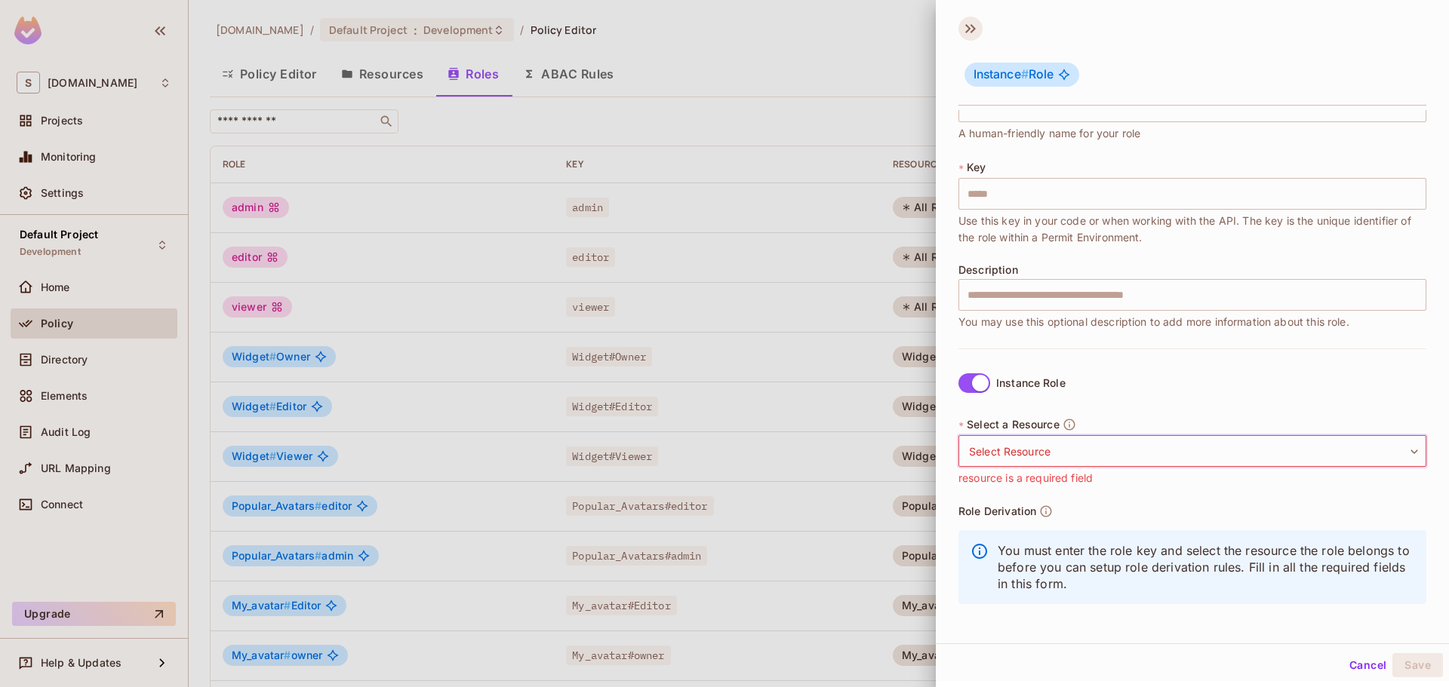
click at [973, 29] on icon at bounding box center [970, 29] width 24 height 24
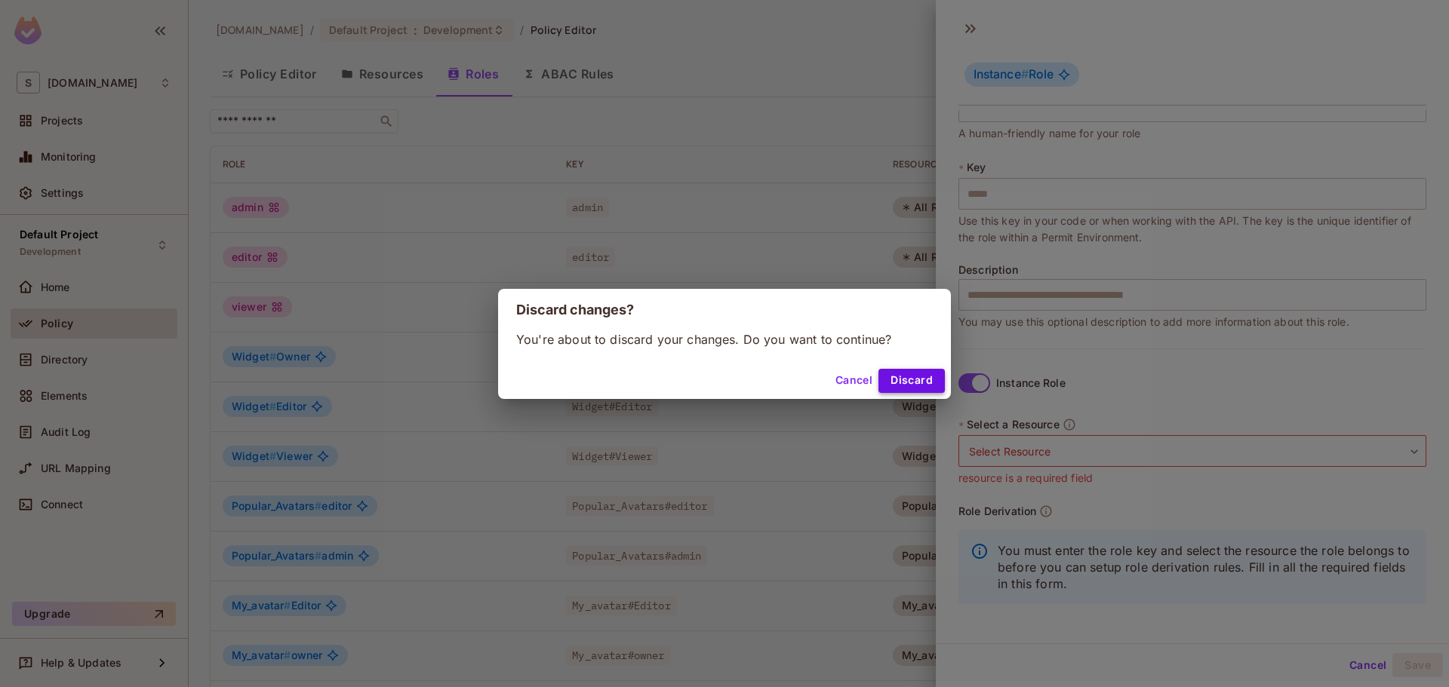
click at [915, 386] on button "Discard" at bounding box center [911, 381] width 66 height 24
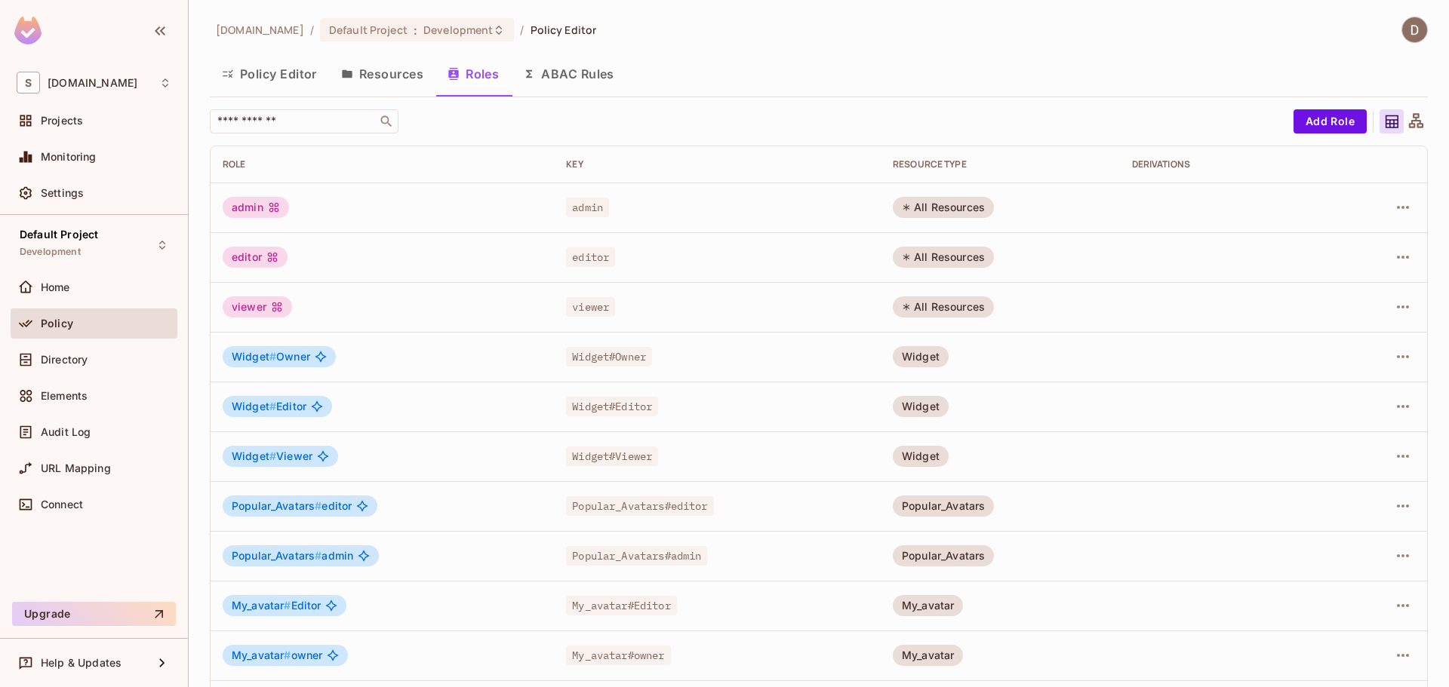
click at [389, 65] on button "Resources" at bounding box center [382, 74] width 106 height 38
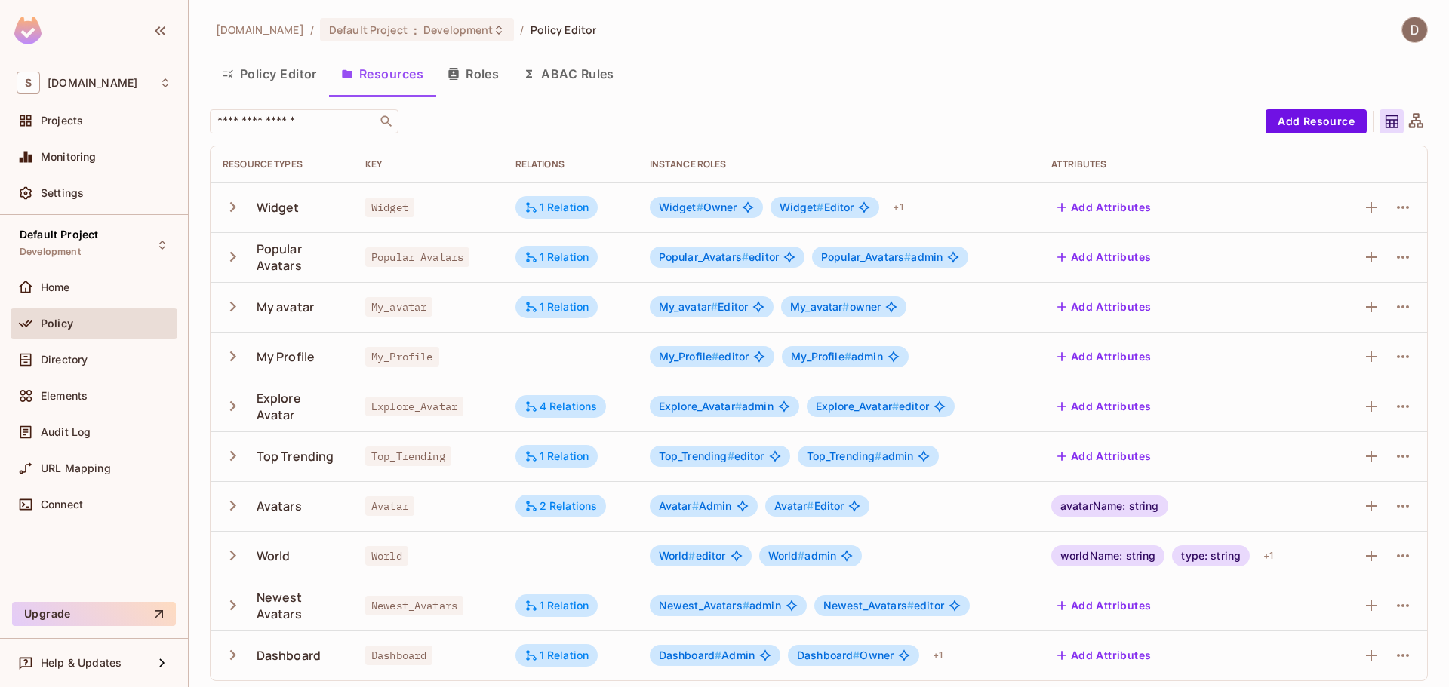
click at [483, 72] on button "Roles" at bounding box center [472, 74] width 75 height 38
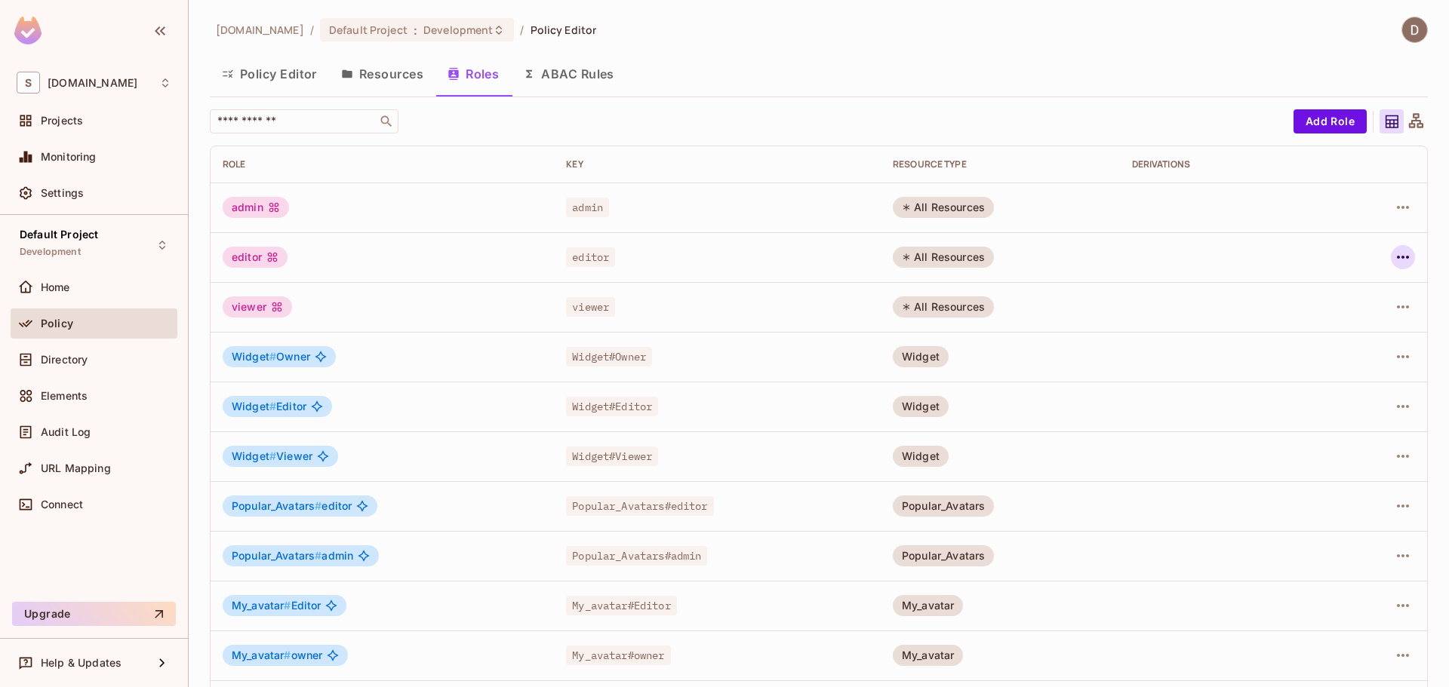
click at [1391, 255] on button "button" at bounding box center [1403, 257] width 24 height 24
click at [1299, 300] on span "Edit Role" at bounding box center [1324, 292] width 54 height 24
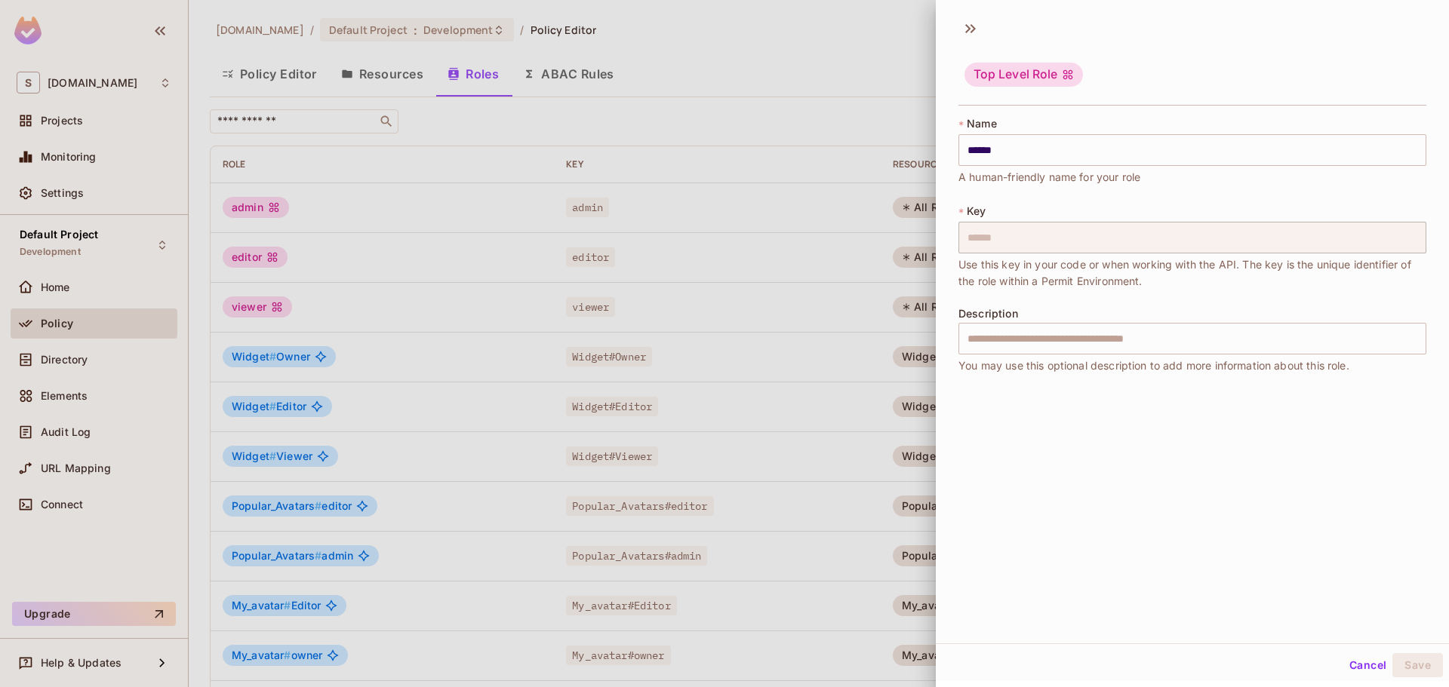
click at [770, 207] on div at bounding box center [724, 343] width 1449 height 687
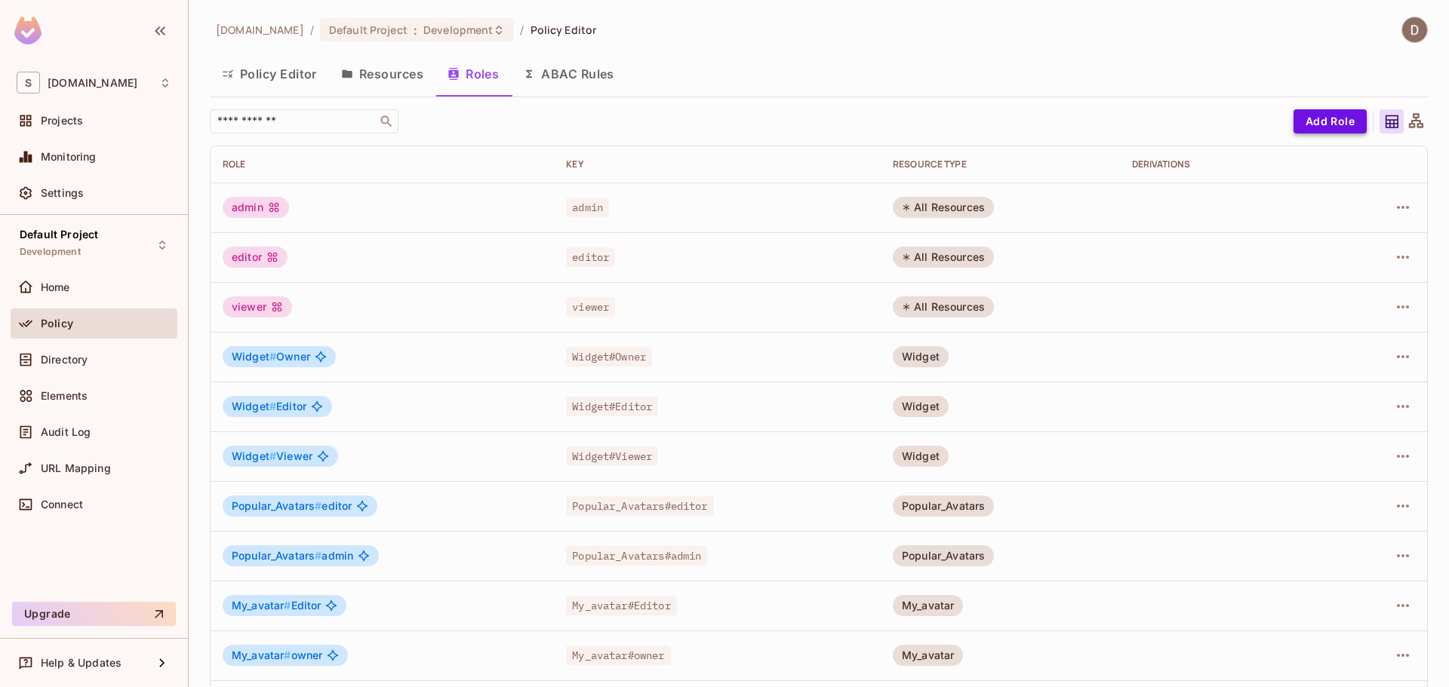
click at [1317, 115] on button "Add Role" at bounding box center [1329, 121] width 73 height 24
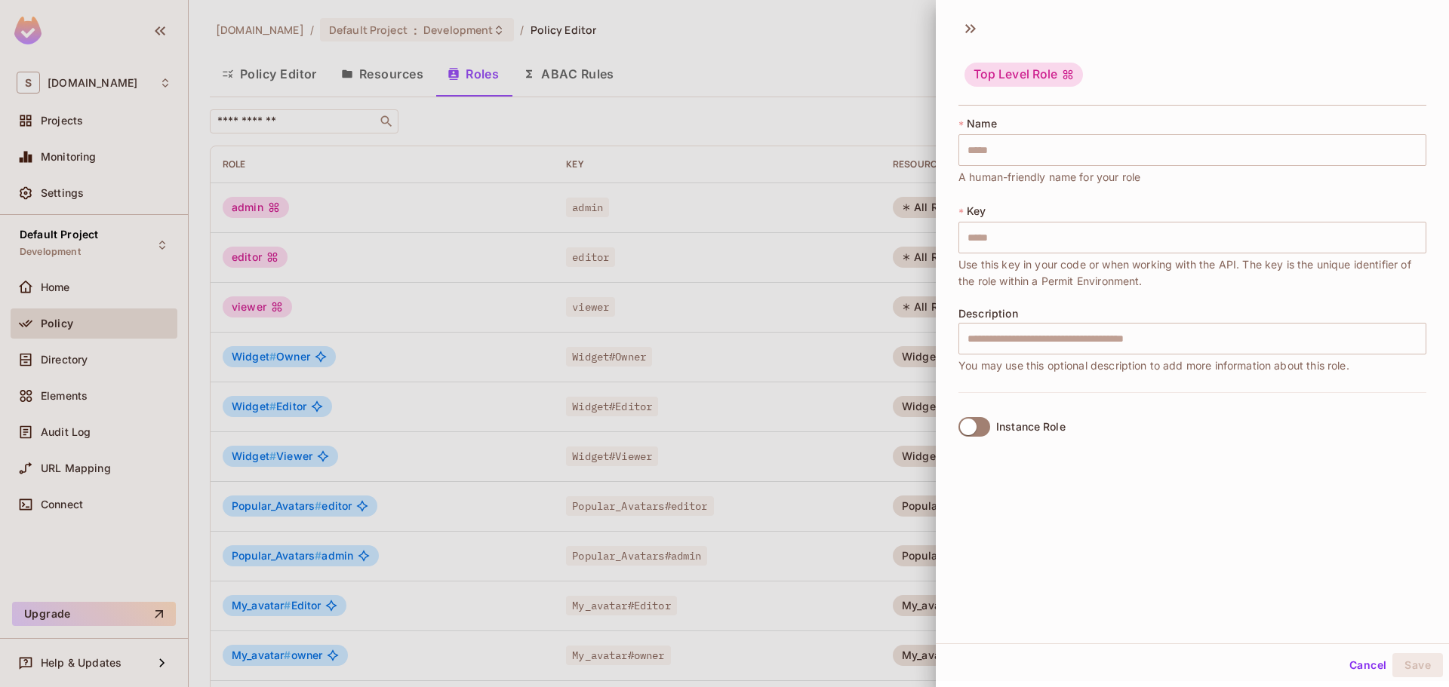
click at [989, 424] on label "Instance Role" at bounding box center [1008, 427] width 113 height 32
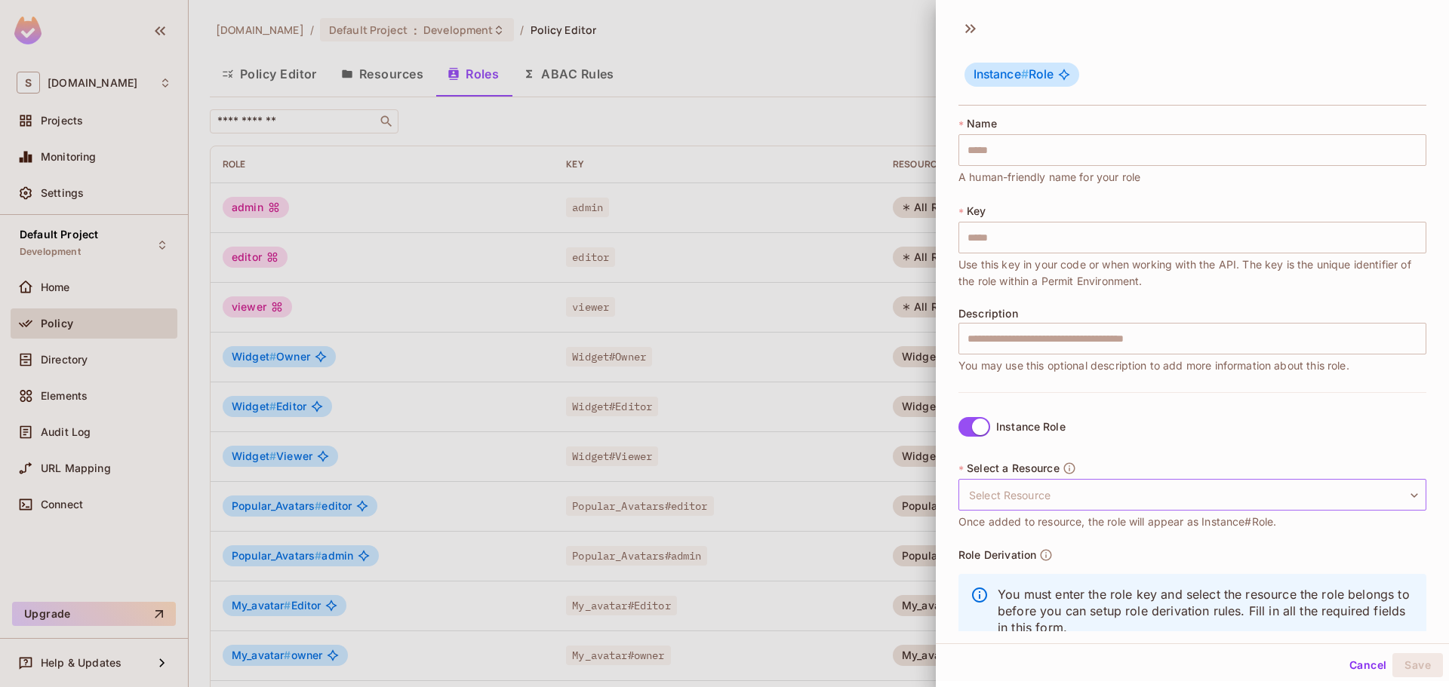
click at [1021, 488] on body "S savameta.com Projects Monitoring Settings Default Project Development Home Po…" at bounding box center [724, 343] width 1449 height 687
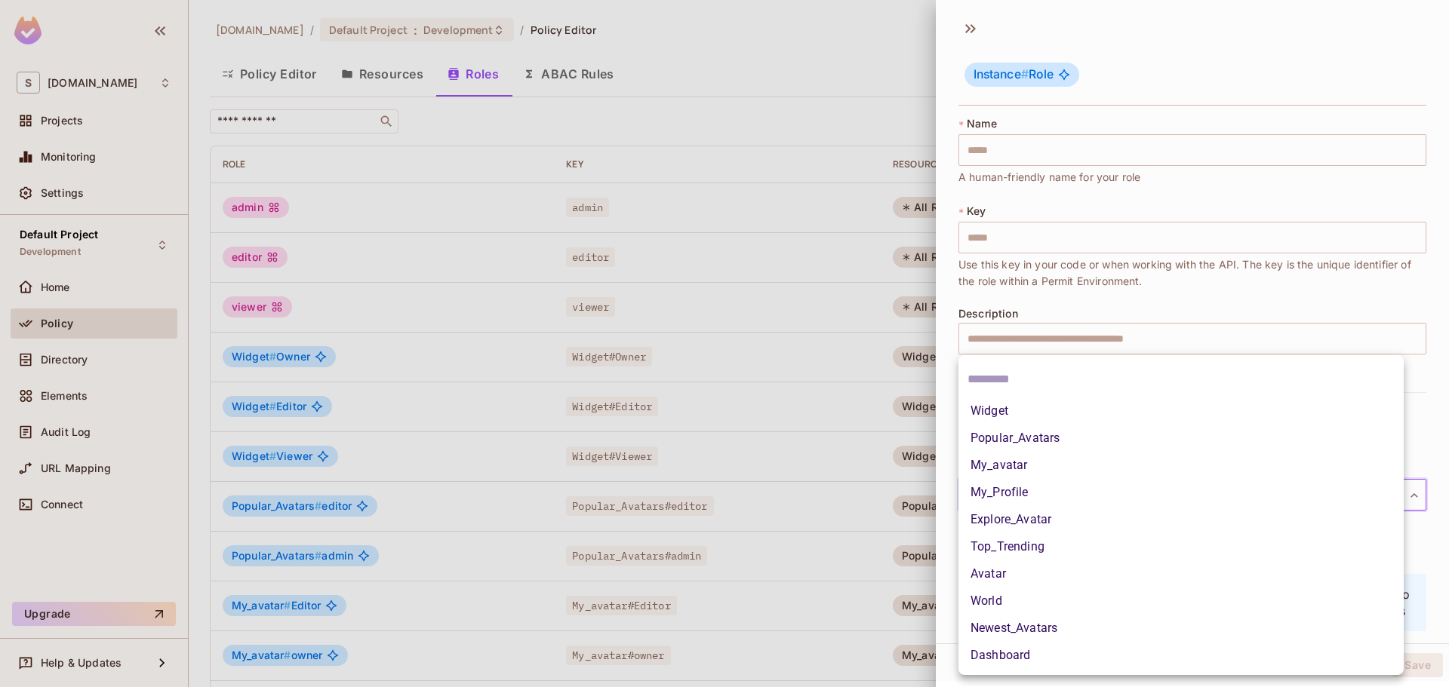
click at [1025, 380] on input "text" at bounding box center [1180, 380] width 427 height 24
click at [1038, 489] on body "S savameta.com Projects Monitoring Settings Default Project Development Home Po…" at bounding box center [724, 343] width 1449 height 687
type input "*"
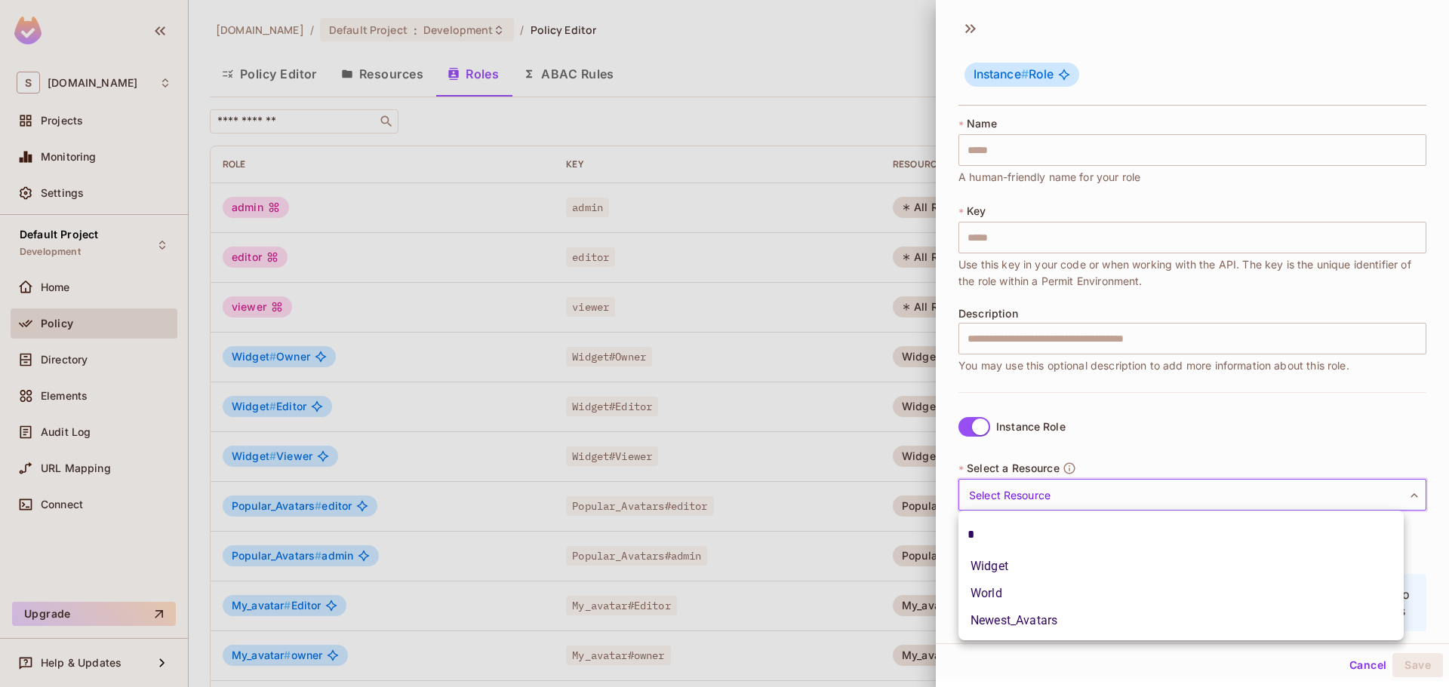
type input "*"
click at [1142, 447] on div at bounding box center [724, 343] width 1449 height 687
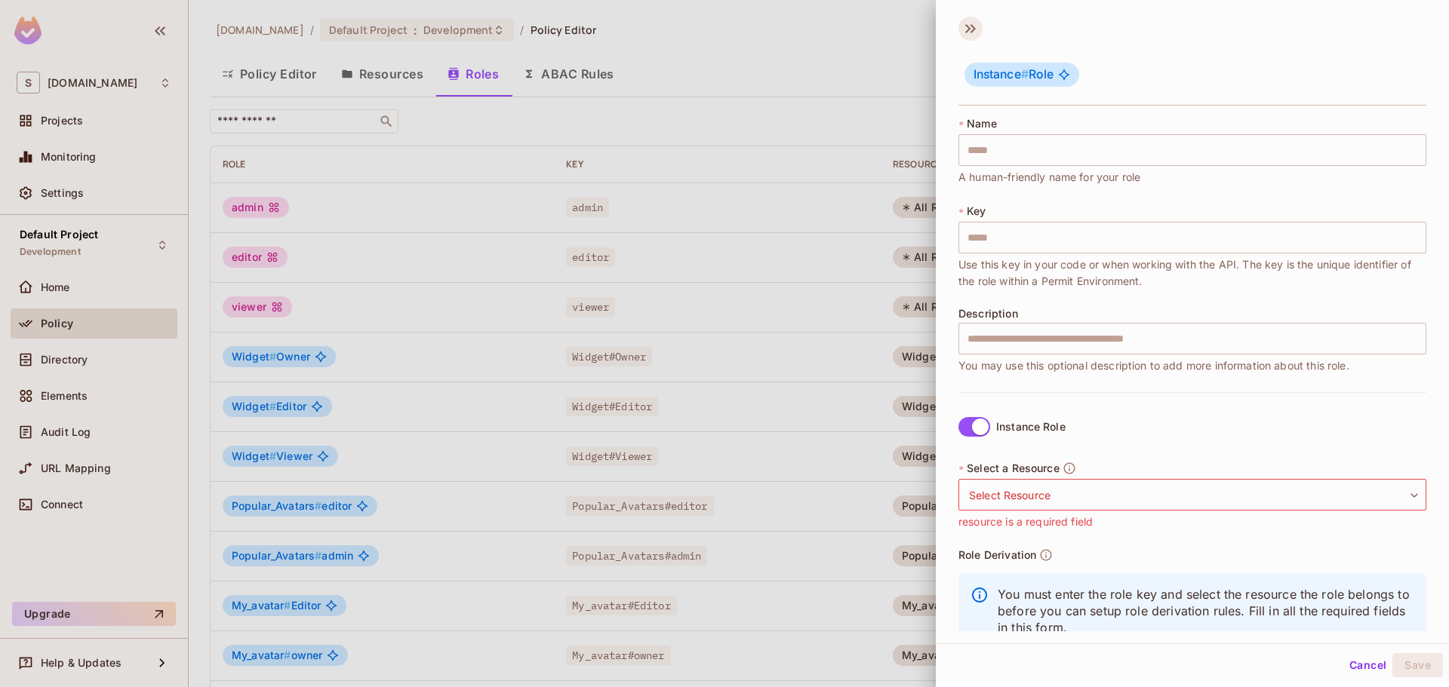
click at [974, 26] on icon at bounding box center [970, 29] width 24 height 24
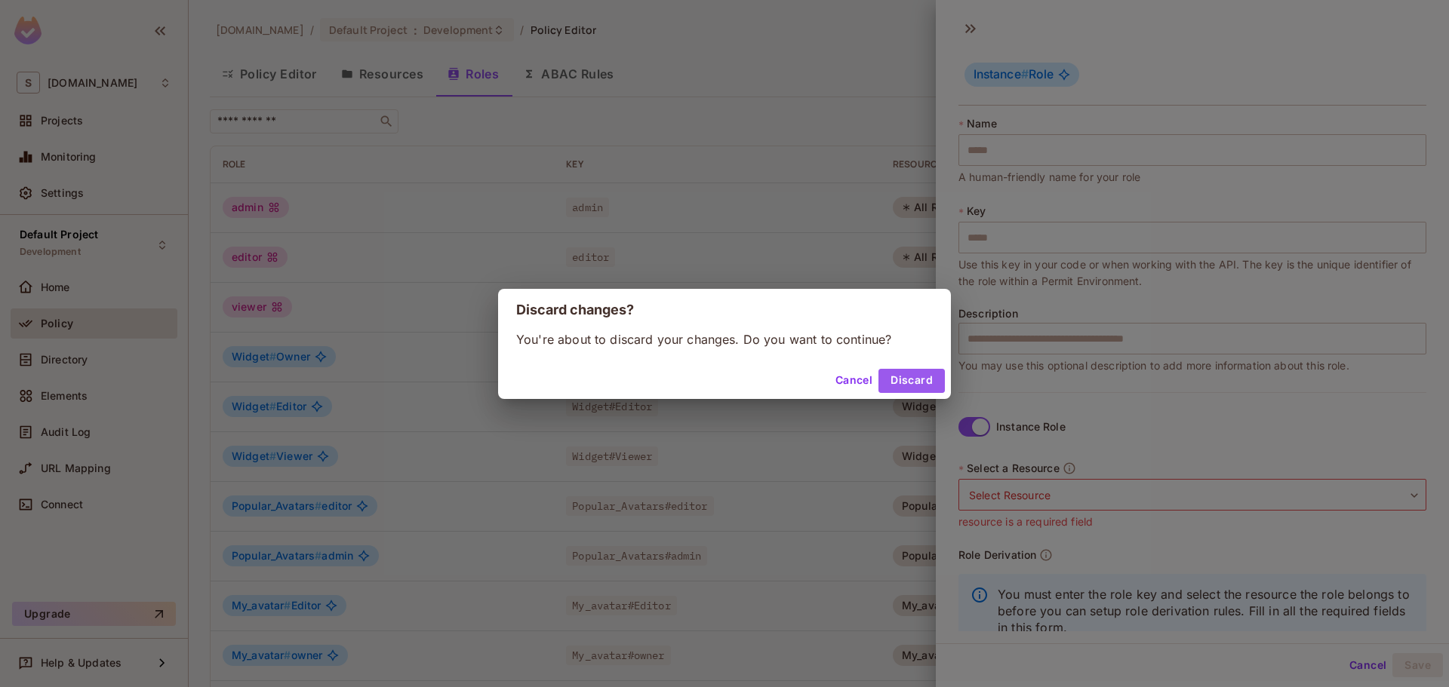
drag, startPoint x: 908, startPoint y: 384, endPoint x: 896, endPoint y: 384, distance: 12.1
click at [909, 384] on button "Discard" at bounding box center [911, 381] width 66 height 24
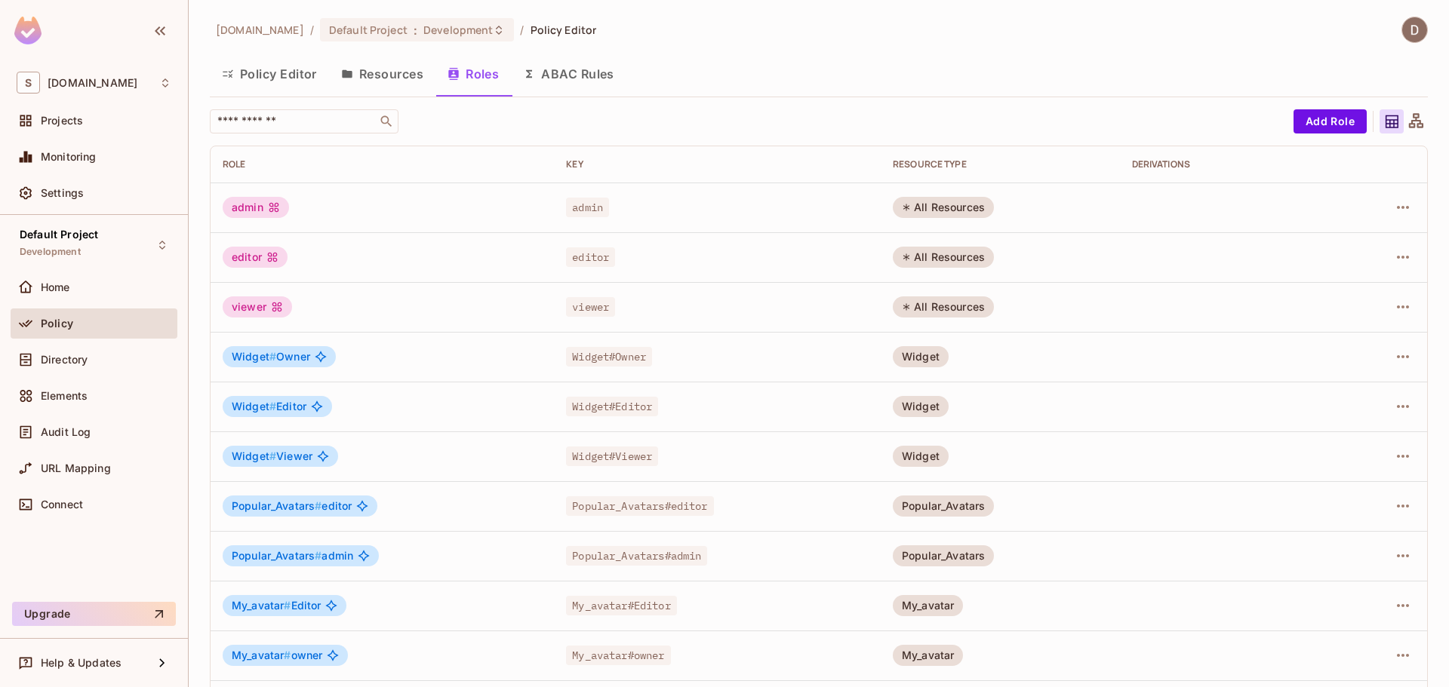
click at [377, 87] on button "Resources" at bounding box center [382, 74] width 106 height 38
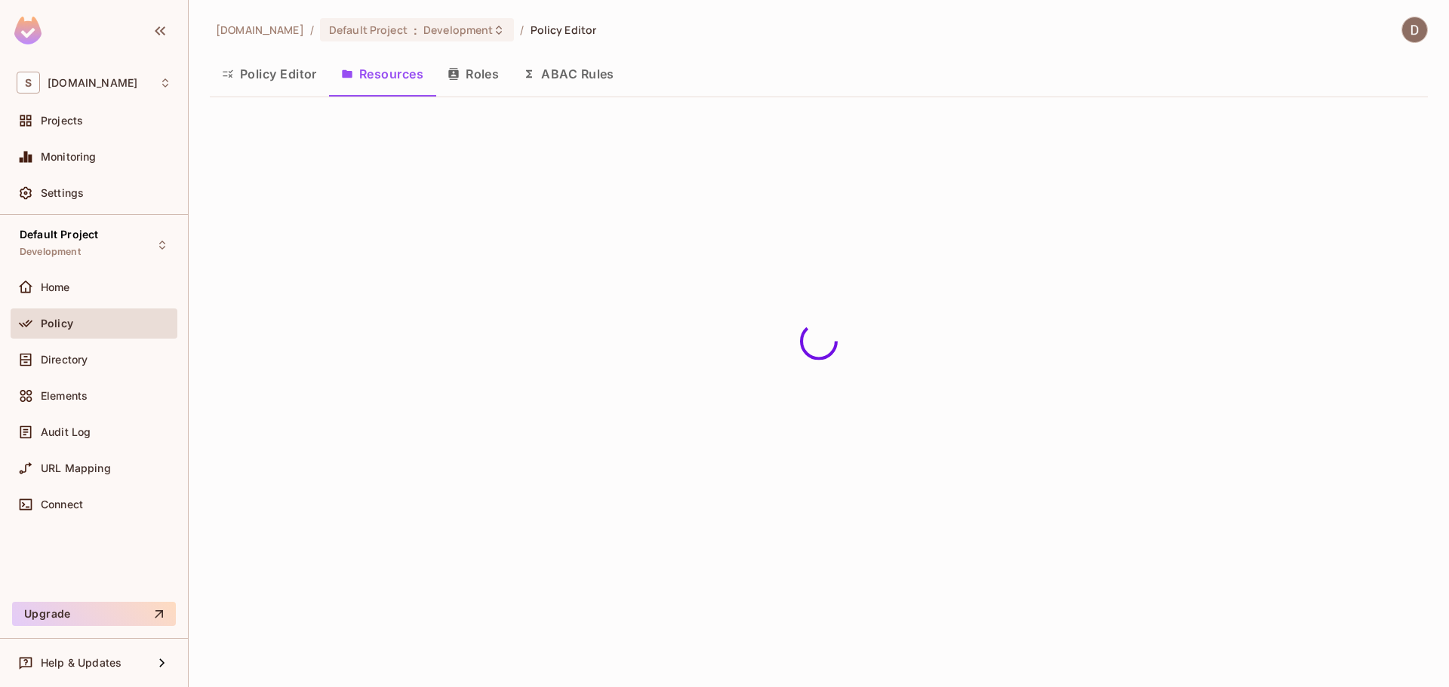
click at [466, 78] on button "Roles" at bounding box center [472, 74] width 75 height 38
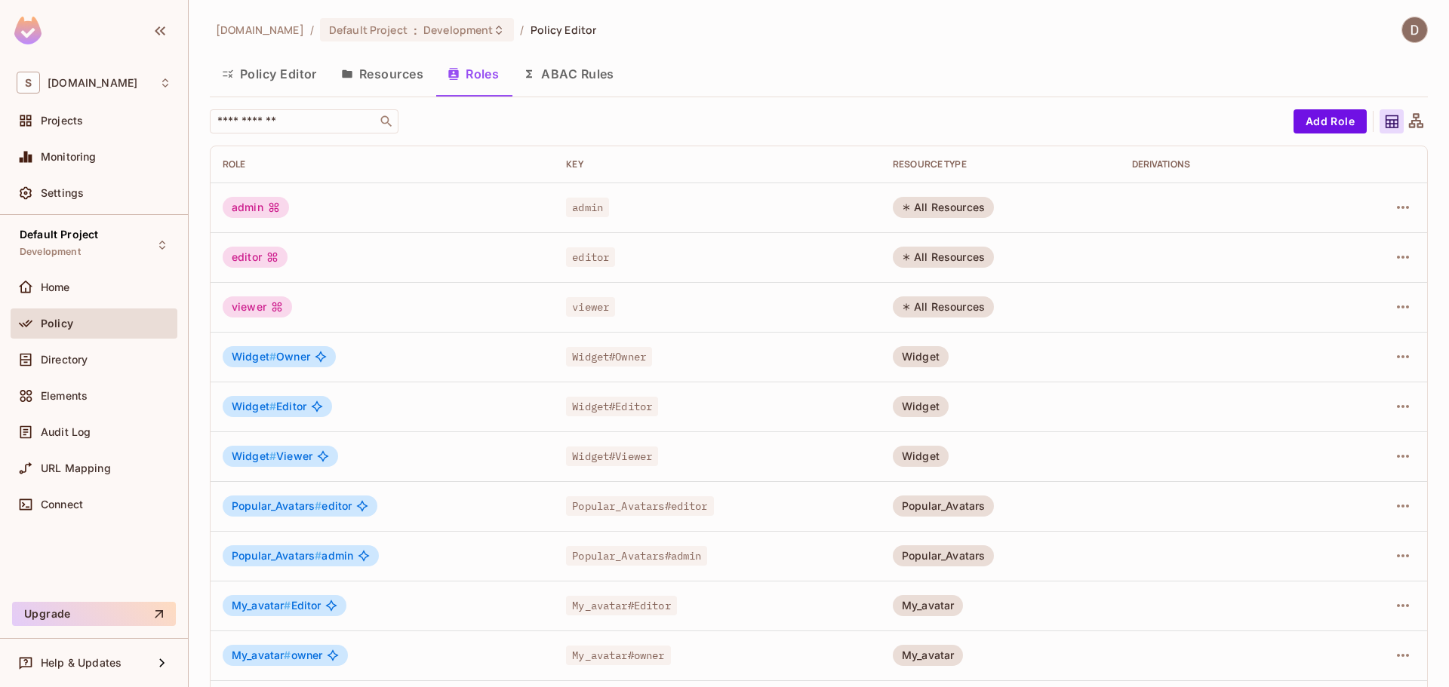
click at [392, 66] on button "Resources" at bounding box center [382, 74] width 106 height 38
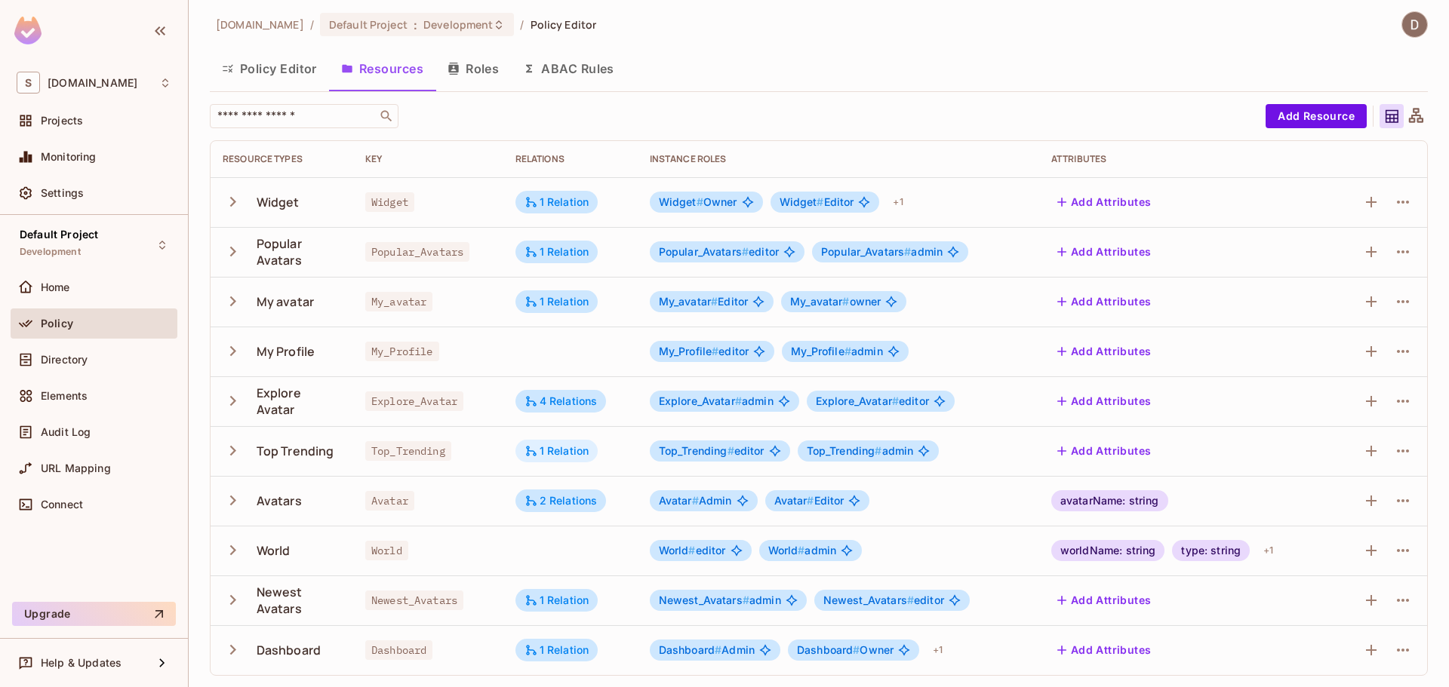
scroll to position [6, 0]
click at [552, 402] on div "4 Relations" at bounding box center [560, 401] width 73 height 14
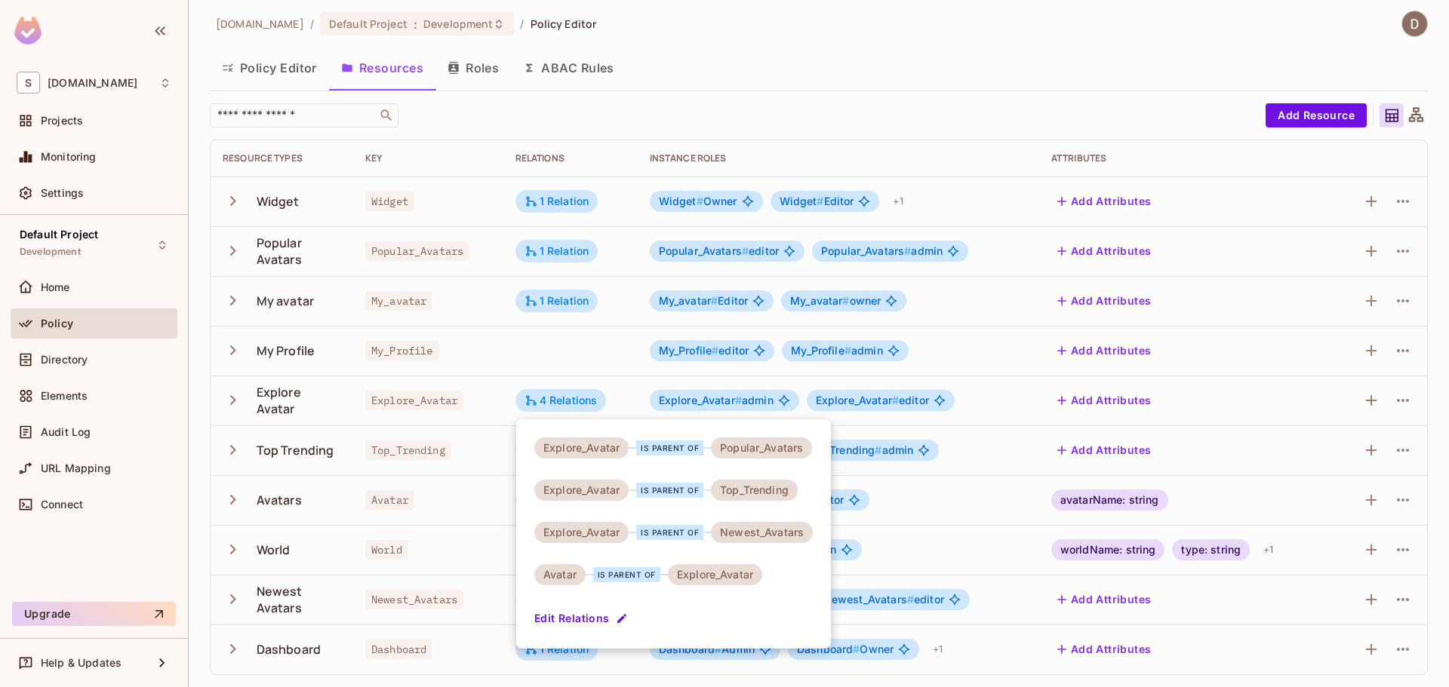
click at [600, 365] on div at bounding box center [724, 343] width 1449 height 687
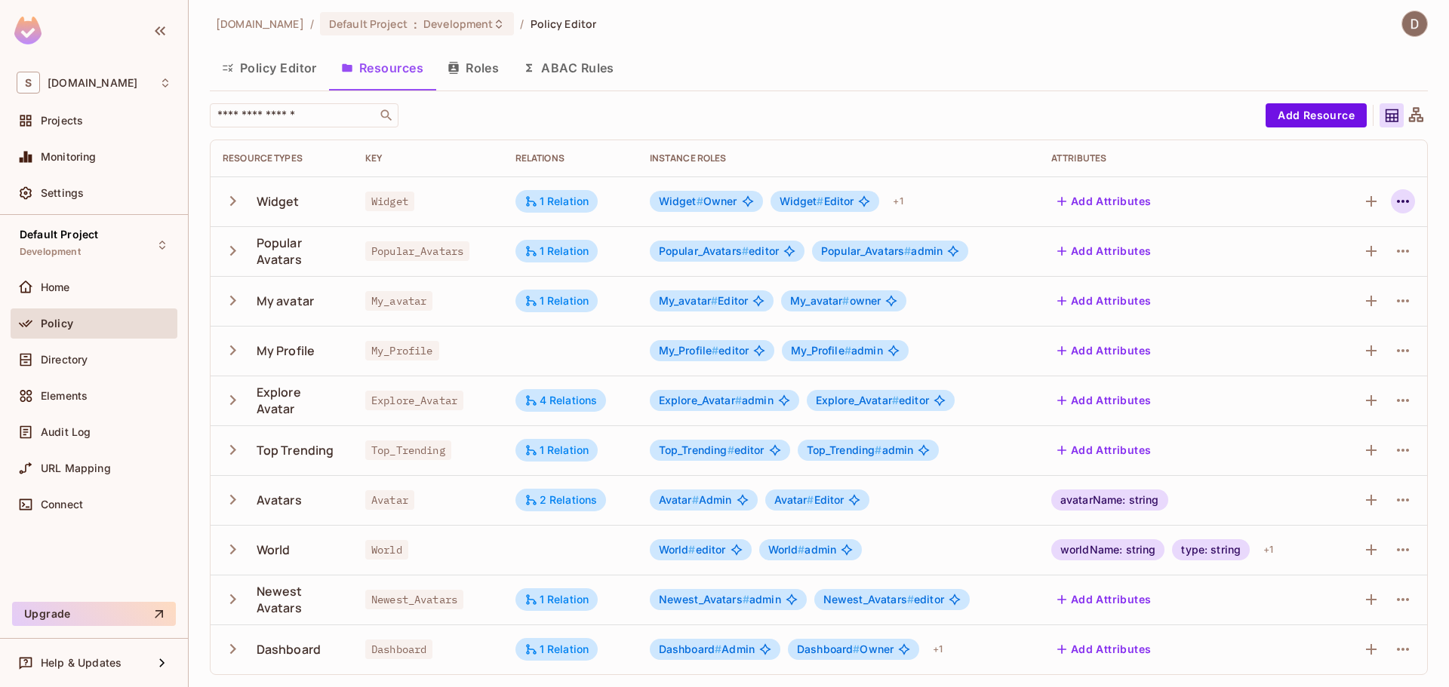
click at [1394, 198] on icon "button" at bounding box center [1403, 201] width 18 height 18
click at [1314, 251] on span "Edit Resource" at bounding box center [1326, 261] width 80 height 24
click at [1397, 197] on icon "button" at bounding box center [1403, 201] width 18 height 18
click at [1322, 254] on div "Edit Resource" at bounding box center [1325, 261] width 71 height 15
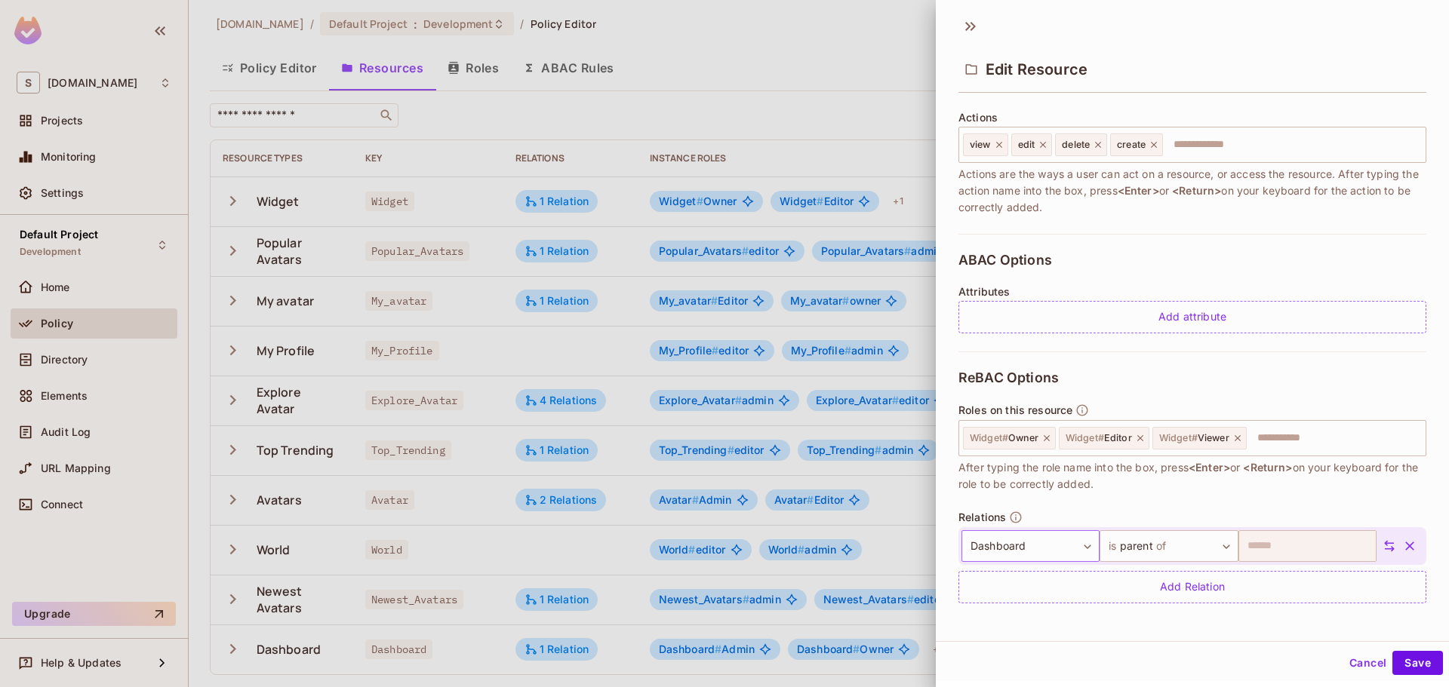
scroll to position [186, 0]
click at [767, 121] on div at bounding box center [724, 343] width 1449 height 687
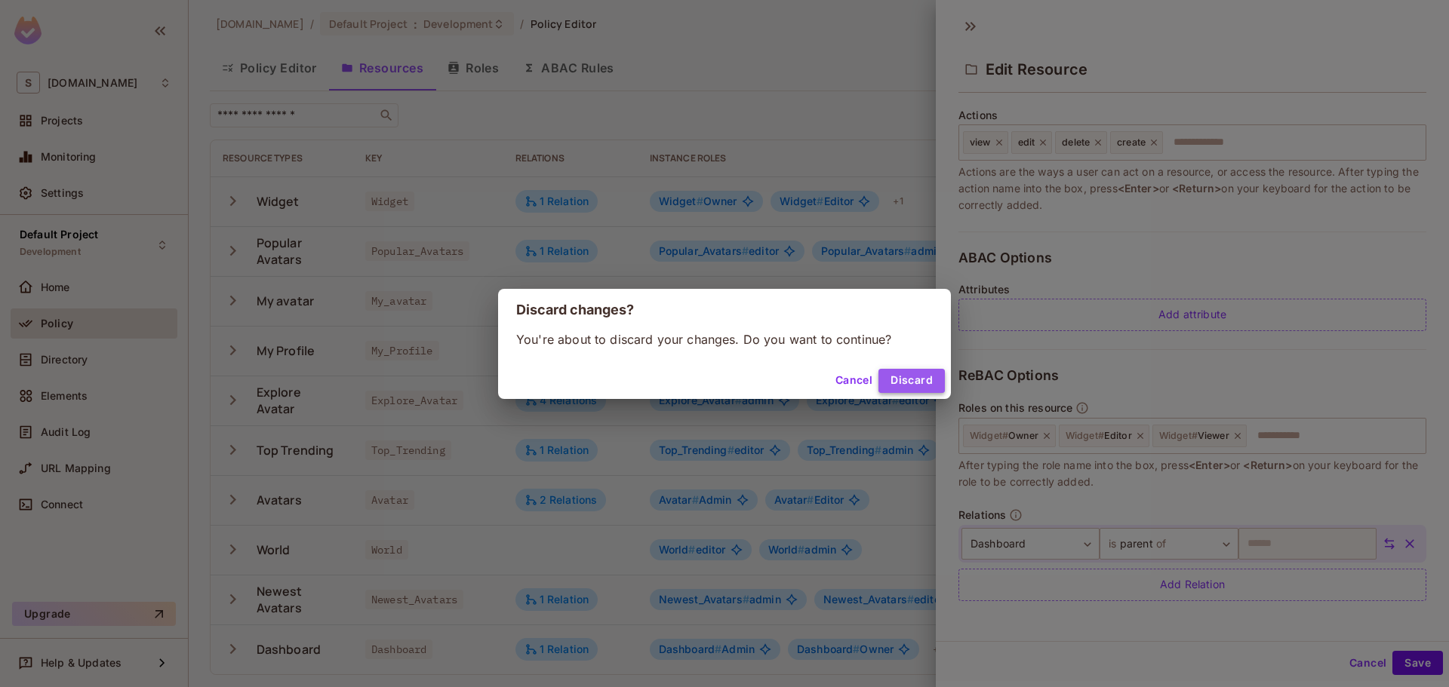
click at [924, 371] on button "Discard" at bounding box center [911, 381] width 66 height 24
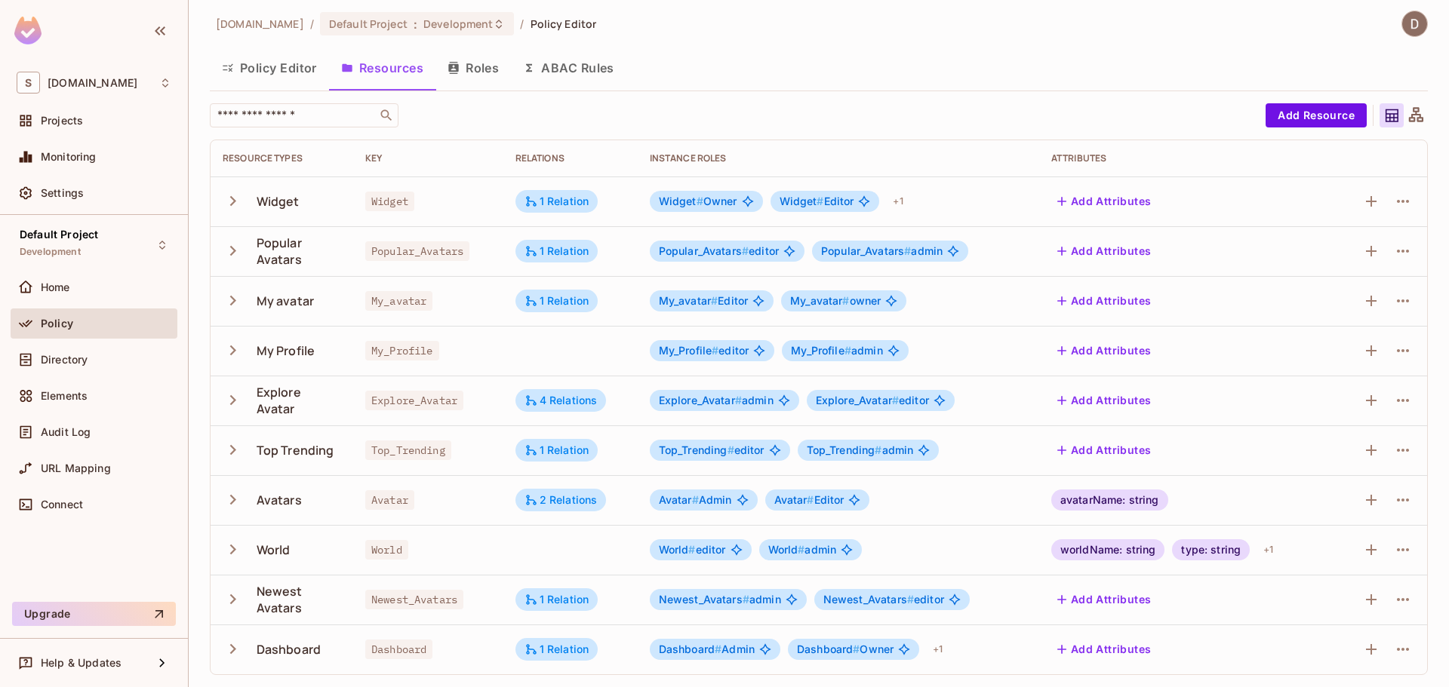
click at [452, 63] on icon "button" at bounding box center [453, 68] width 12 height 12
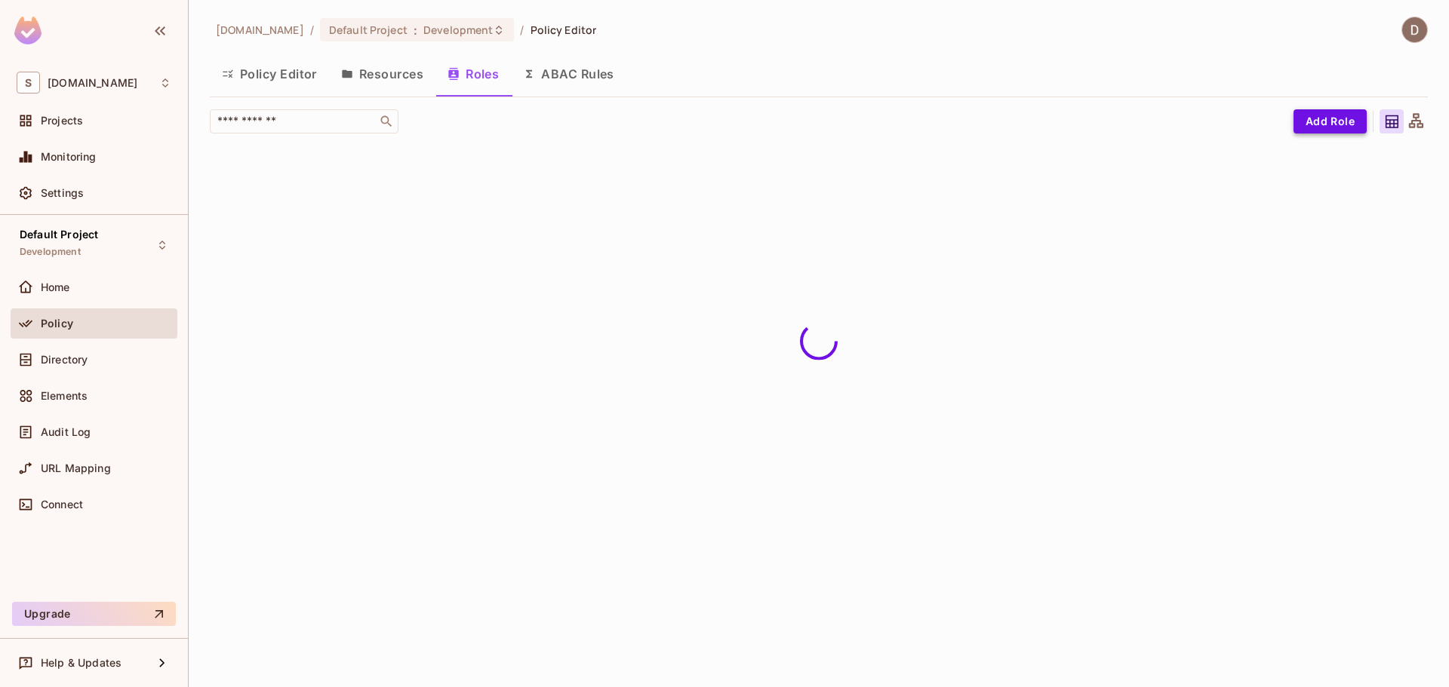
click at [1315, 121] on button "Add Role" at bounding box center [1329, 121] width 73 height 24
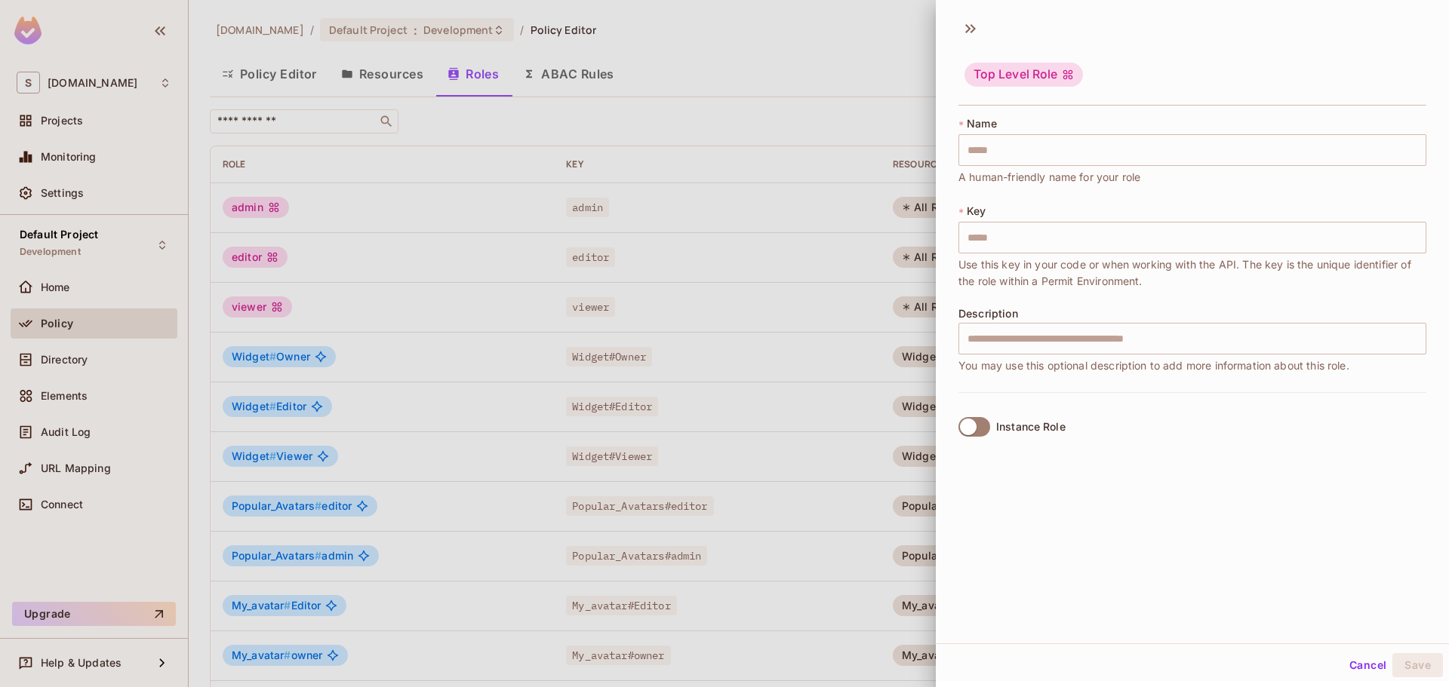
click at [1311, 128] on body "S savameta.com Projects Monitoring Settings Default Project Development Home Po…" at bounding box center [724, 343] width 1449 height 687
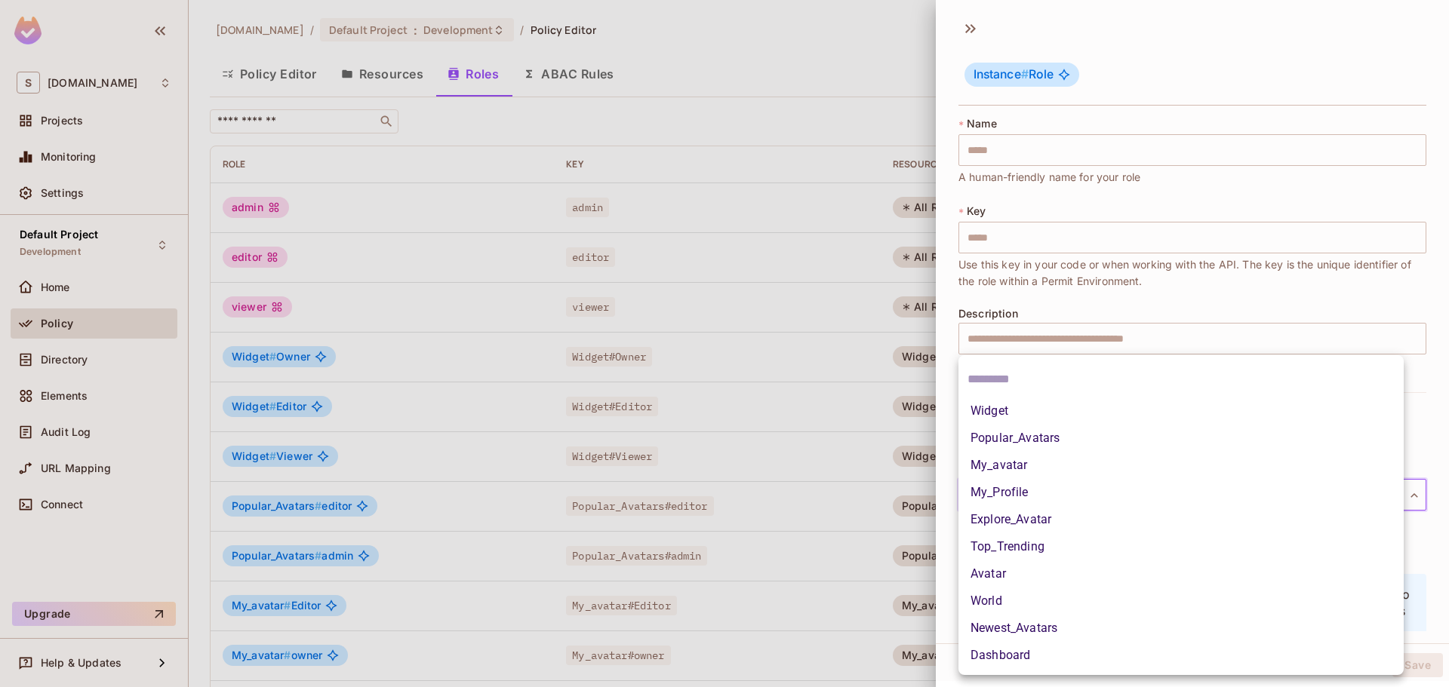
drag, startPoint x: 1018, startPoint y: 499, endPoint x: 1026, endPoint y: 499, distance: 8.3
click at [1021, 500] on body "S savameta.com Projects Monitoring Settings Default Project Development Home Po…" at bounding box center [724, 343] width 1449 height 687
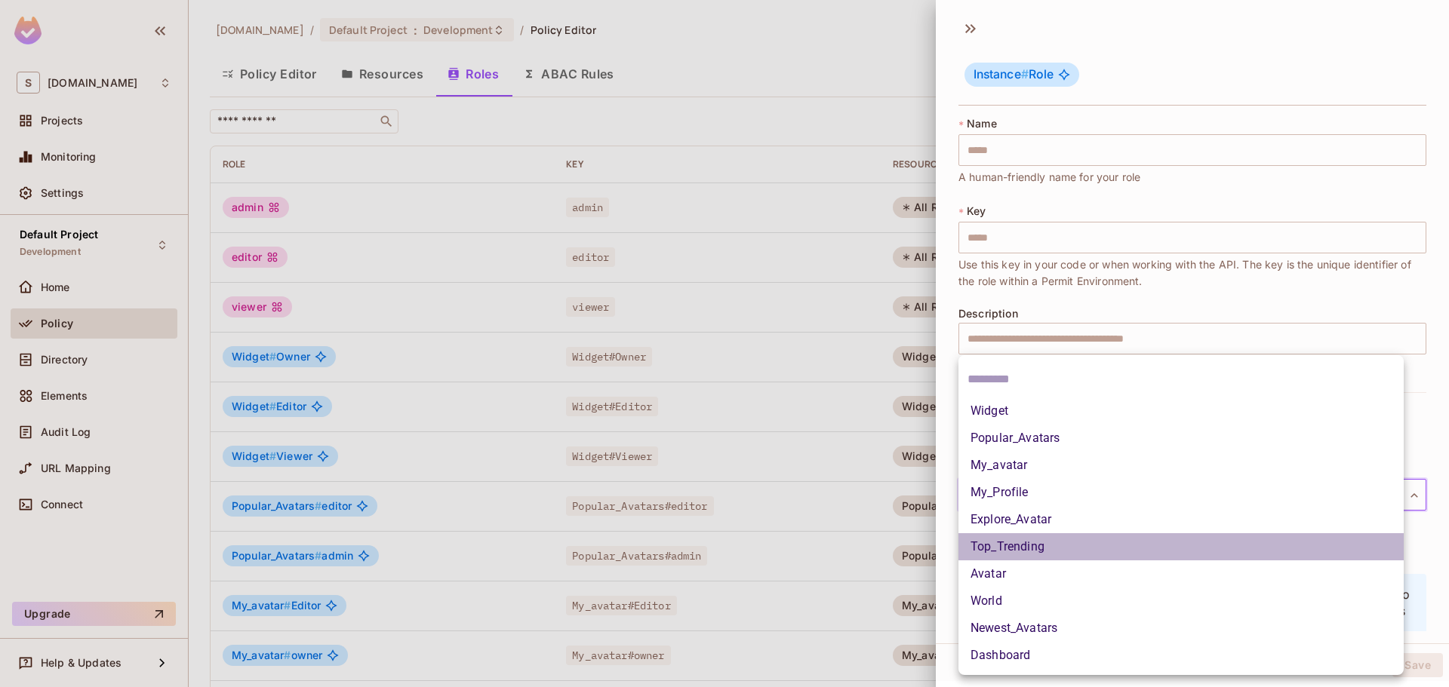
click at [1041, 537] on li "Top_Trending" at bounding box center [1180, 547] width 445 height 27
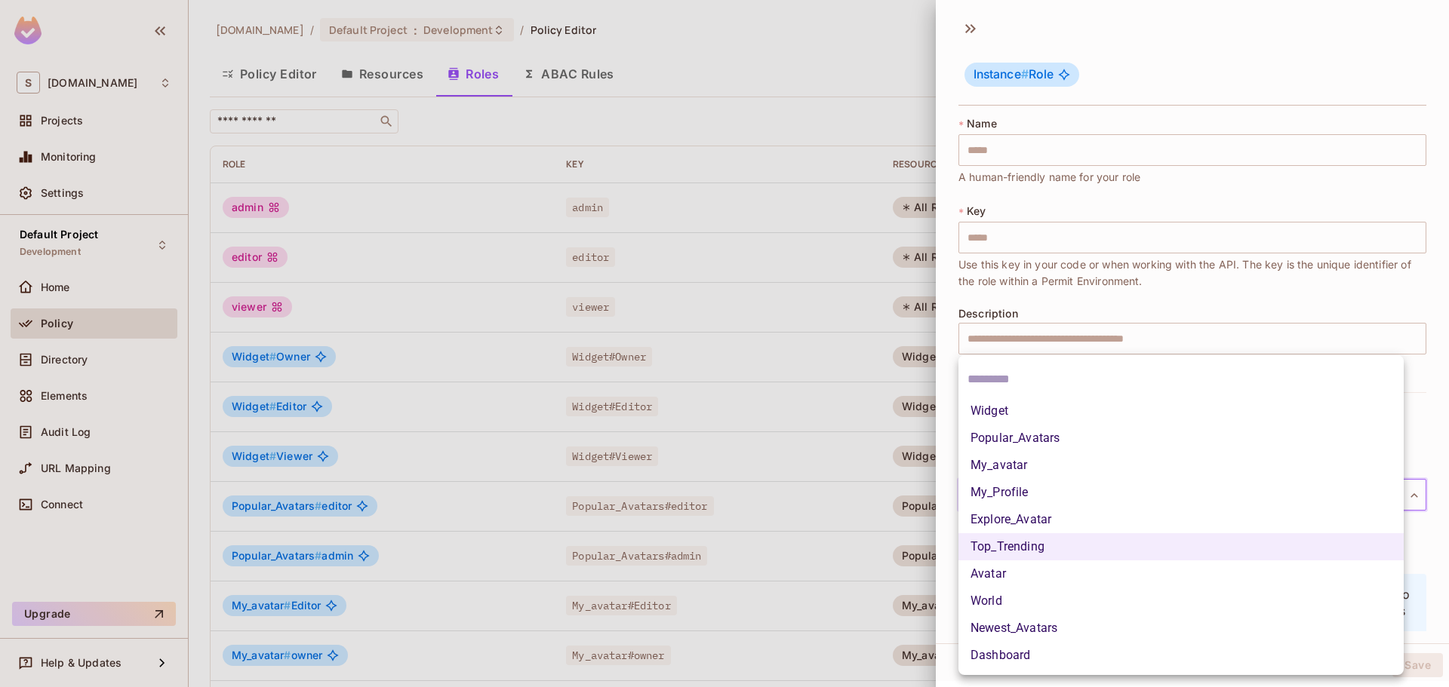
click at [1302, 487] on body "S savameta.com Projects Monitoring Settings Default Project Development Home Po…" at bounding box center [724, 343] width 1449 height 687
click at [1167, 369] on input "text" at bounding box center [1180, 380] width 427 height 24
click at [1143, 312] on div at bounding box center [724, 343] width 1449 height 687
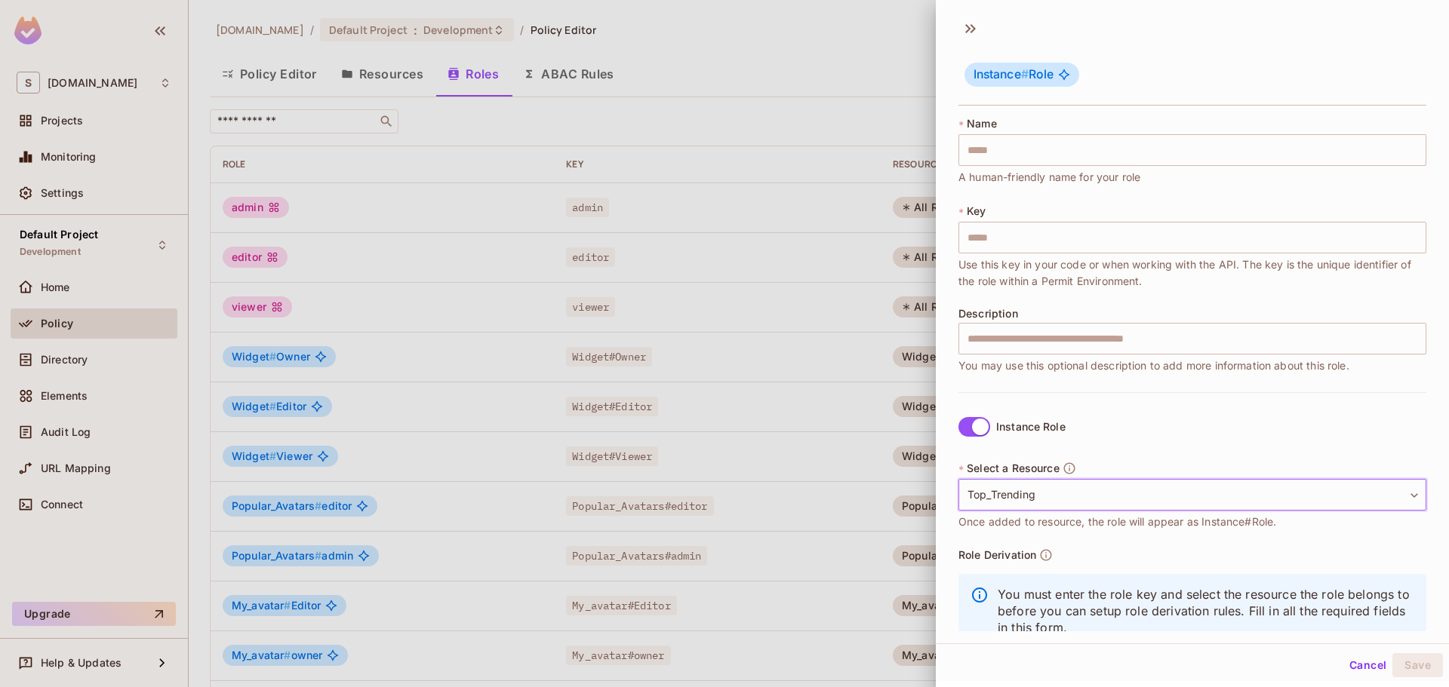
click at [1115, 490] on body "S savameta.com Projects Monitoring Settings Default Project Development Home Po…" at bounding box center [724, 343] width 1449 height 687
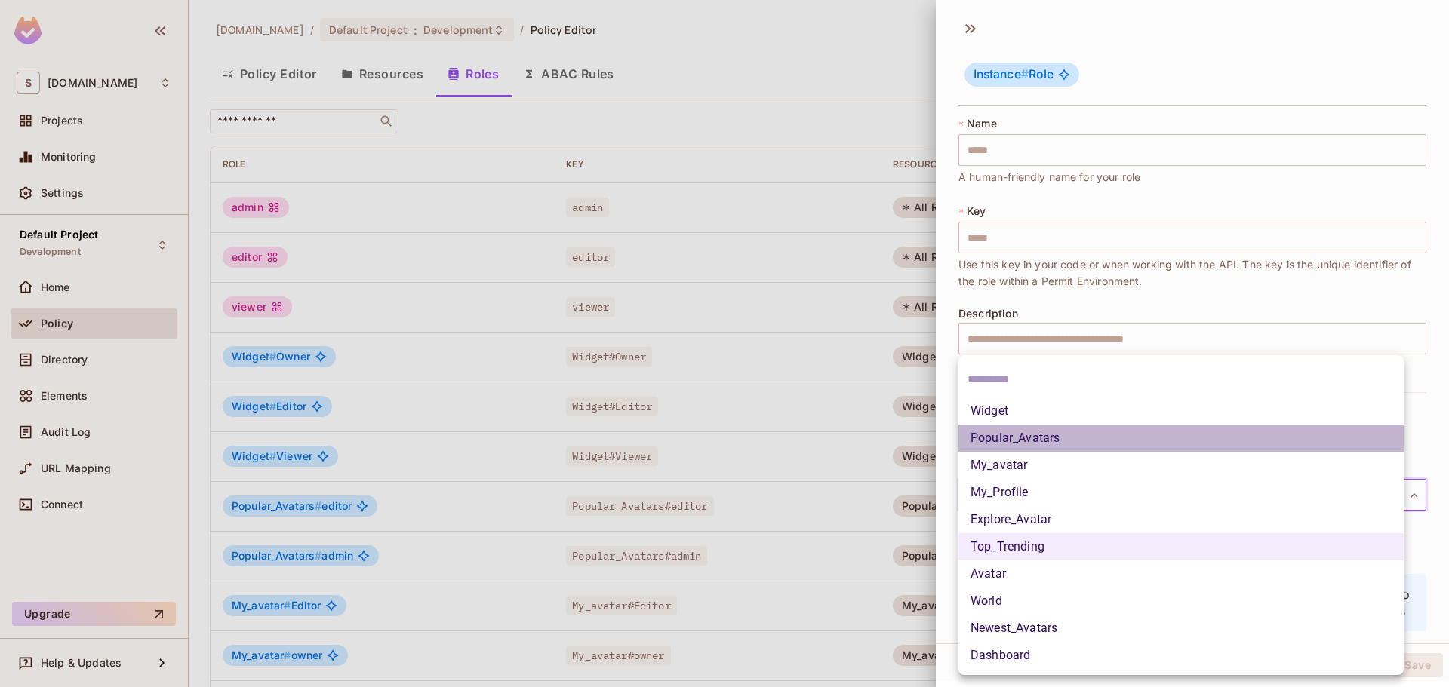
click at [1050, 436] on li "Popular_Avatars" at bounding box center [1180, 438] width 445 height 27
type input "**********"
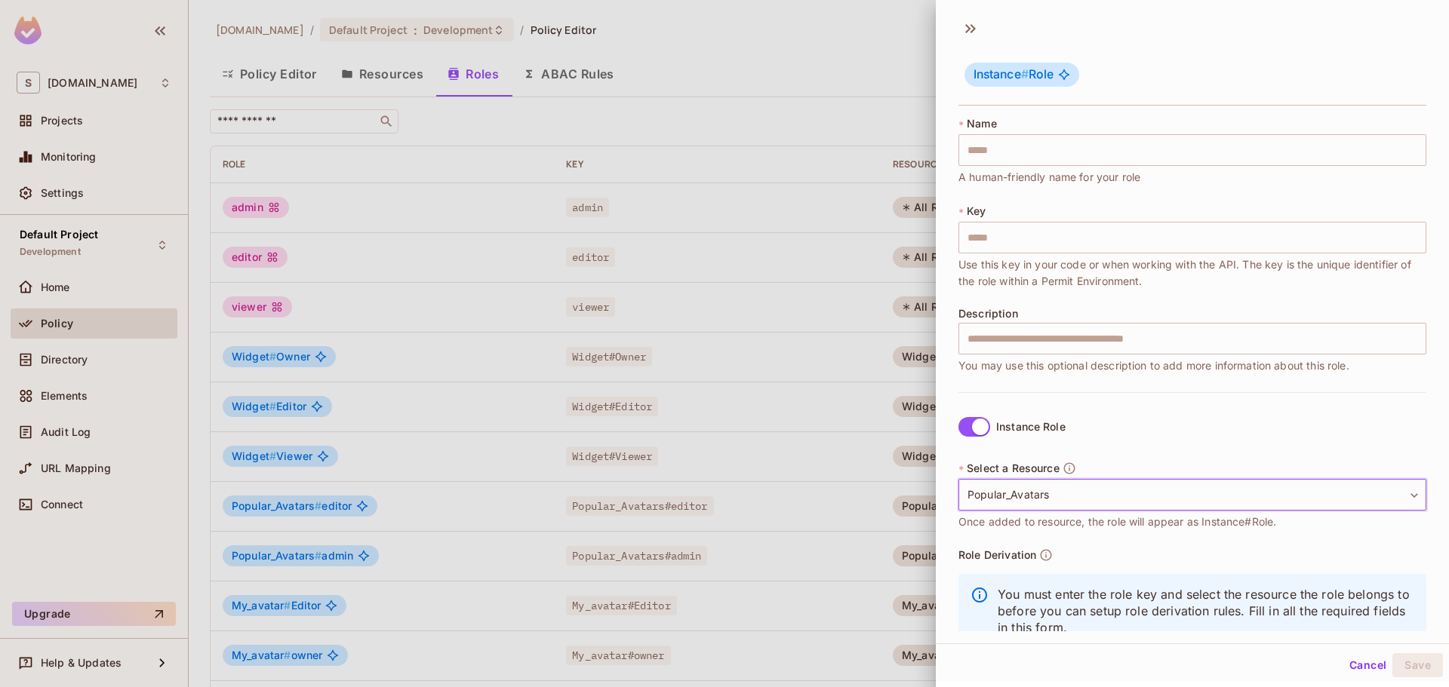
click at [1212, 396] on div "**********" at bounding box center [1192, 533] width 468 height 283
click at [1202, 493] on body "S savameta.com Projects Monitoring Settings Default Project Development Home Po…" at bounding box center [724, 343] width 1449 height 687
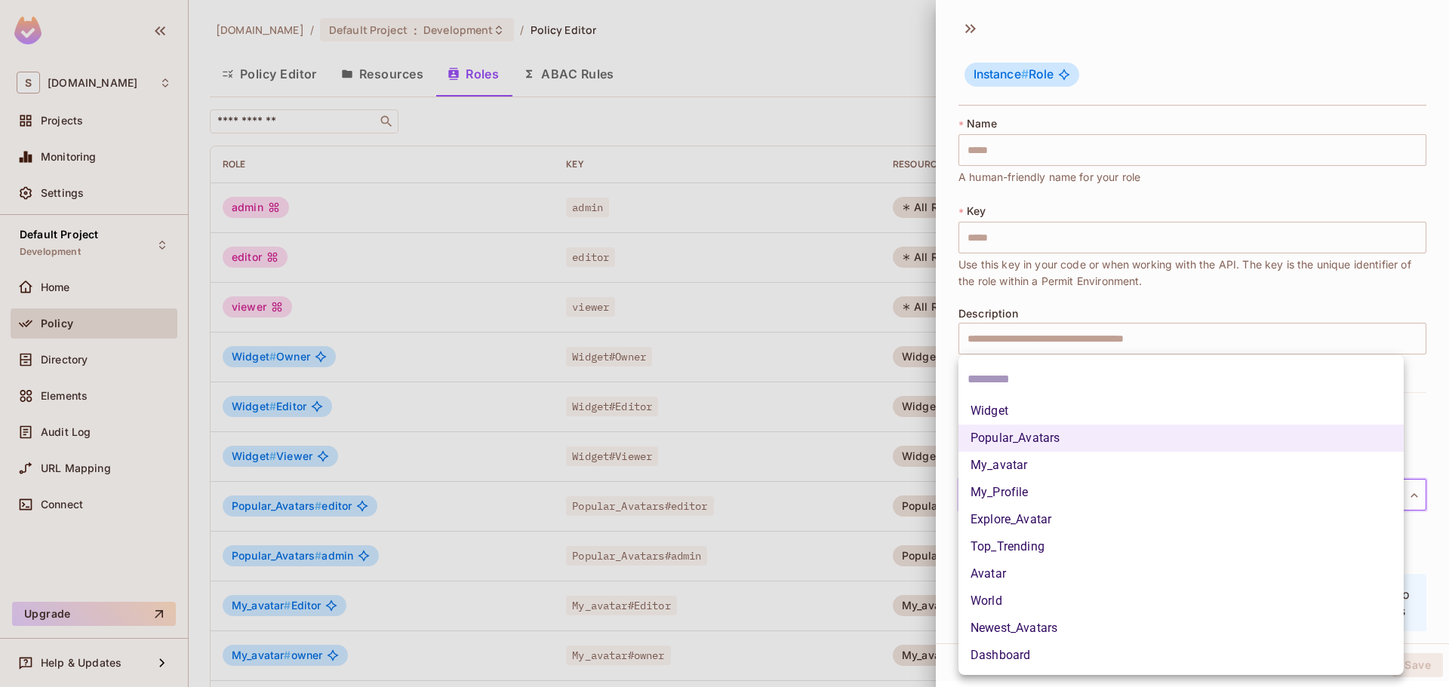
click at [1126, 384] on input "text" at bounding box center [1180, 380] width 427 height 24
click at [520, 286] on div at bounding box center [724, 343] width 1449 height 687
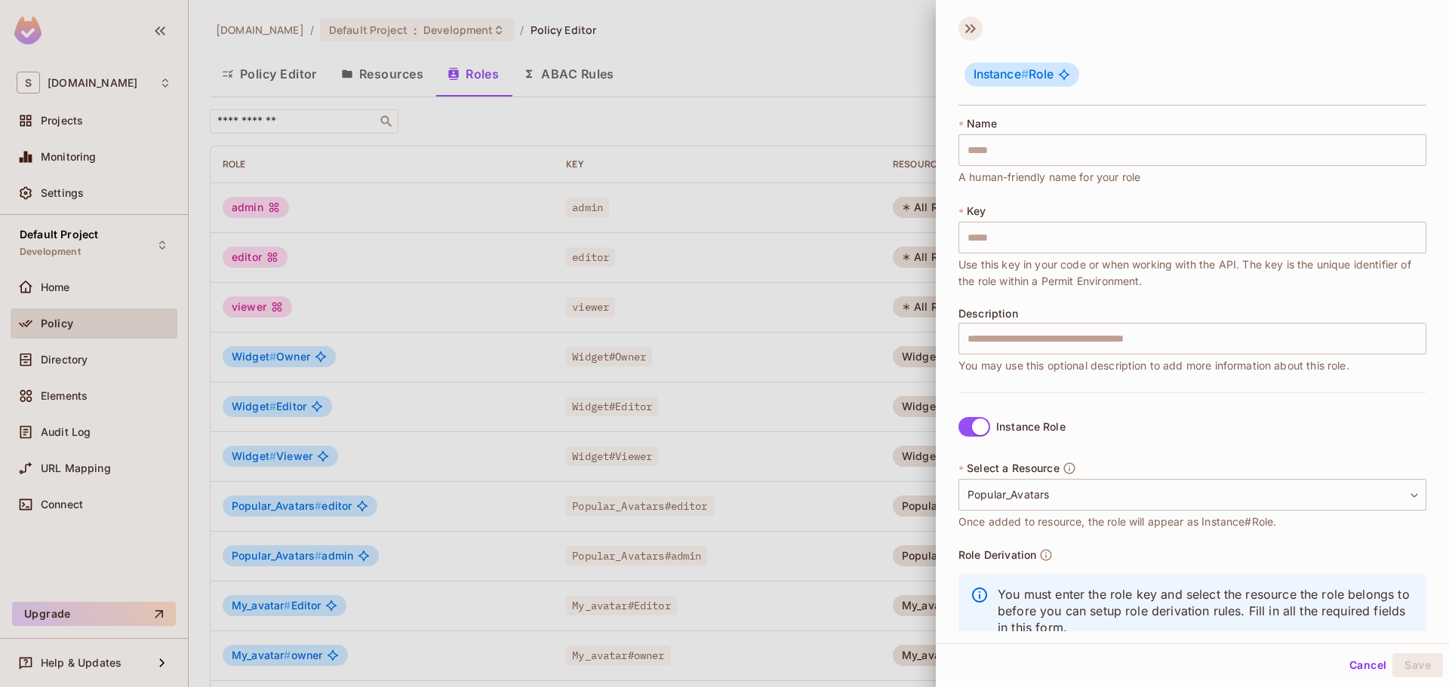
click at [968, 36] on icon at bounding box center [970, 29] width 24 height 24
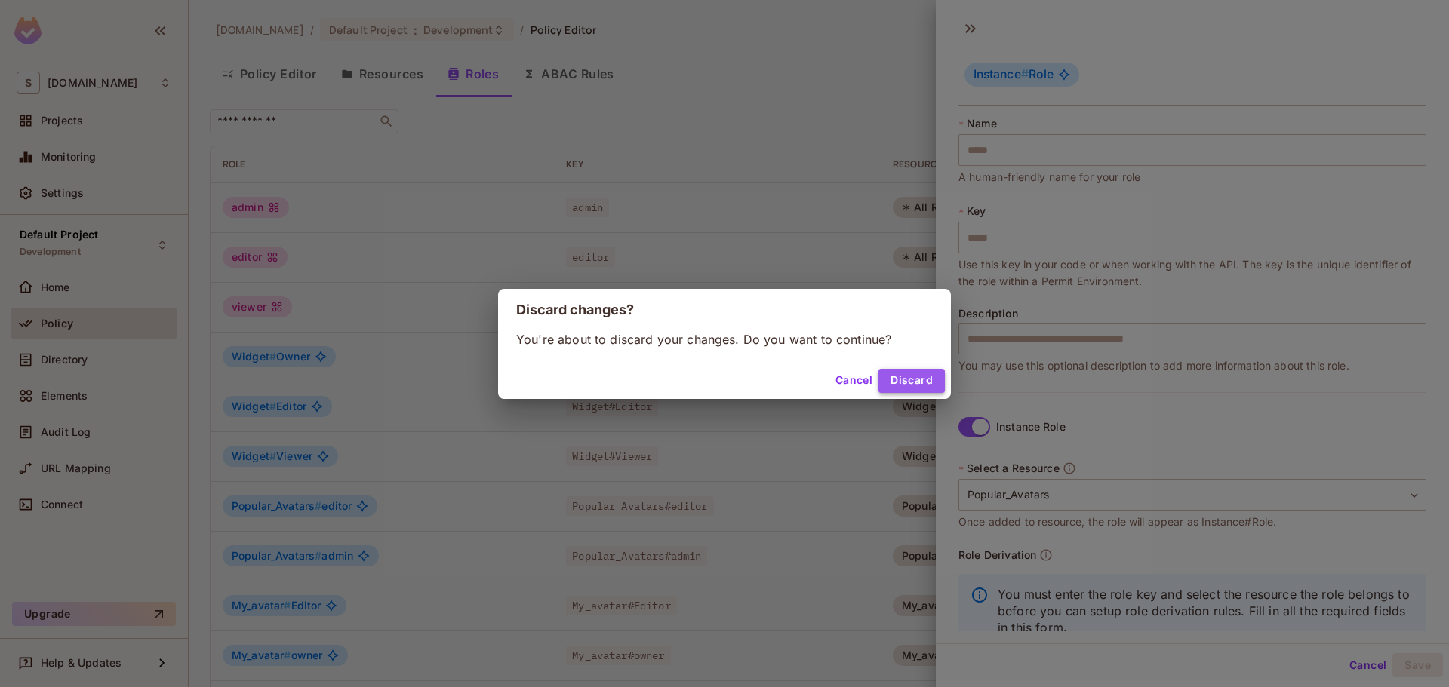
click at [921, 370] on button "Discard" at bounding box center [911, 381] width 66 height 24
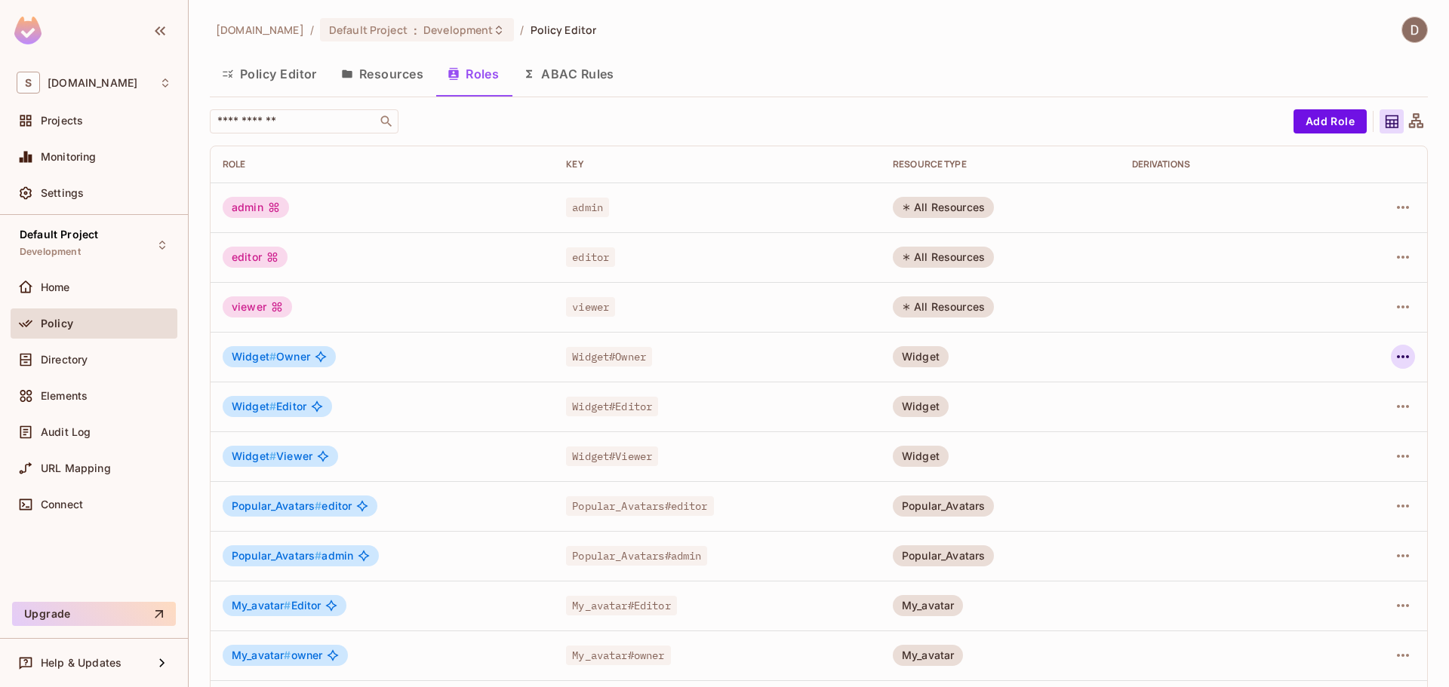
click at [1394, 361] on icon "button" at bounding box center [1403, 357] width 18 height 18
click at [1330, 391] on div "Edit Role" at bounding box center [1324, 391] width 45 height 15
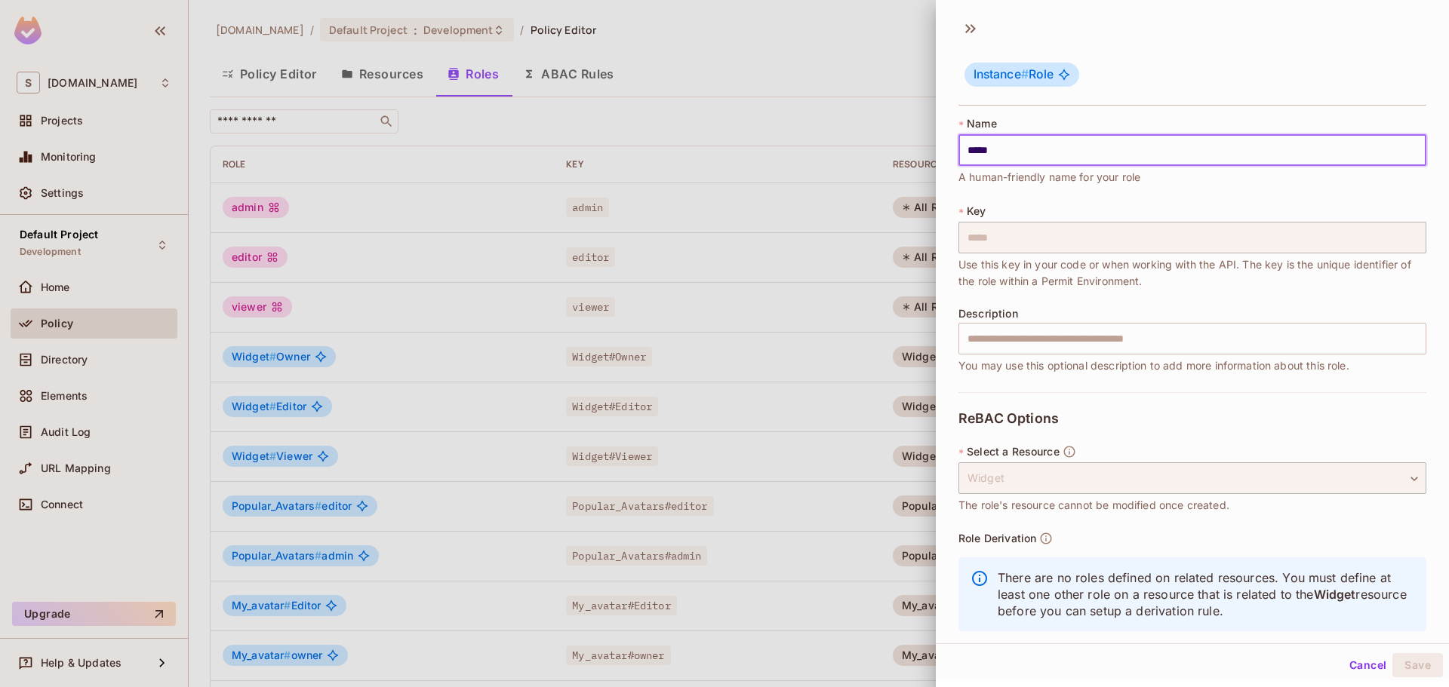
click at [1047, 142] on input "*****" at bounding box center [1192, 150] width 468 height 32
type input "******"
click at [1404, 678] on div "Cancel Save" at bounding box center [1192, 665] width 513 height 36
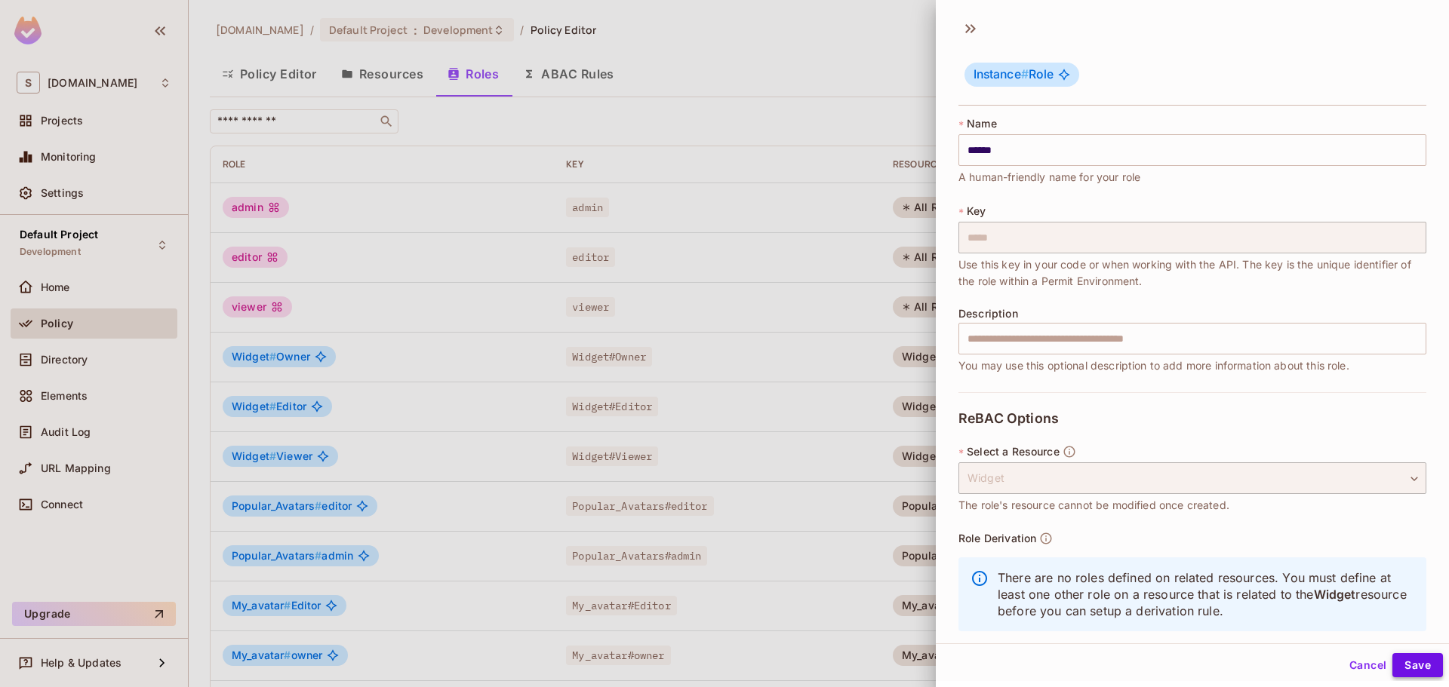
click at [1405, 670] on button "Save" at bounding box center [1417, 666] width 51 height 24
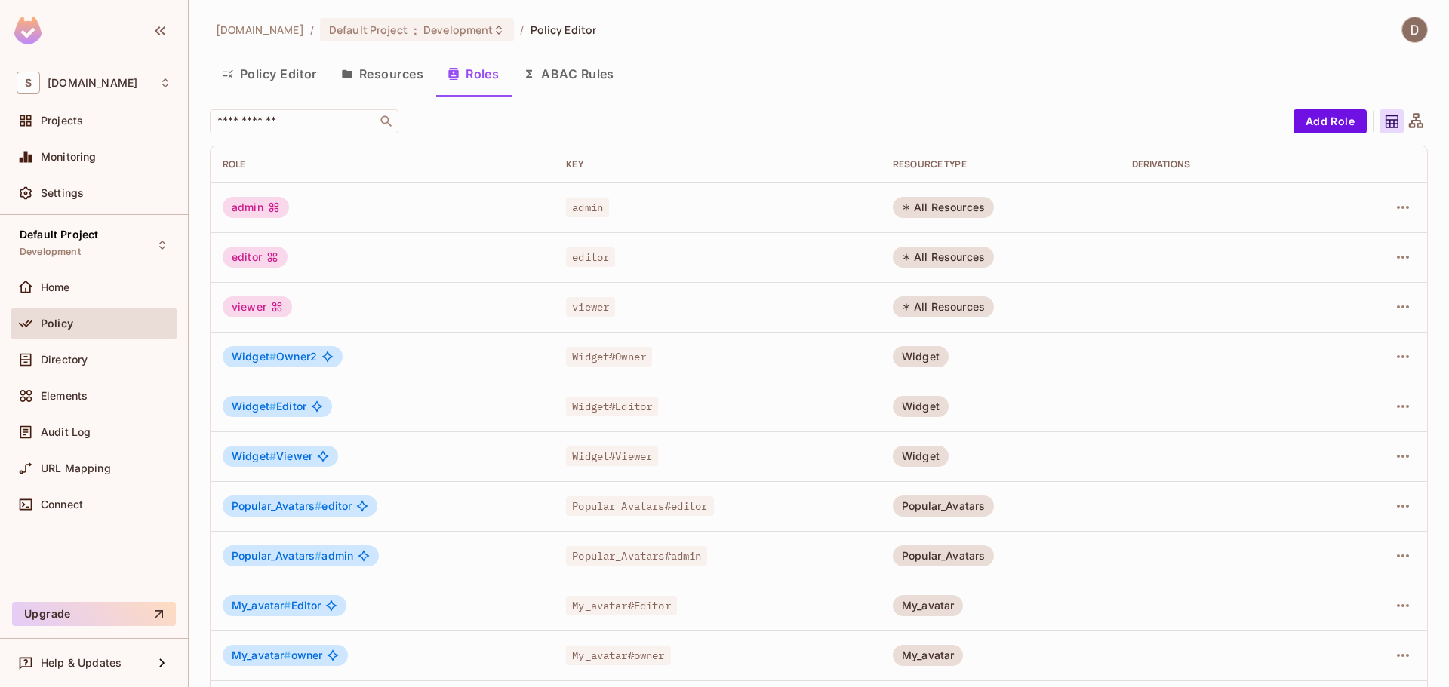
click at [352, 70] on icon "button" at bounding box center [347, 74] width 12 height 12
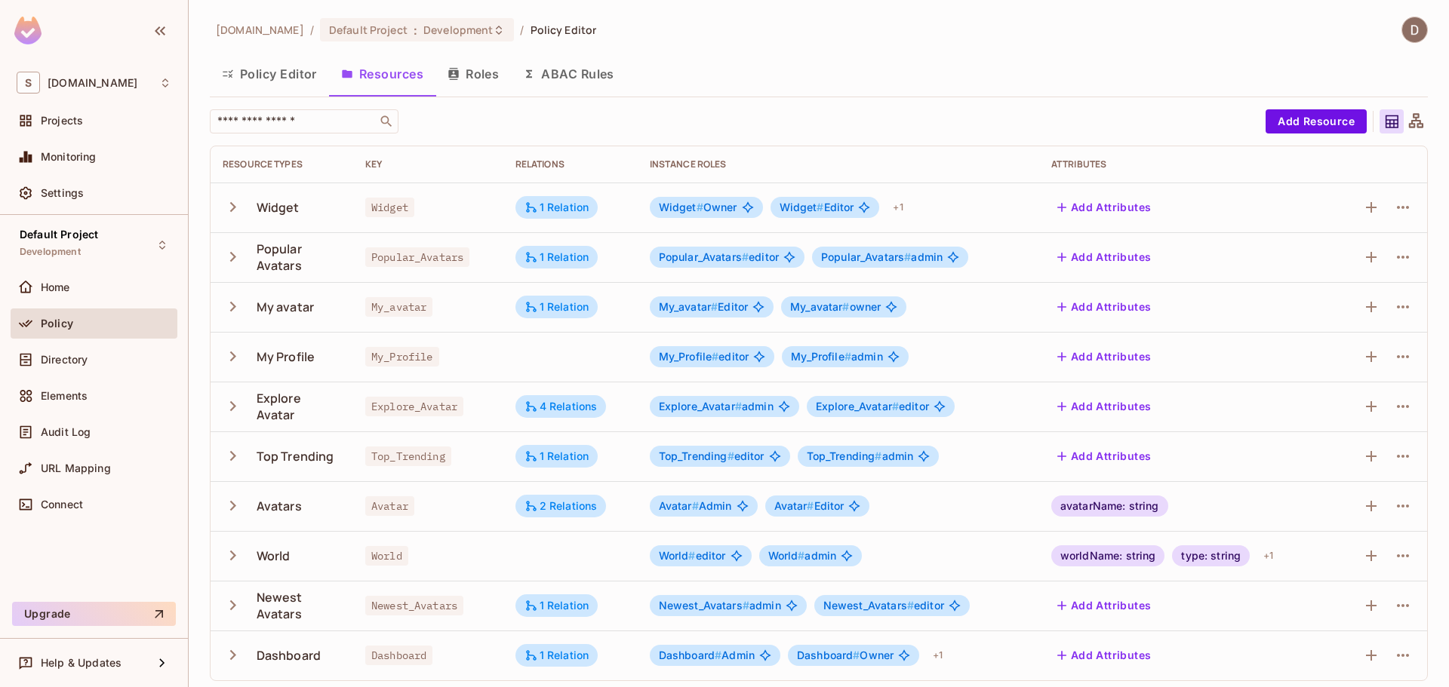
click at [712, 202] on span "Widget # Owner" at bounding box center [698, 207] width 78 height 12
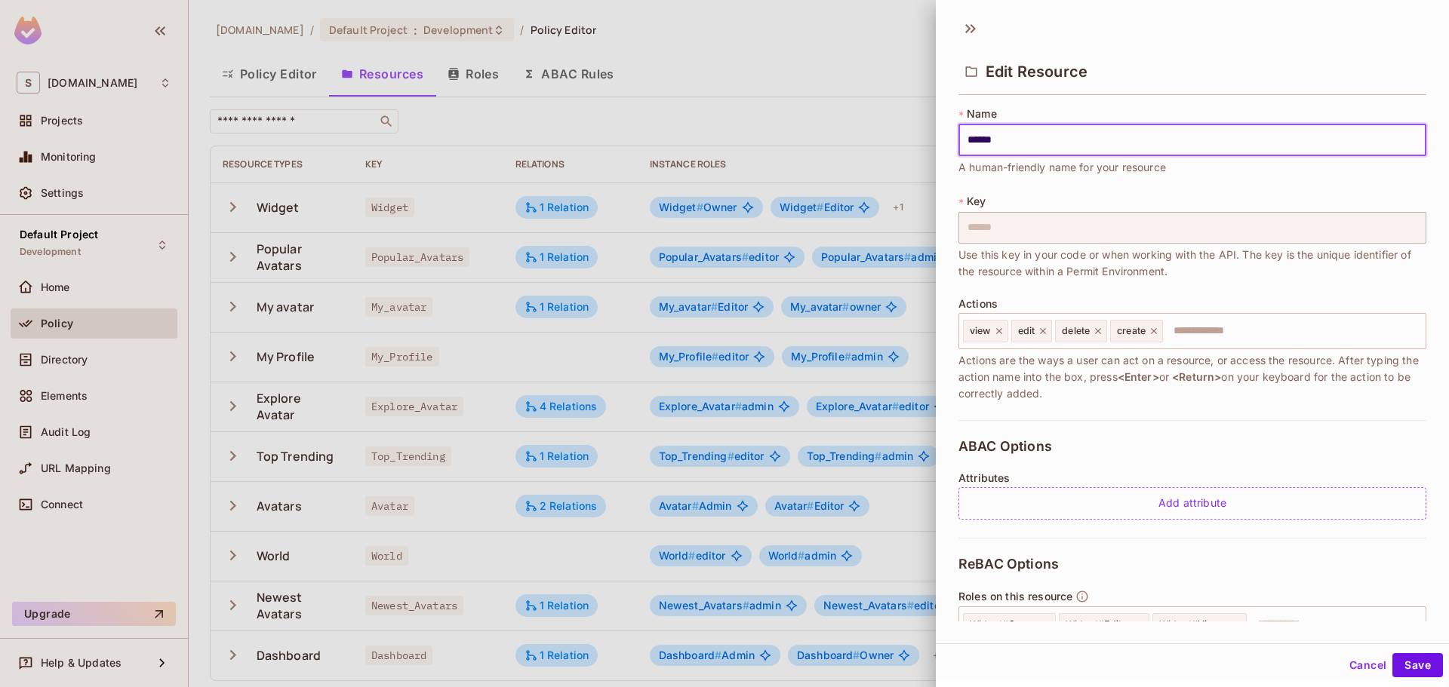
scroll to position [186, 0]
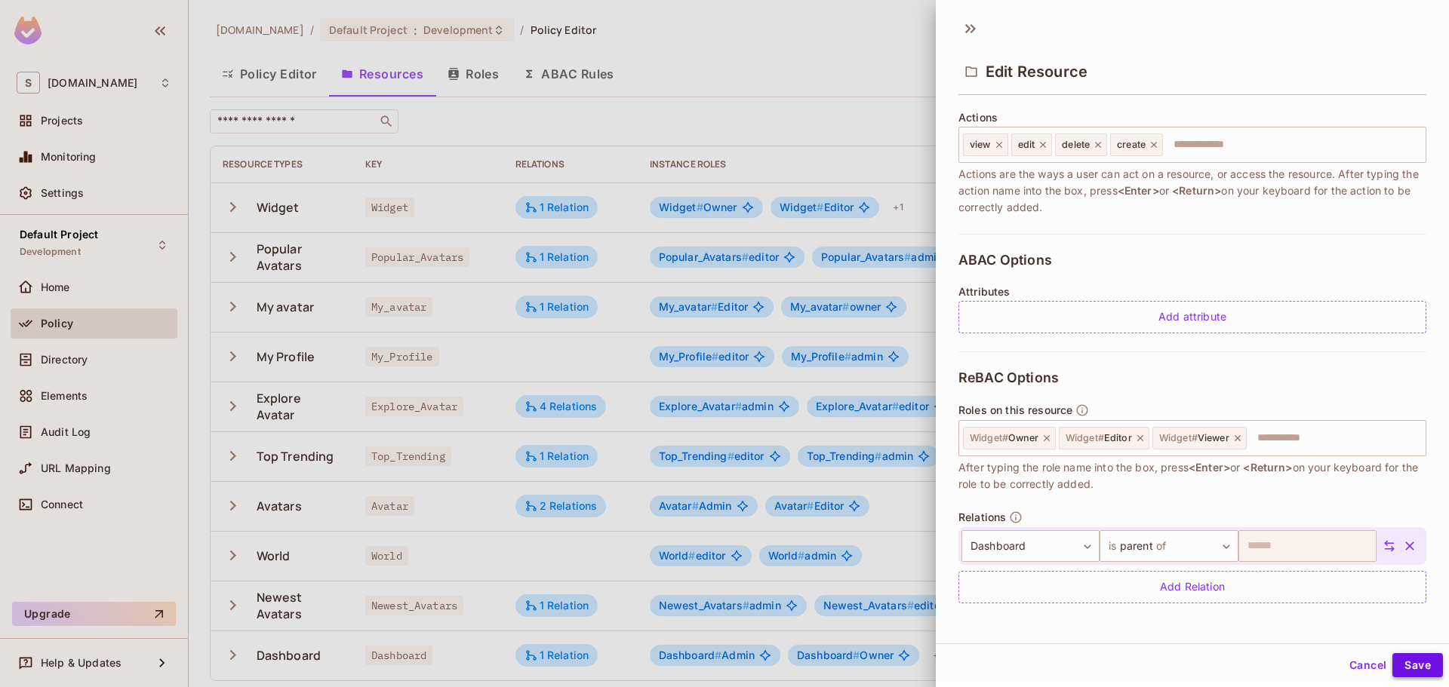
click at [1410, 663] on button "Save" at bounding box center [1417, 666] width 51 height 24
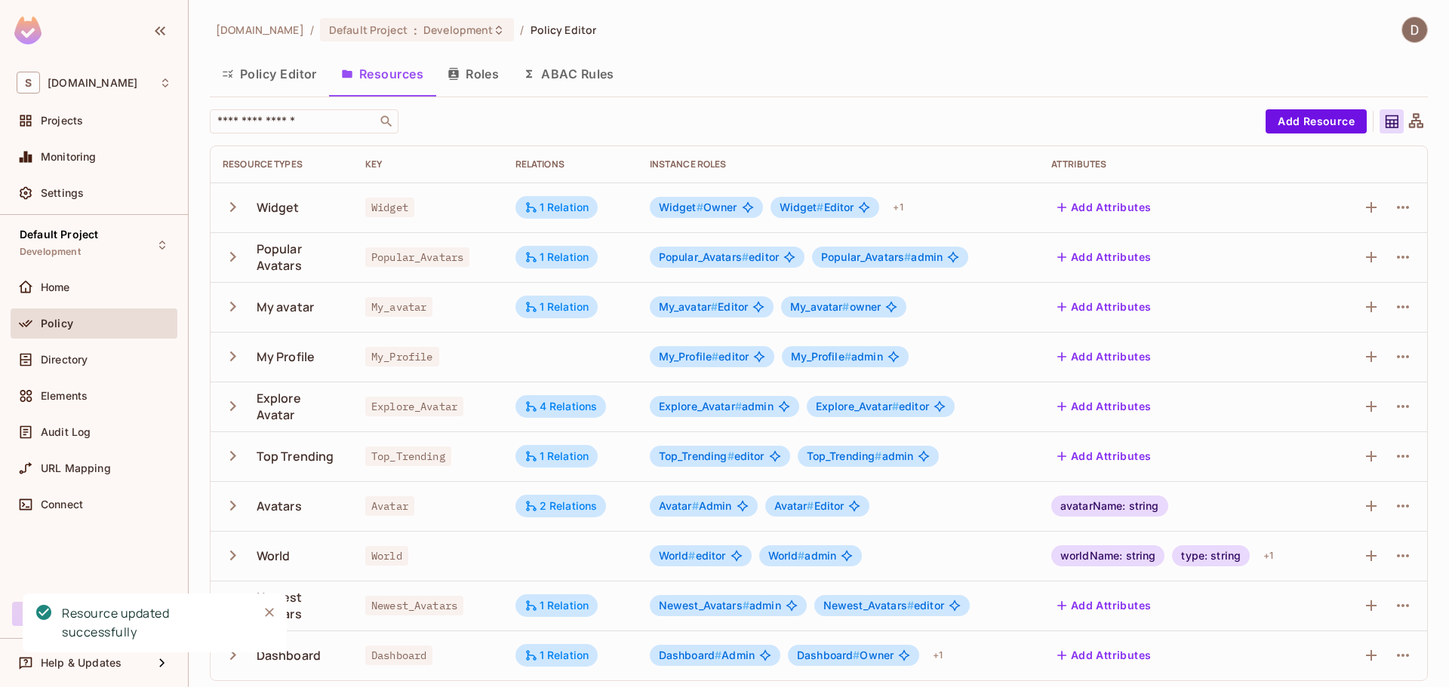
click at [477, 80] on button "Roles" at bounding box center [472, 74] width 75 height 38
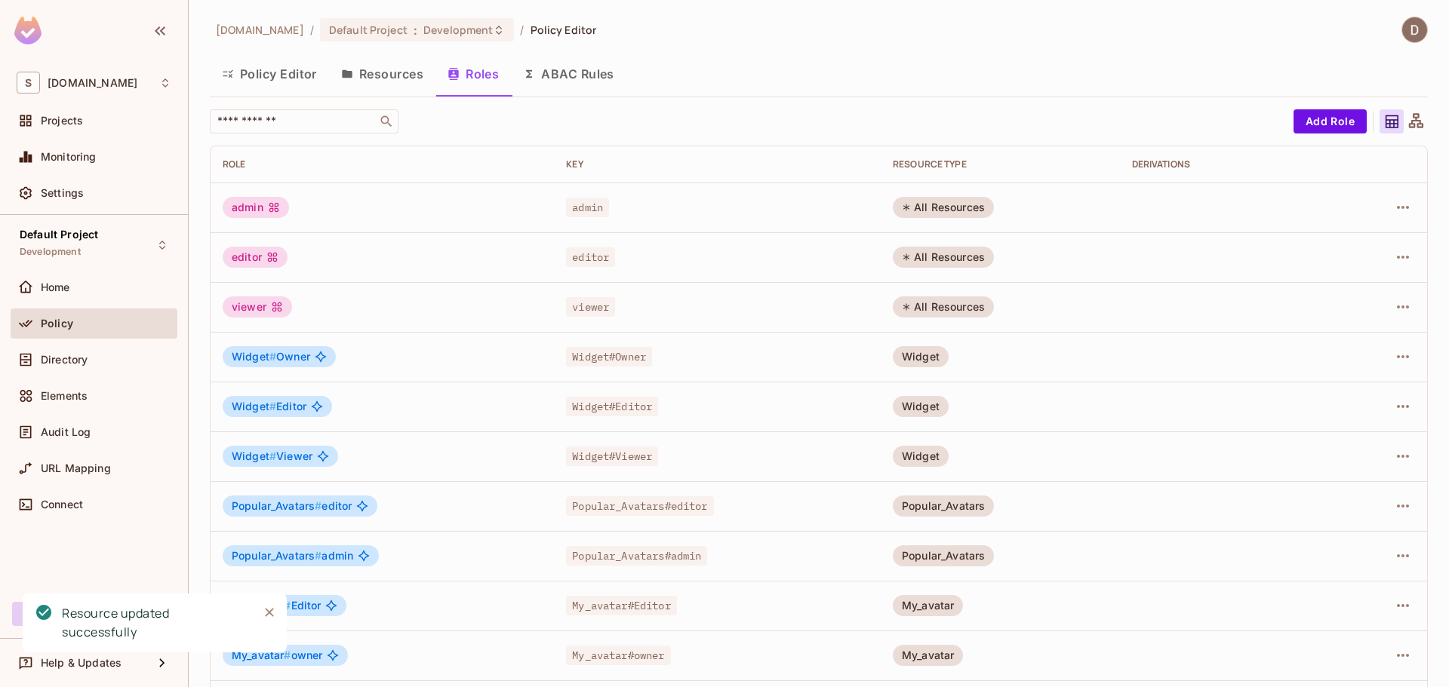
click at [414, 358] on div "Widget # Owner" at bounding box center [382, 356] width 319 height 21
click at [968, 404] on td "Widget" at bounding box center [1000, 407] width 239 height 50
drag, startPoint x: 408, startPoint y: 78, endPoint x: 389, endPoint y: 87, distance: 21.3
click at [407, 78] on button "Resources" at bounding box center [382, 74] width 106 height 38
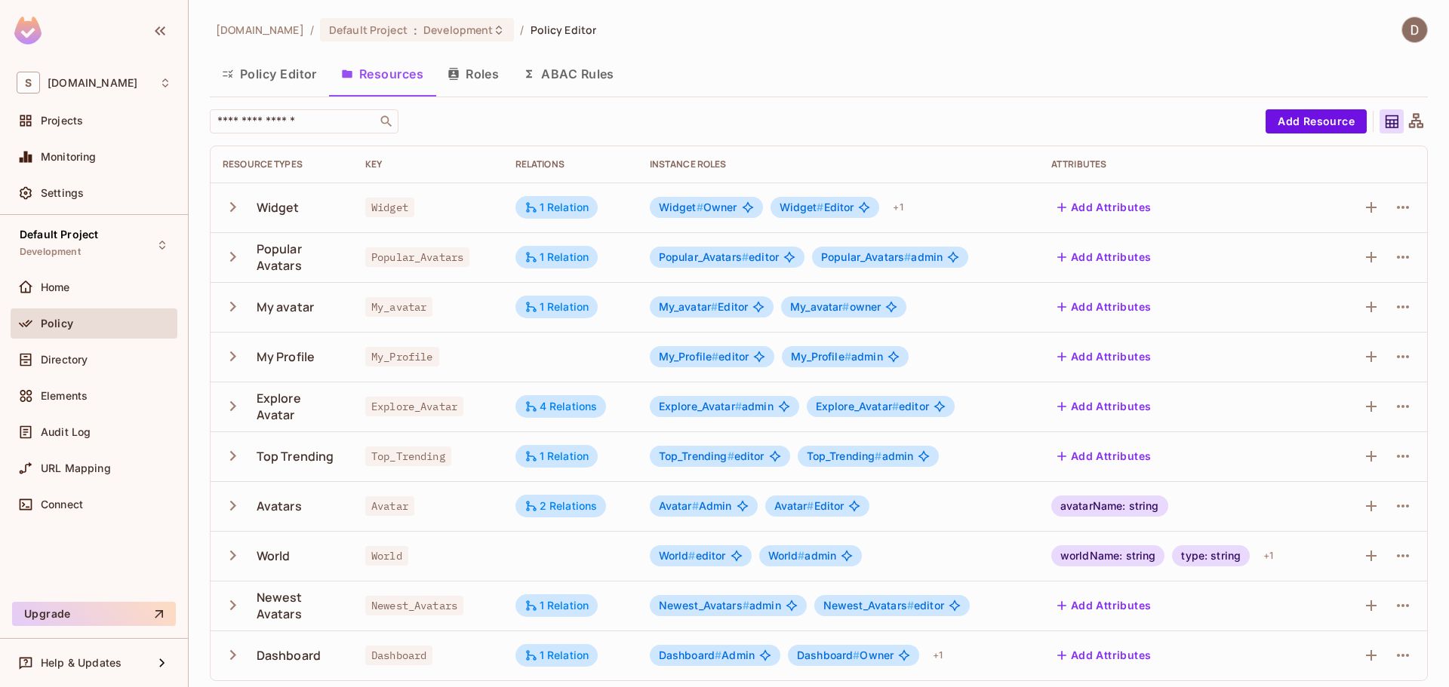
click at [471, 70] on button "Roles" at bounding box center [472, 74] width 75 height 38
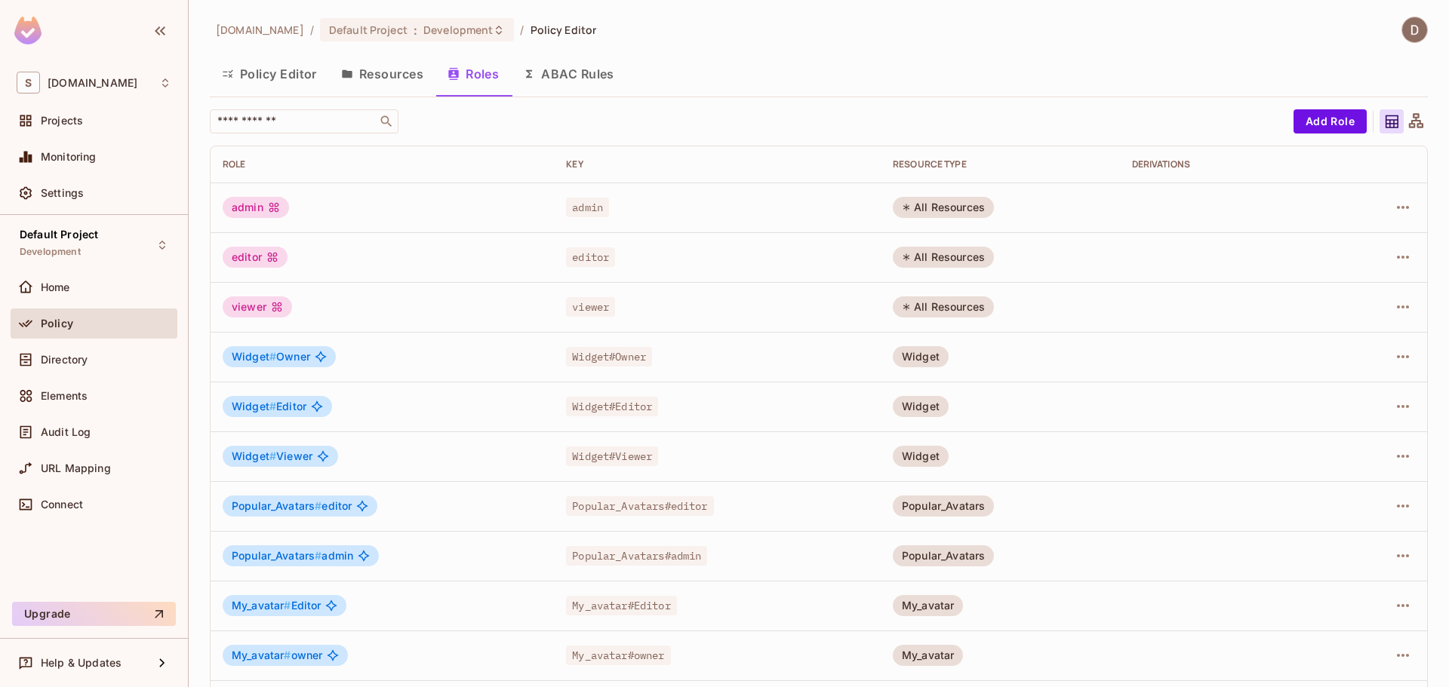
click at [381, 73] on button "Resources" at bounding box center [382, 74] width 106 height 38
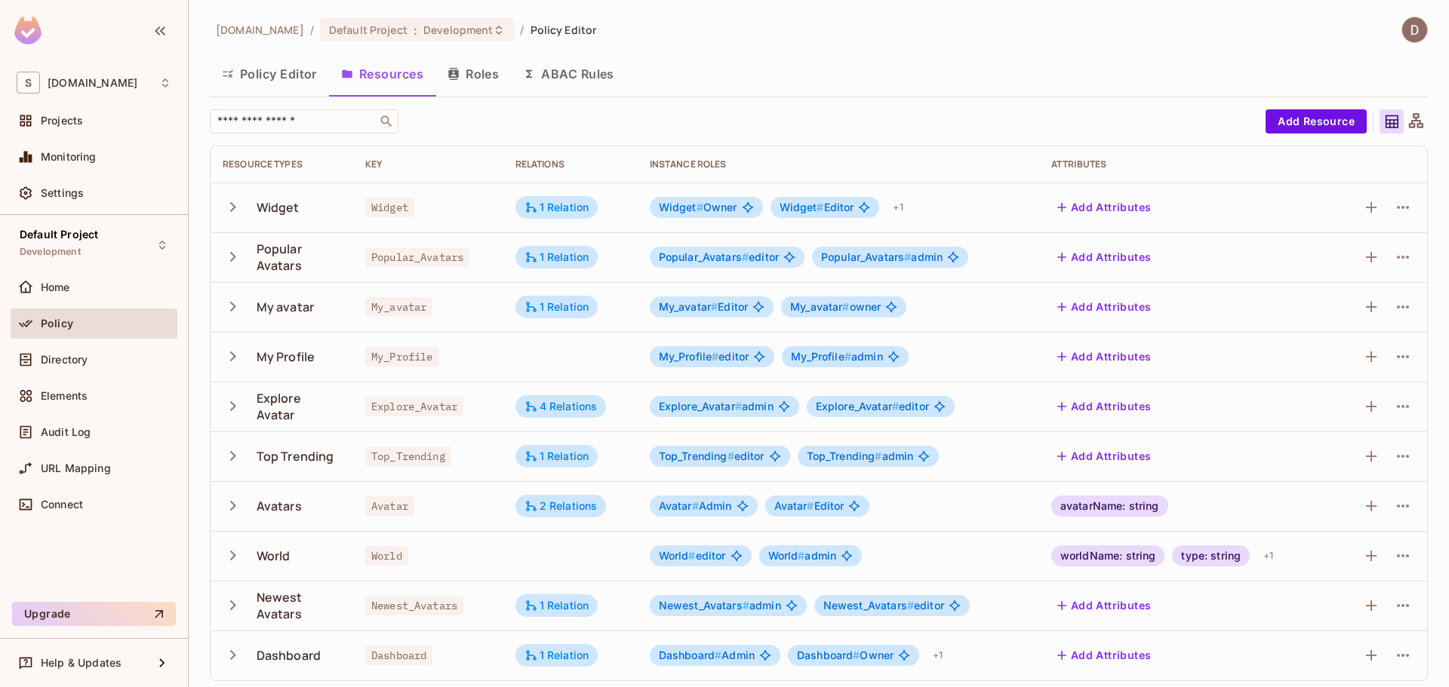
click at [445, 75] on button "Roles" at bounding box center [472, 74] width 75 height 38
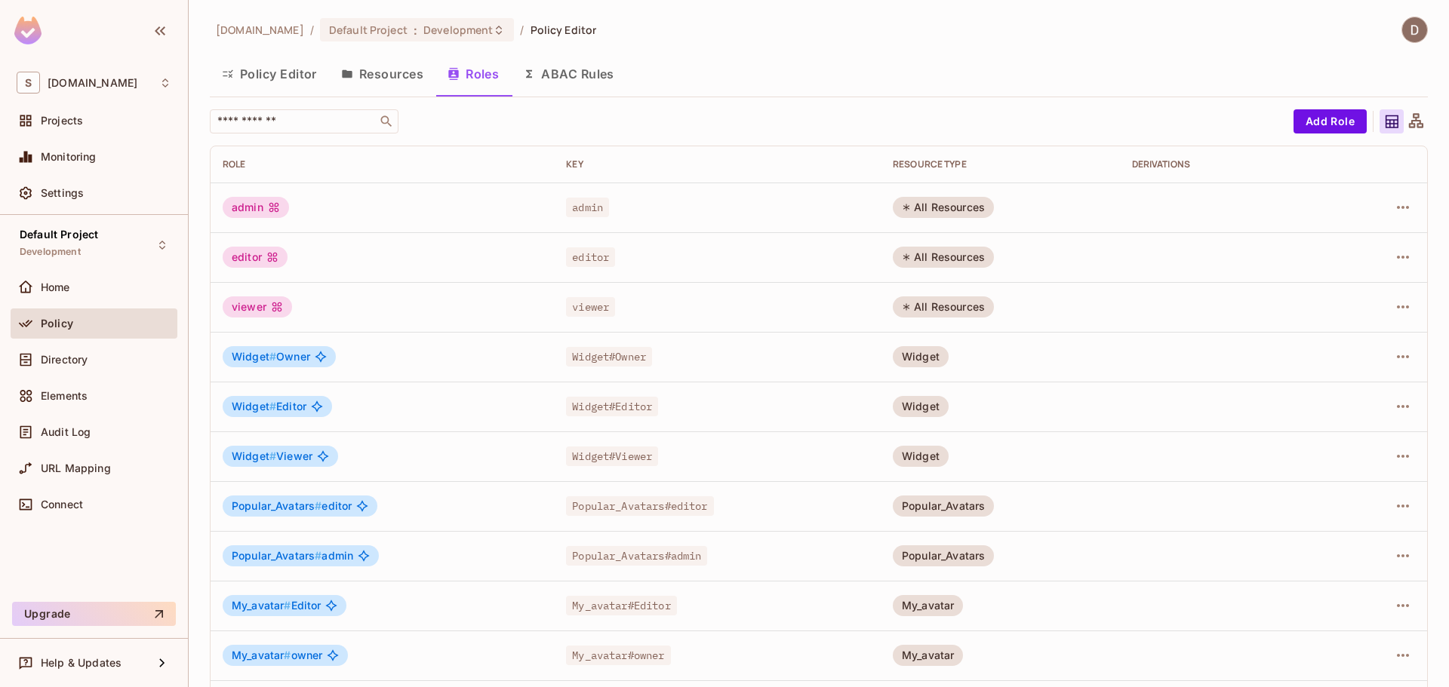
click at [407, 67] on button "Resources" at bounding box center [382, 74] width 106 height 38
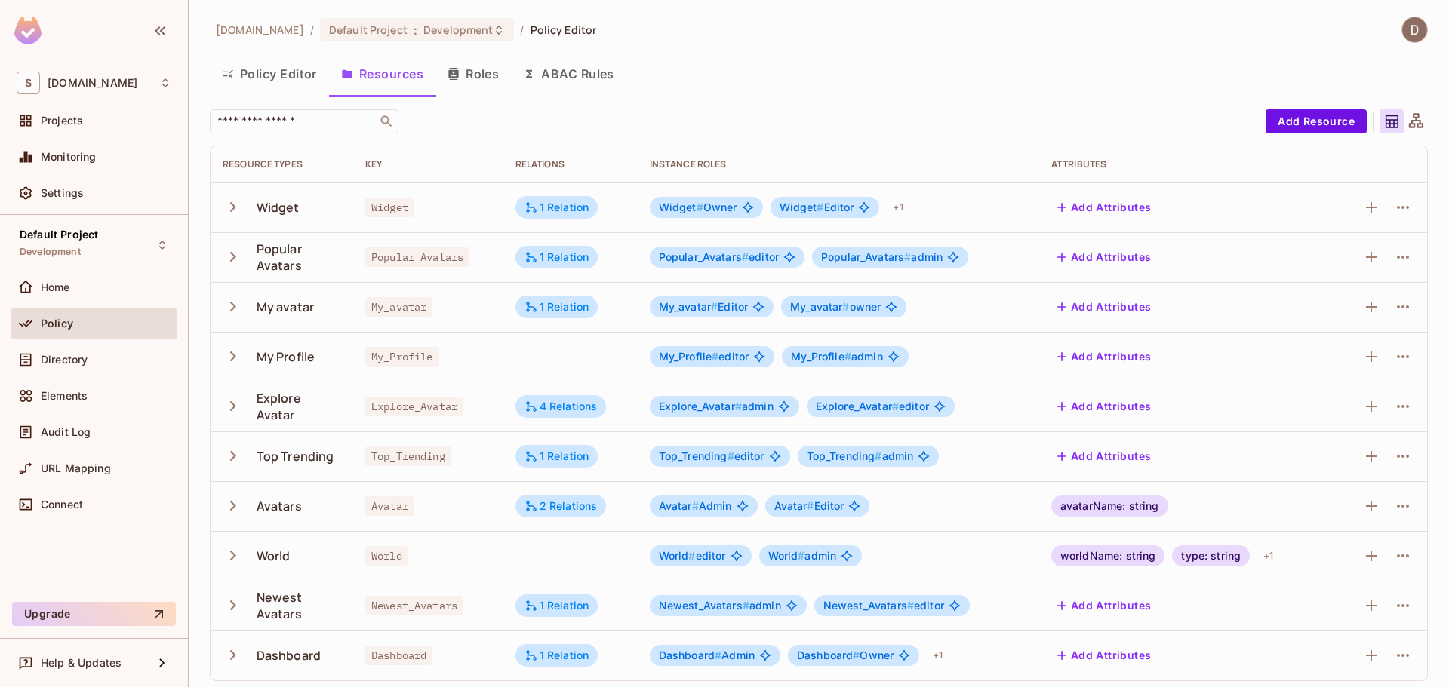
click at [484, 75] on button "Roles" at bounding box center [472, 74] width 75 height 38
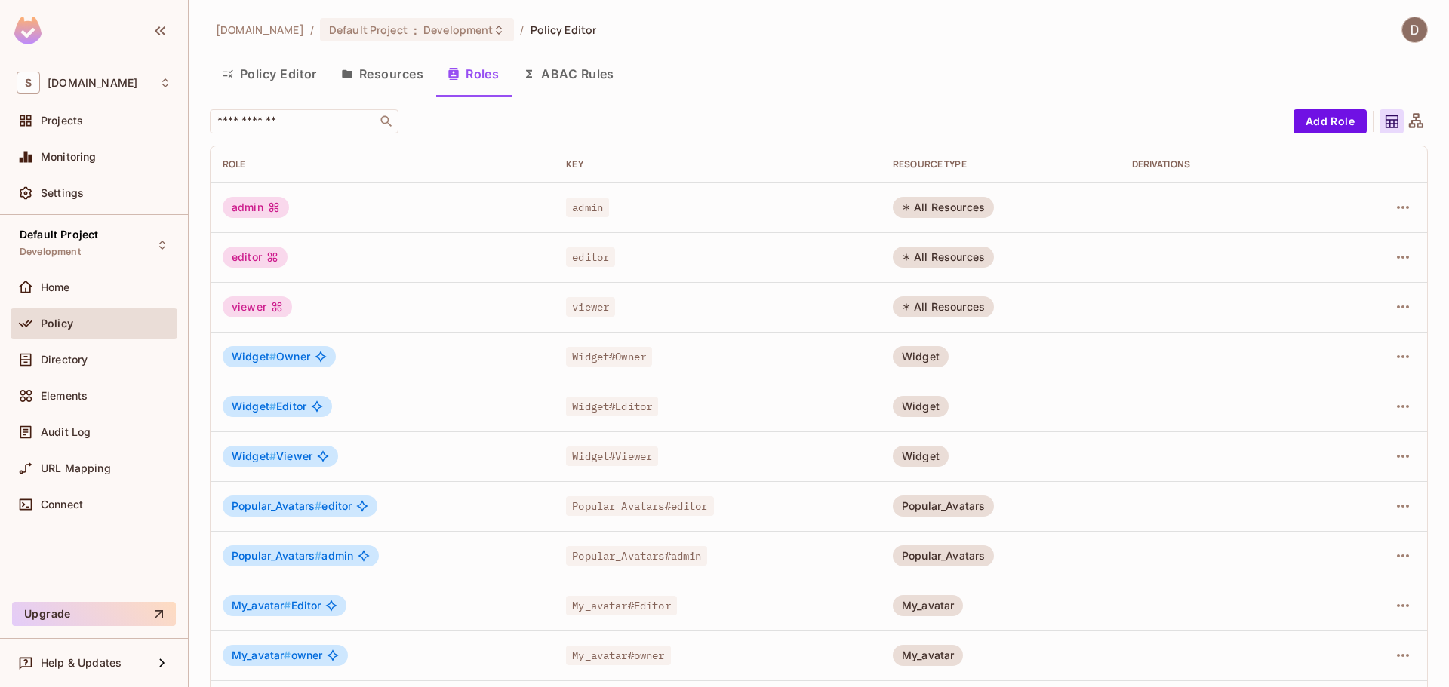
click at [401, 77] on button "Resources" at bounding box center [382, 74] width 106 height 38
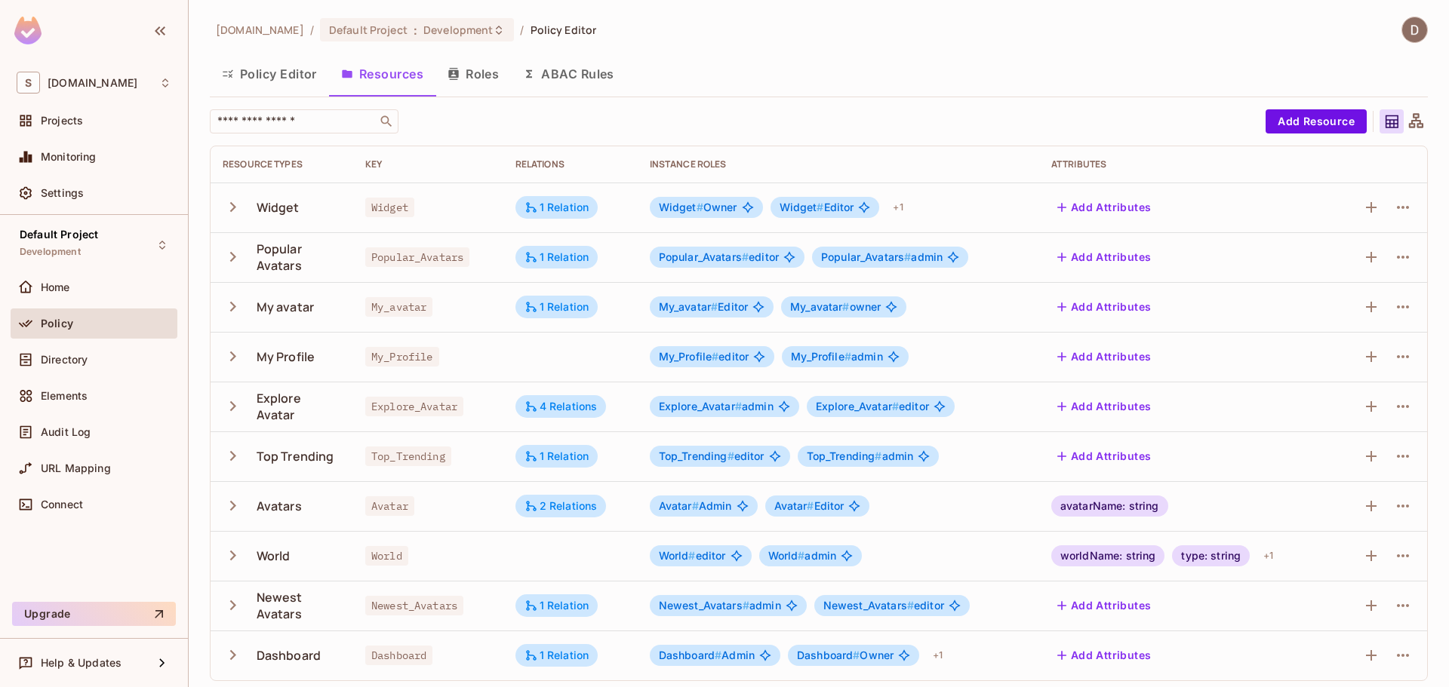
click at [466, 69] on button "Roles" at bounding box center [472, 74] width 75 height 38
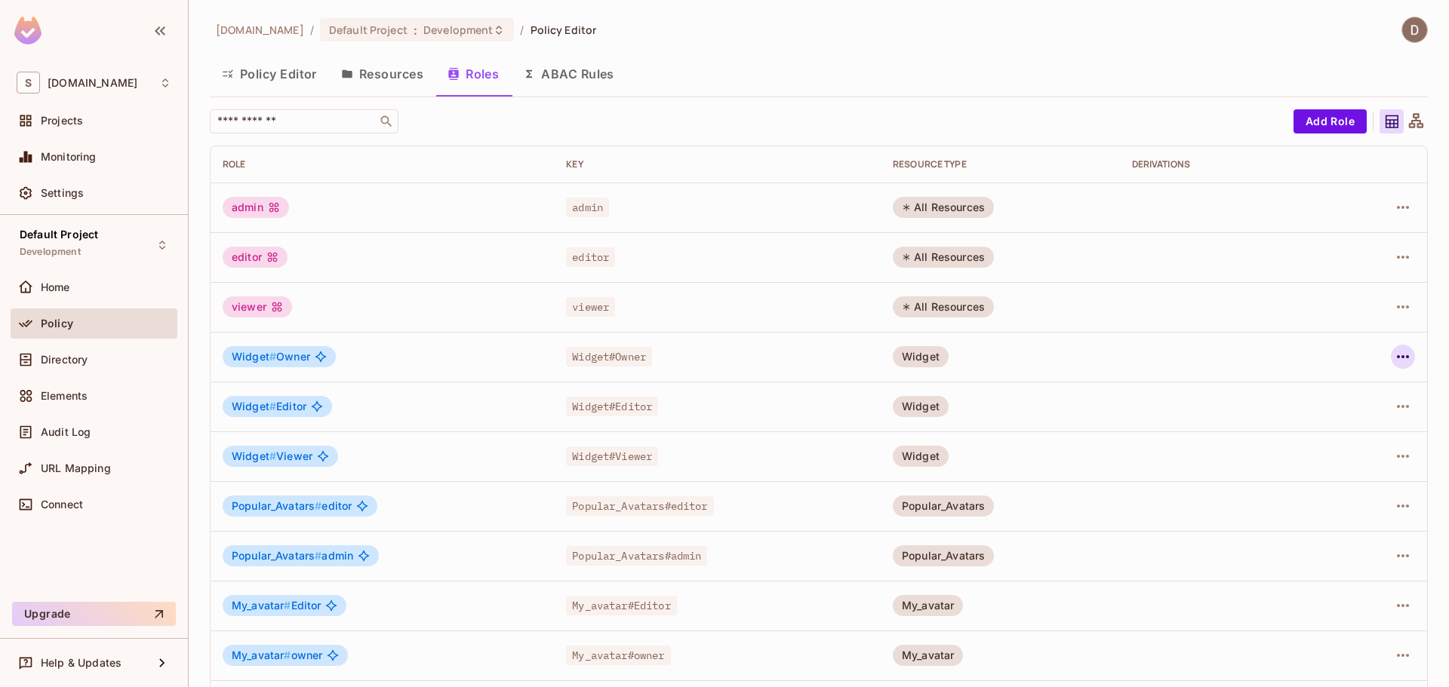
click at [1397, 356] on icon "button" at bounding box center [1403, 356] width 12 height 3
click at [1321, 389] on div "Edit Role" at bounding box center [1324, 391] width 45 height 15
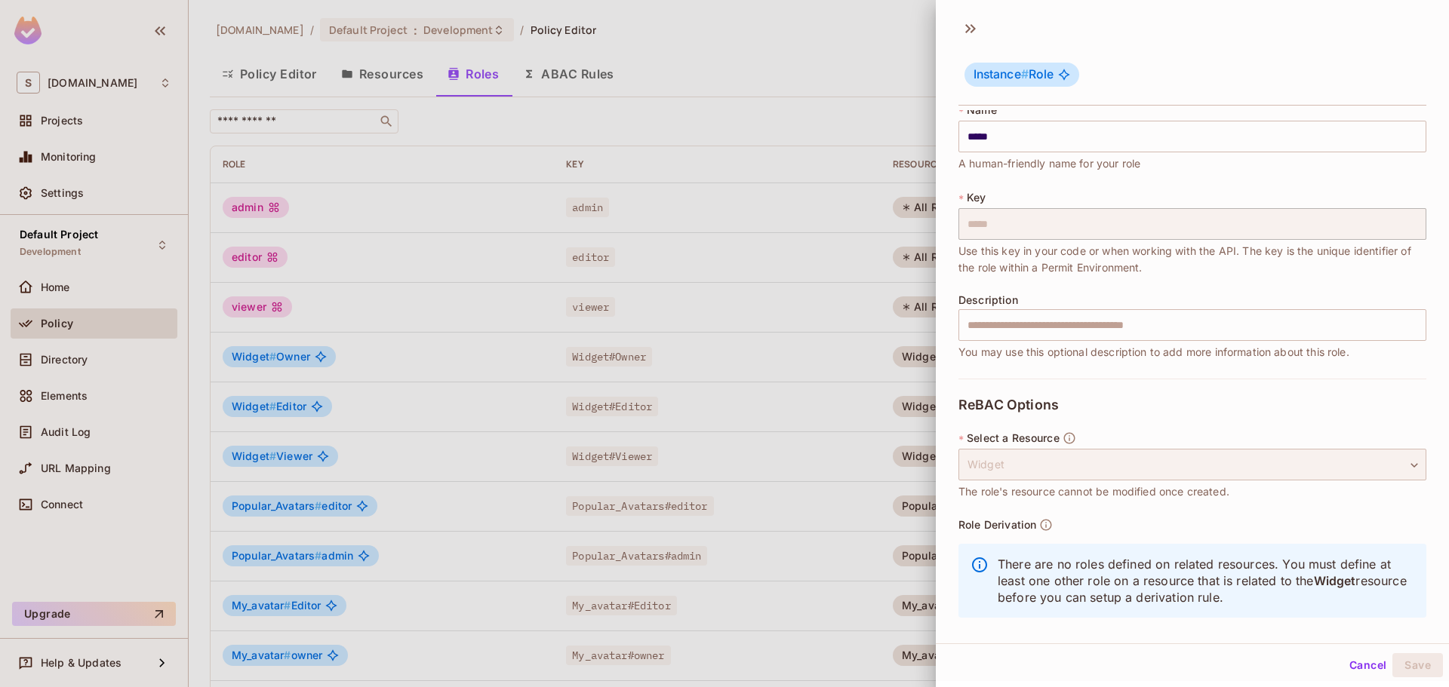
scroll to position [27, 0]
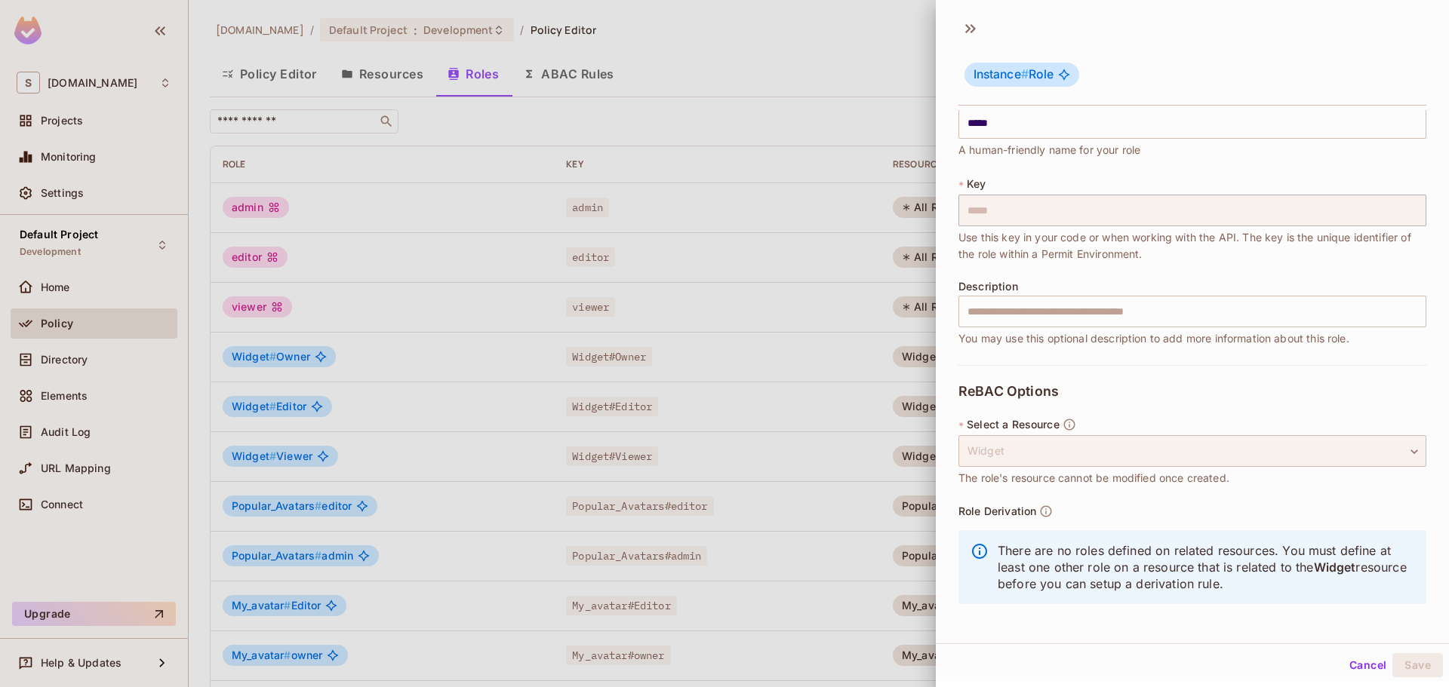
click at [1019, 449] on div "Widget" at bounding box center [1192, 451] width 468 height 32
click at [1087, 446] on div "Widget" at bounding box center [1192, 451] width 468 height 32
click at [1359, 660] on button "Cancel" at bounding box center [1367, 666] width 49 height 24
